Goal: Answer question/provide support

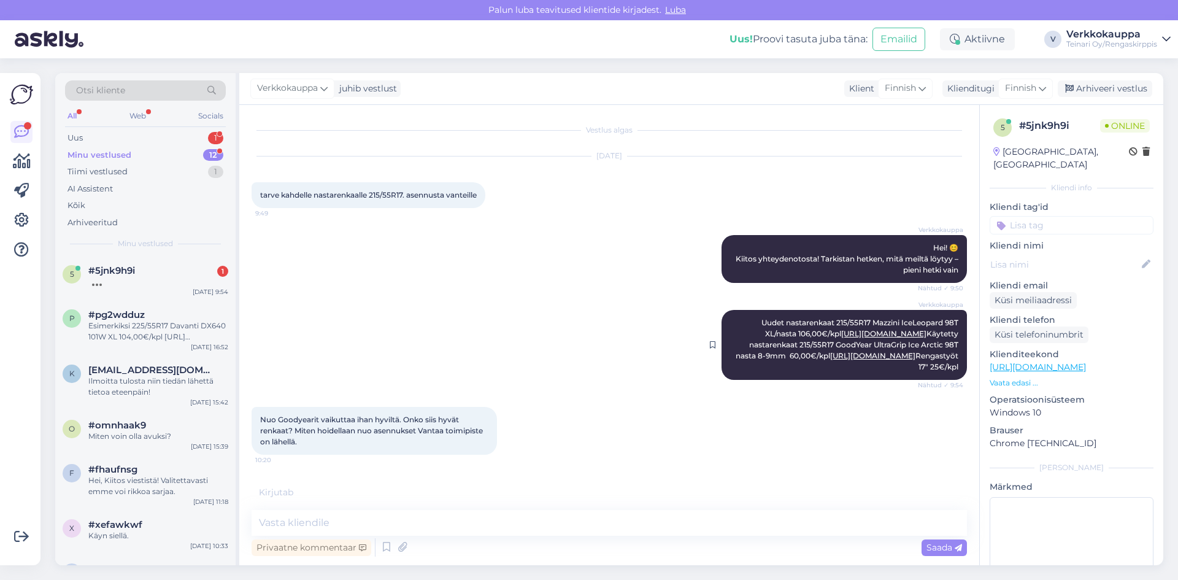
scroll to position [36, 0]
click at [847, 360] on link "[URL][DOMAIN_NAME]" at bounding box center [872, 355] width 85 height 9
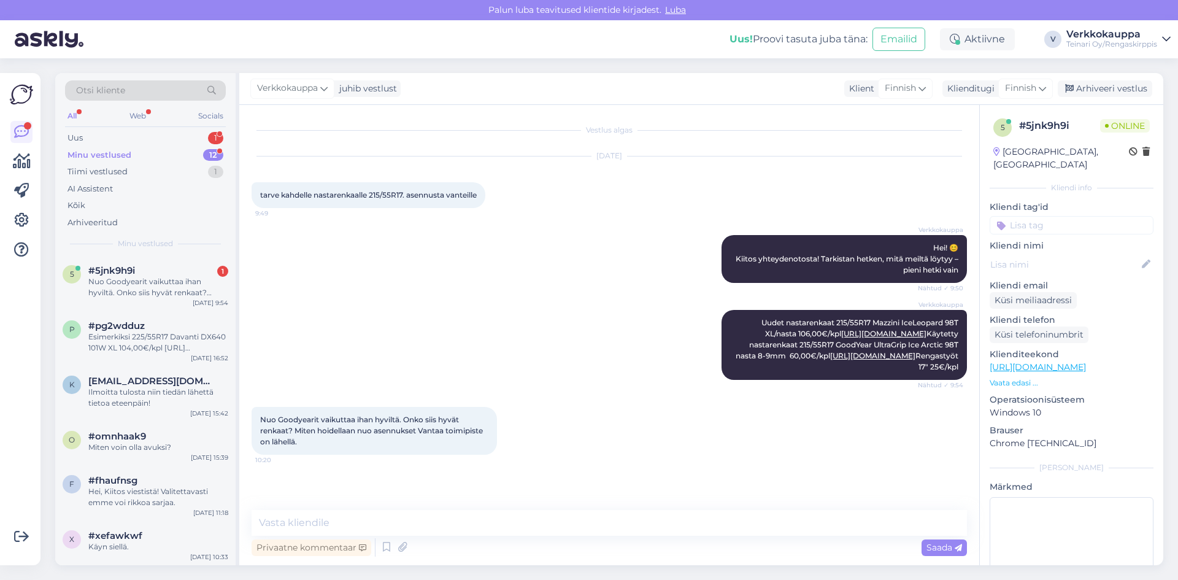
drag, startPoint x: 263, startPoint y: 453, endPoint x: 303, endPoint y: 470, distance: 44.0
click at [303, 455] on div "Nuo Goodyearit vaikuttaa ihan hyviltä. Onko siis hyvät renkaat? Miten hoidellaa…" at bounding box center [374, 431] width 245 height 48
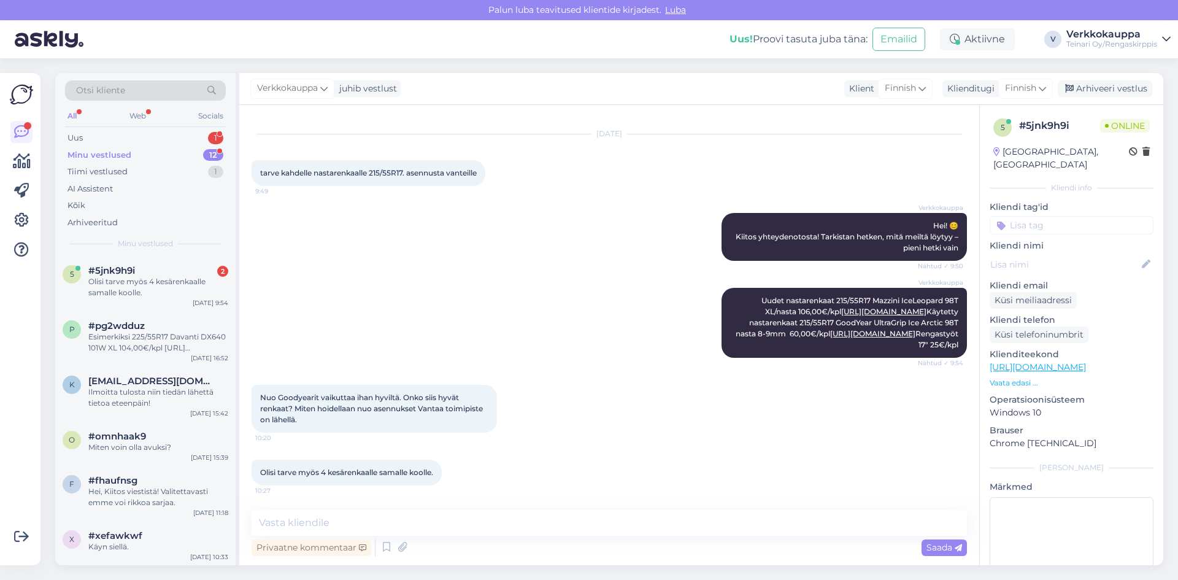
scroll to position [88, 0]
copy span "Nuo Goodyearit vaikuttaa ihan hyviltä. Onko siis hyvät renkaat? Miten hoidellaa…"
click at [889, 329] on link "[URL][DOMAIN_NAME]" at bounding box center [872, 333] width 85 height 9
paste textarea "Hei! Hienoa, että Goodyearit vaikuttavat sopivilta – ne ovat laadukkaat ja erit…"
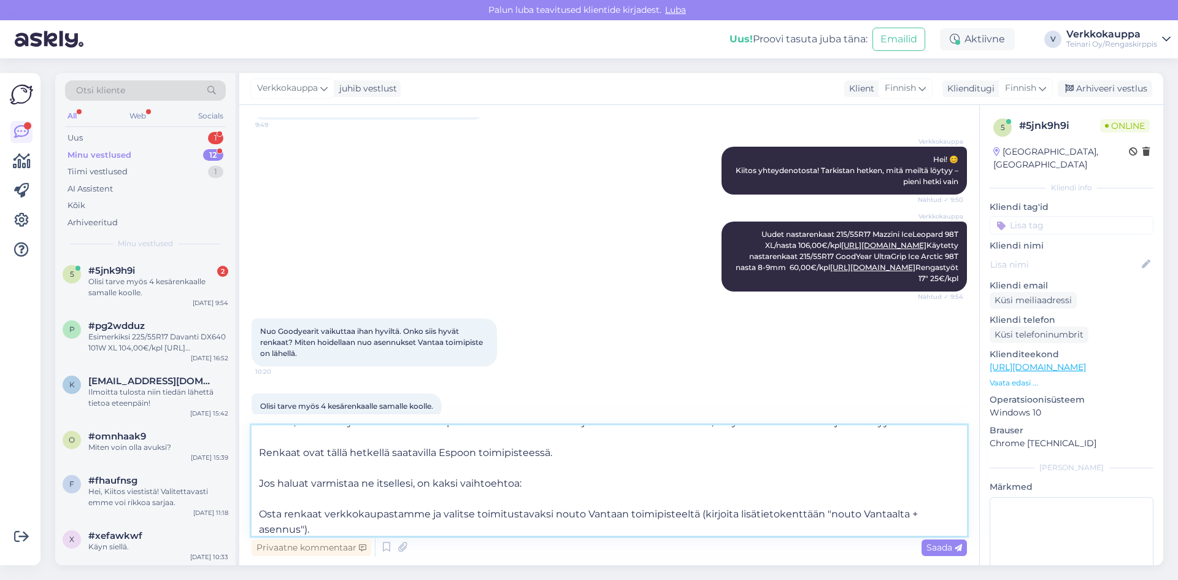
scroll to position [0, 0]
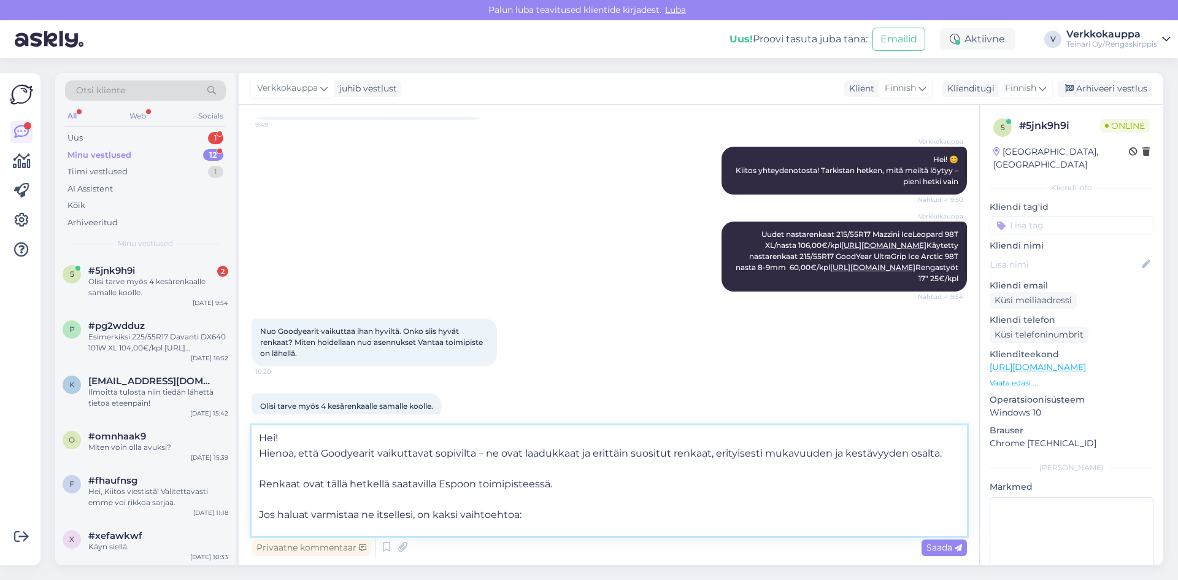
click at [261, 485] on textarea "Hei! Hienoa, että Goodyearit vaikuttavat sopivilta – ne ovat laadukkaat ja erit…" at bounding box center [609, 480] width 715 height 110
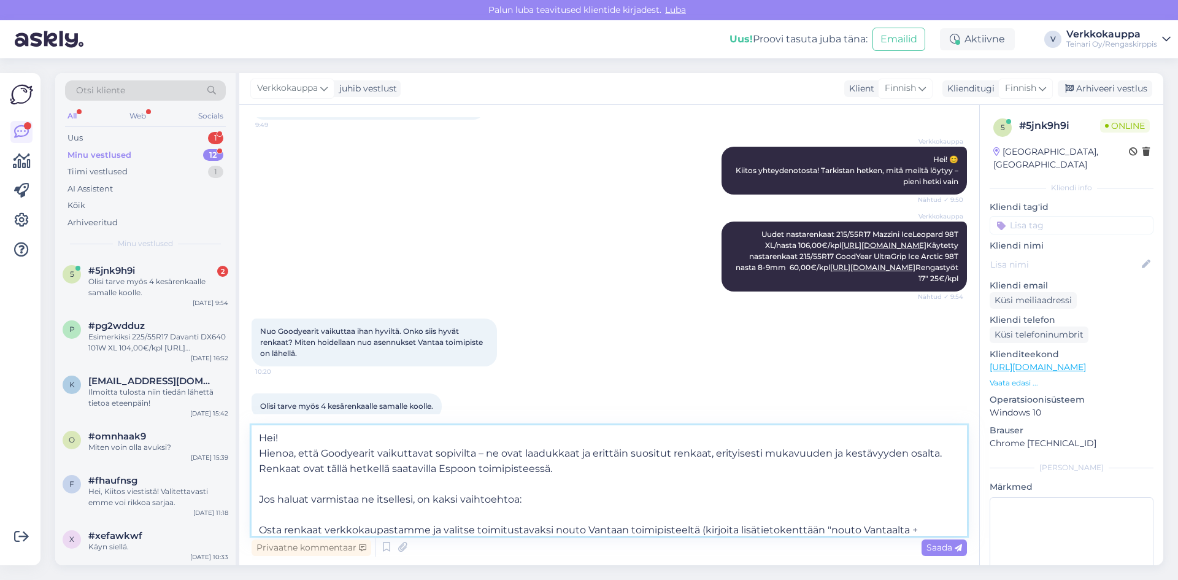
click at [261, 499] on textarea "Hei! Hienoa, että Goodyearit vaikuttavat sopivilta – ne ovat laadukkaat ja erit…" at bounding box center [609, 480] width 715 height 110
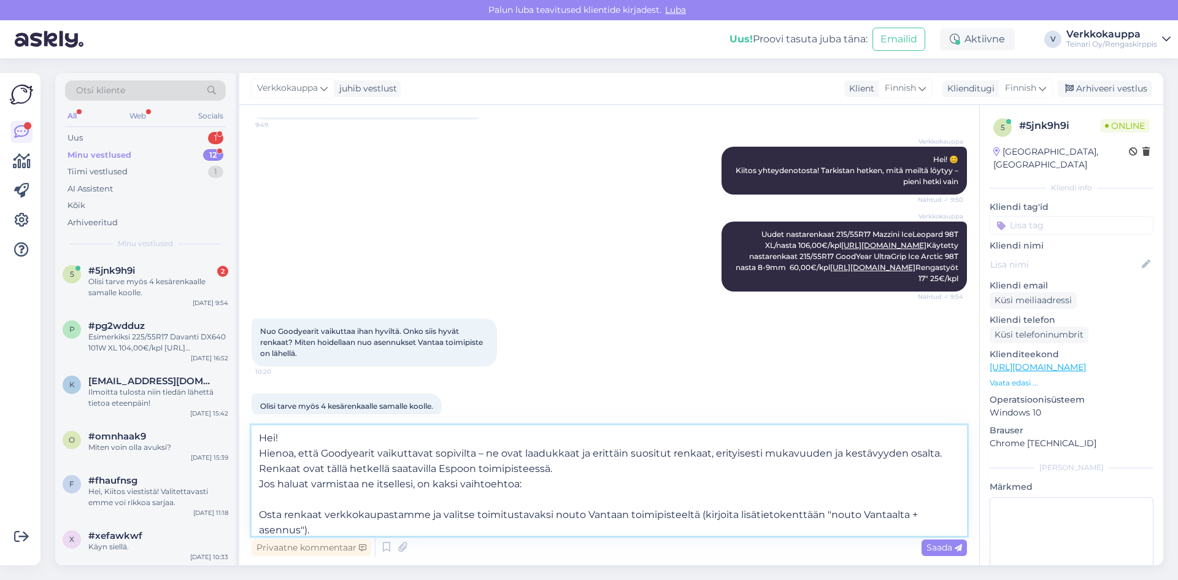
click at [258, 514] on textarea "Hei! Hienoa, että Goodyearit vaikuttavat sopivilta – ne ovat laadukkaat ja erit…" at bounding box center [609, 480] width 715 height 110
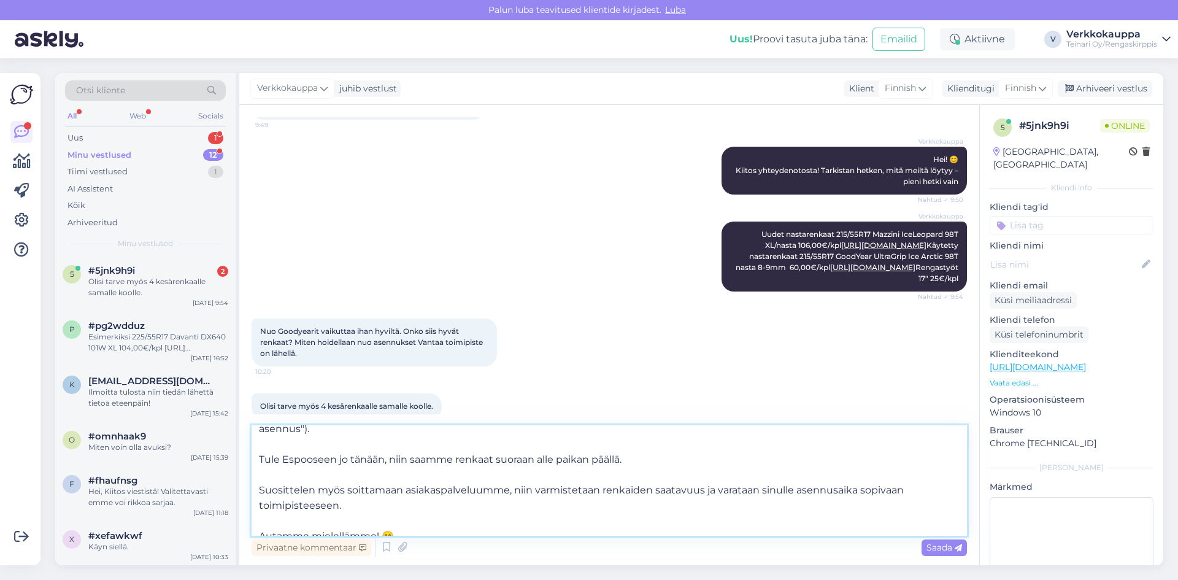
scroll to position [99, 0]
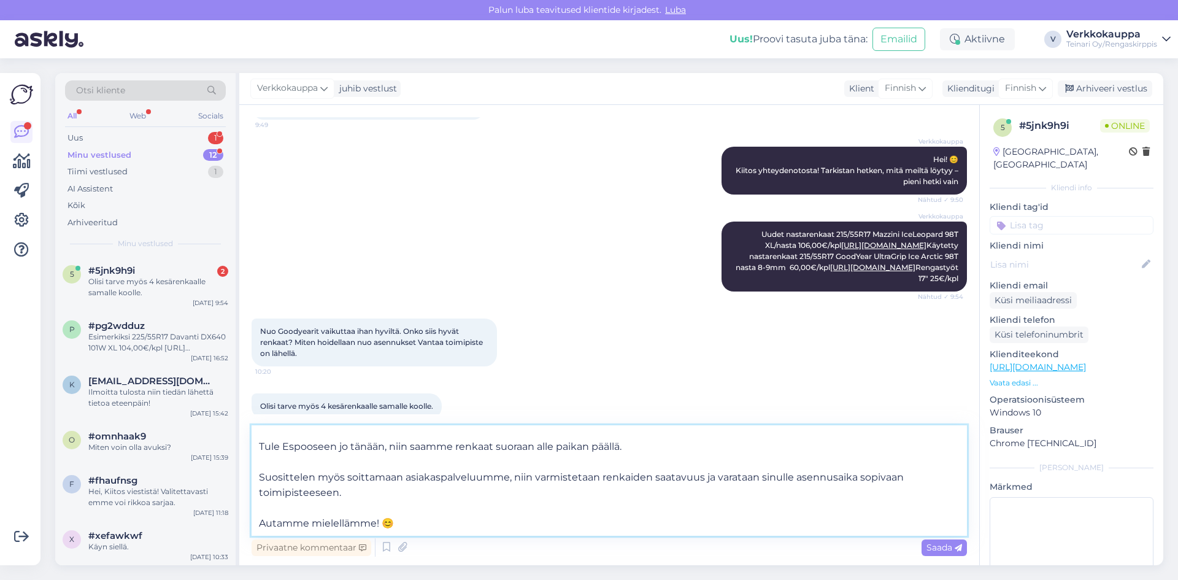
click at [261, 450] on textarea "Hei! Hienoa, että Goodyearit vaikuttavat sopivilta – ne ovat laadukkaat ja erit…" at bounding box center [609, 480] width 715 height 110
click at [262, 474] on textarea "Hei! Hienoa, että Goodyearit vaikuttavat sopivilta – ne ovat laadukkaat ja erit…" at bounding box center [609, 480] width 715 height 110
click at [261, 474] on textarea "Hei! Hienoa, että Goodyearit vaikuttavat sopivilta – ne ovat laadukkaat ja erit…" at bounding box center [609, 480] width 715 height 110
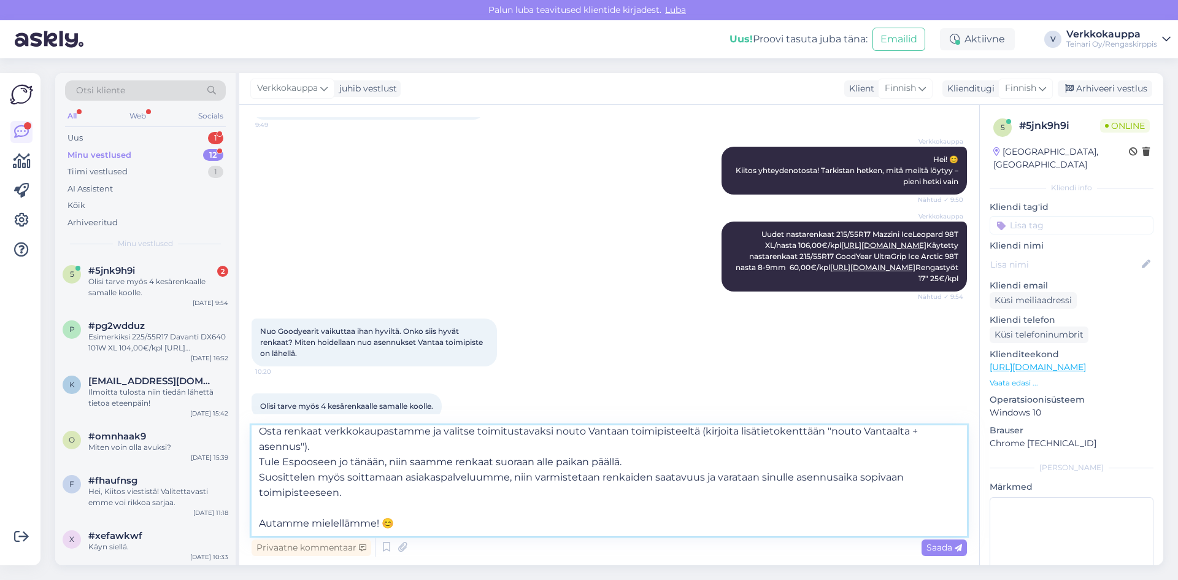
scroll to position [68, 0]
click at [261, 520] on textarea "Hei! Hienoa, että Goodyearit vaikuttavat sopivilta – ne ovat laadukkaat ja erit…" at bounding box center [609, 480] width 715 height 110
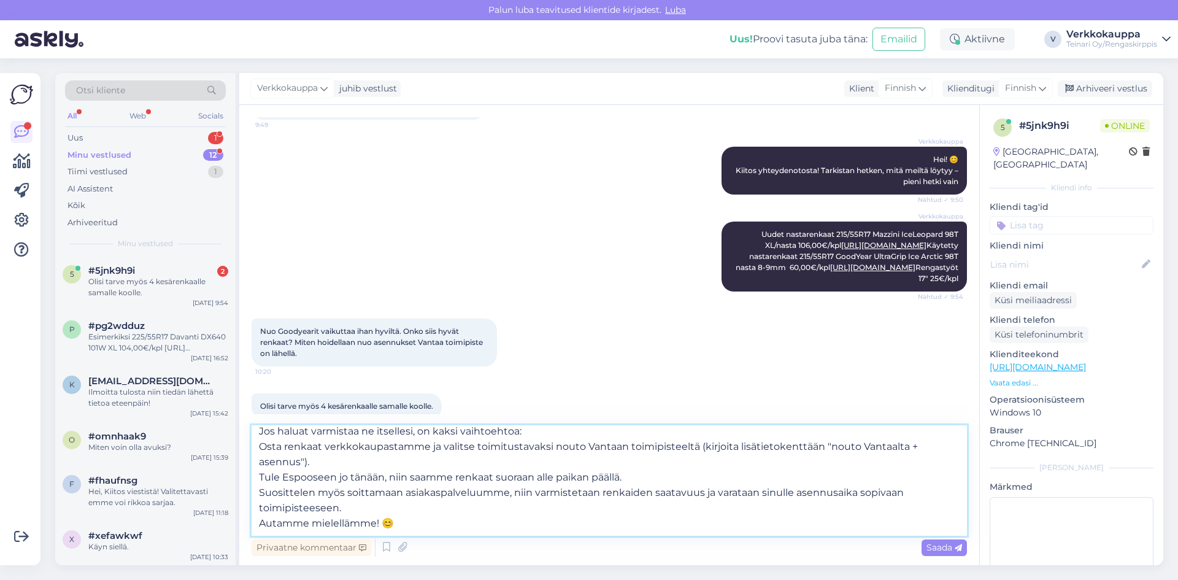
scroll to position [53, 0]
drag, startPoint x: 508, startPoint y: 495, endPoint x: 897, endPoint y: 504, distance: 389.1
click at [897, 504] on textarea "Hei! Hienoa, että Goodyearit vaikuttavat sopivilta – ne ovat laadukkaat ja erit…" at bounding box center [609, 480] width 715 height 110
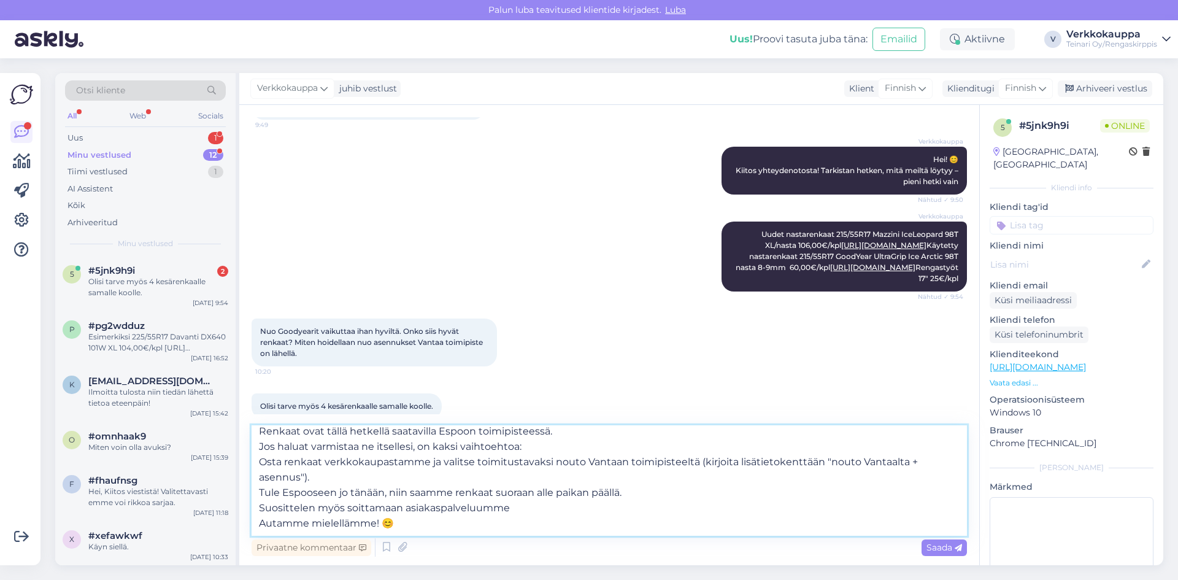
scroll to position [37, 0]
drag, startPoint x: 543, startPoint y: 510, endPoint x: 523, endPoint y: 510, distance: 19.6
click at [523, 510] on textarea "Hei! Hienoa, että Goodyearit vaikuttavat sopivilta – ne ovat laadukkaat ja erit…" at bounding box center [609, 480] width 715 height 110
paste textarea "varataan sinulle aika asennukseen joko Vantaan tai Espoon toimipisteeseen"
drag, startPoint x: 689, startPoint y: 506, endPoint x: 772, endPoint y: 513, distance: 83.8
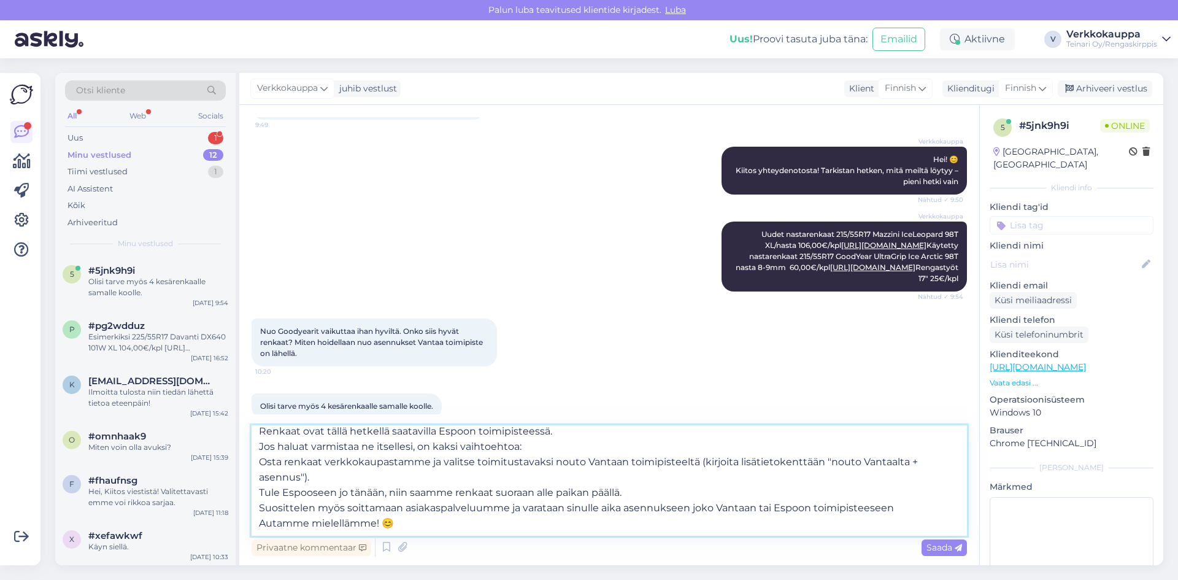
click at [772, 513] on textarea "Hei! Hienoa, että Goodyearit vaikuttavat sopivilta – ne ovat laadukkaat ja erit…" at bounding box center [609, 480] width 715 height 110
click at [822, 510] on textarea "Hei! Hienoa, että Goodyearit vaikuttavat sopivilta – ne ovat laadukkaat ja erit…" at bounding box center [609, 480] width 715 height 110
click at [690, 509] on textarea "Hei! Hienoa, että Goodyearit vaikuttavat sopivilta – ne ovat laadukkaat ja erit…" at bounding box center [609, 480] width 715 height 110
click at [825, 514] on textarea "Hei! Hienoa, että Goodyearit vaikuttavat sopivilta – ne ovat laadukkaat ja erit…" at bounding box center [609, 480] width 715 height 110
drag, startPoint x: 261, startPoint y: 494, endPoint x: 628, endPoint y: 495, distance: 366.9
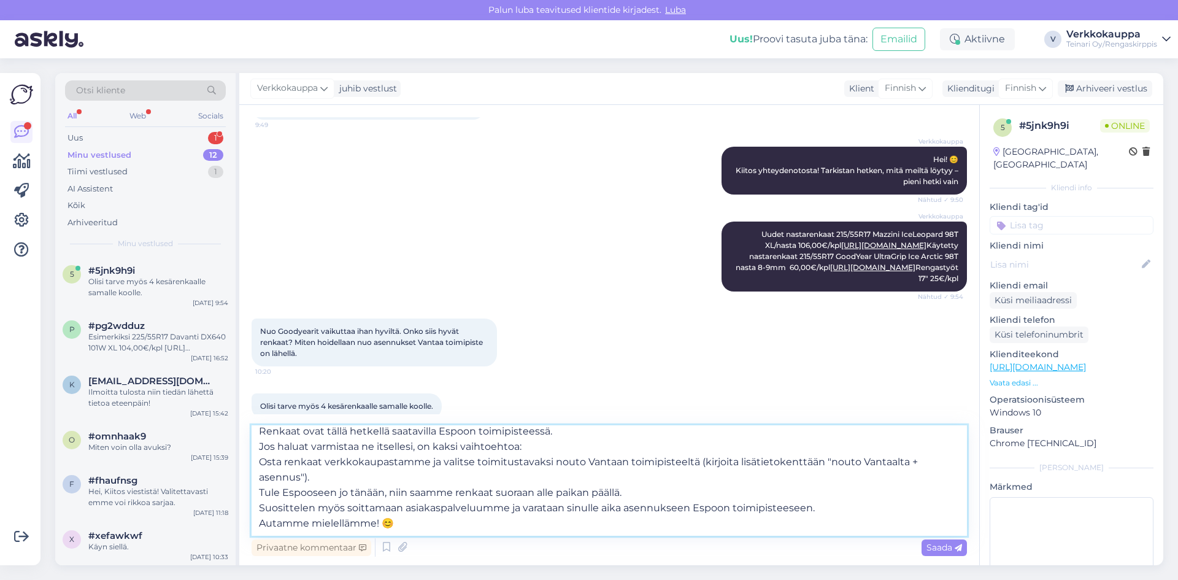
click at [628, 495] on textarea "Hei! Hienoa, että Goodyearit vaikuttavat sopivilta – ne ovat laadukkaat ja erit…" at bounding box center [609, 480] width 715 height 110
paste textarea "Tai tule suoraan Espoon toimipisteelle"
click at [259, 463] on textarea "Hei! Hienoa, että Goodyearit vaikuttavat sopivilta – ne ovat laadukkaat ja erit…" at bounding box center [609, 480] width 715 height 110
click at [258, 491] on textarea "Hei! Hienoa, että Goodyearit vaikuttavat sopivilta – ne ovat laadukkaat ja erit…" at bounding box center [609, 480] width 715 height 110
click at [455, 496] on textarea "Hei! Hienoa, että Goodyearit vaikuttavat sopivilta – ne ovat laadukkaat ja erit…" at bounding box center [609, 480] width 715 height 110
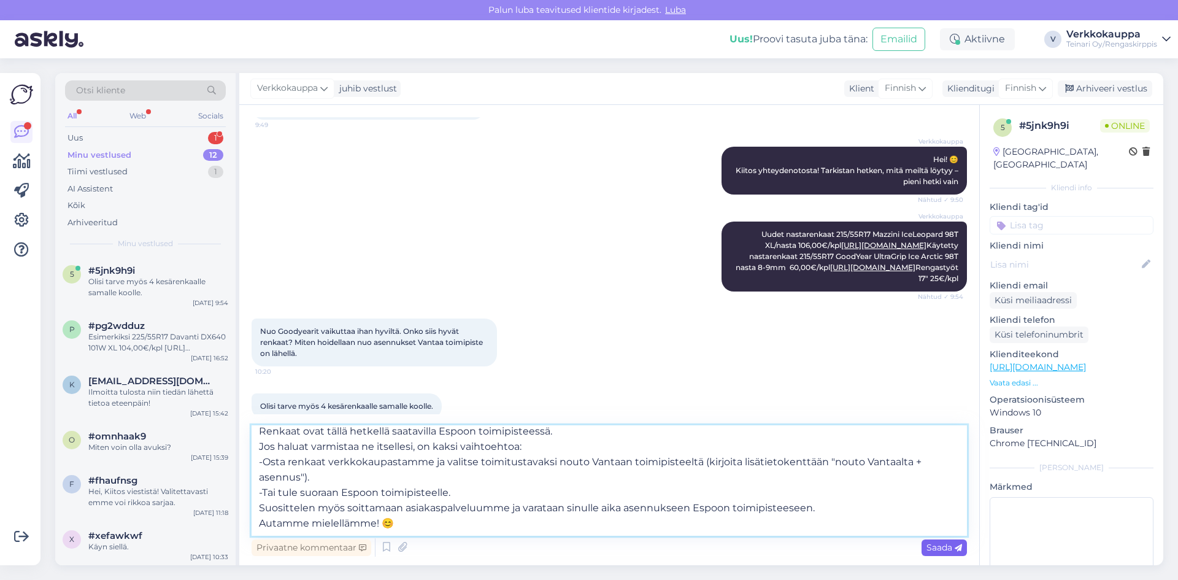
type textarea "Hei! Hienoa, että Goodyearit vaikuttavat sopivilta – ne ovat laadukkaat ja erit…"
click at [932, 551] on span "Saada" at bounding box center [944, 547] width 36 height 11
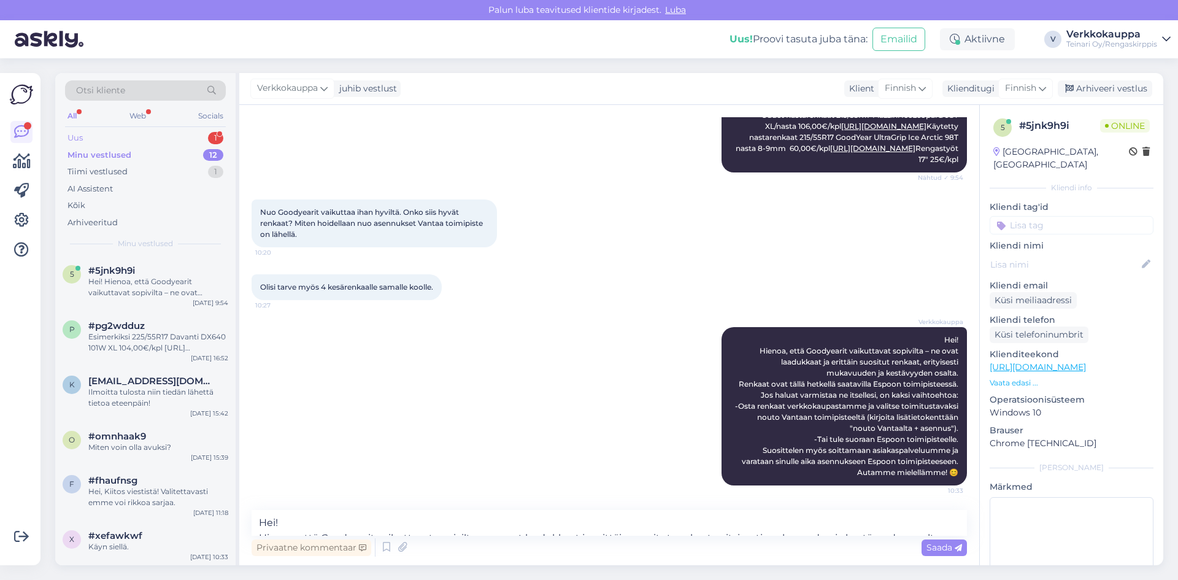
click at [102, 137] on div "Uus 1" at bounding box center [145, 137] width 161 height 17
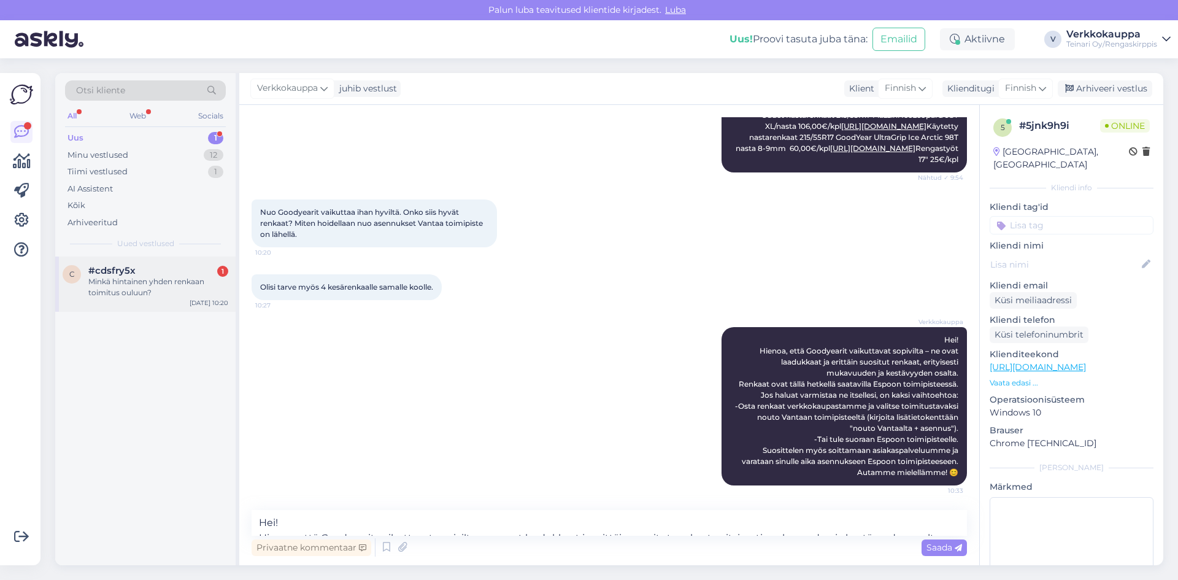
click at [164, 282] on div "Minkä hintainen yhden renkaan toimitus ouluun?" at bounding box center [158, 287] width 140 height 22
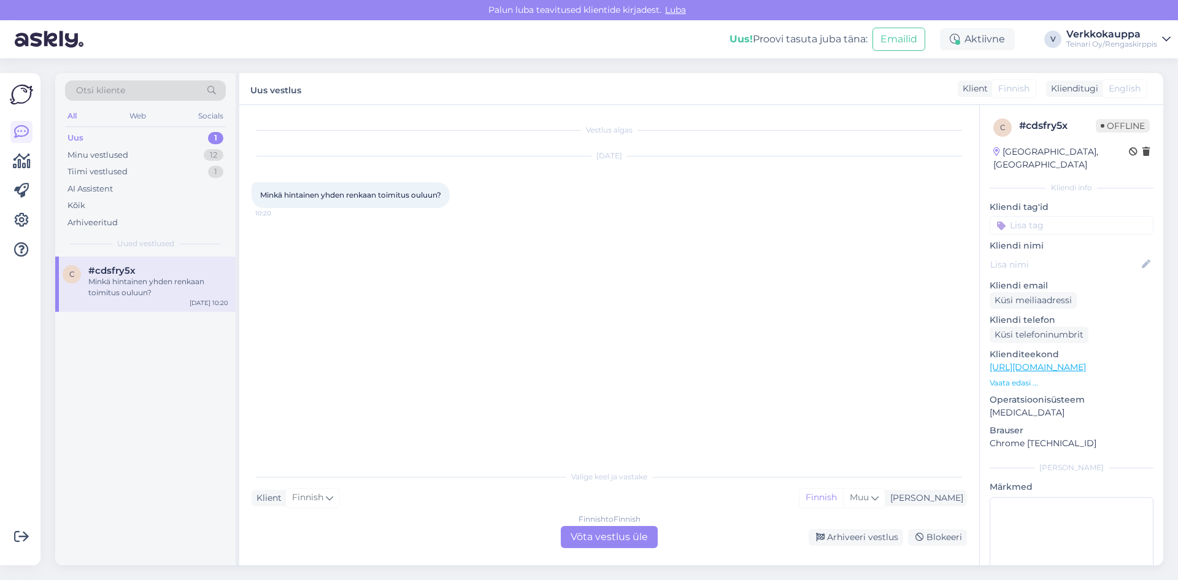
click at [582, 536] on div "Finnish to Finnish Võta vestlus üle" at bounding box center [609, 537] width 97 height 22
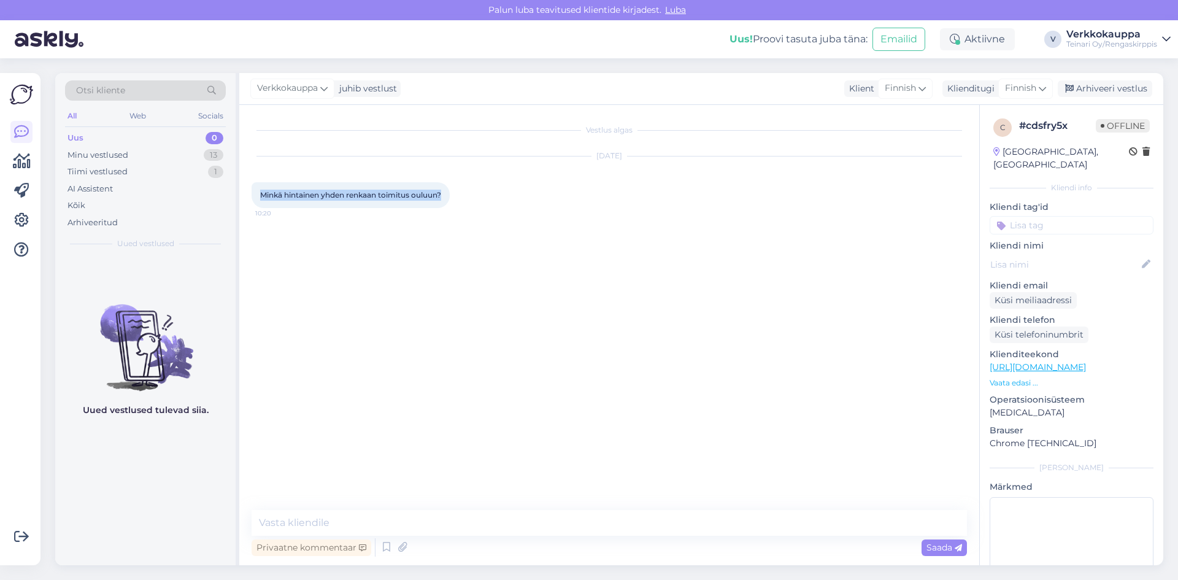
drag, startPoint x: 260, startPoint y: 193, endPoint x: 447, endPoint y: 200, distance: 187.3
click at [447, 200] on div "Minkä hintainen yhden renkaan toimitus ouluun? 10:20" at bounding box center [351, 195] width 198 height 26
copy span "Minkä hintainen yhden renkaan toimitus ouluun?"
click at [136, 153] on div "Minu vestlused 13" at bounding box center [145, 155] width 161 height 17
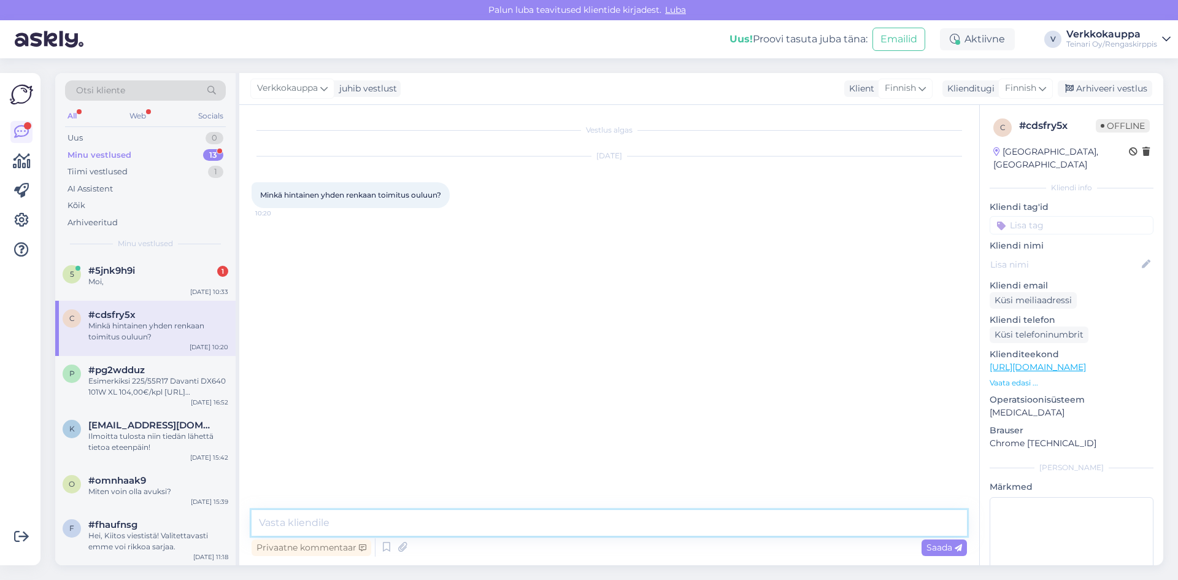
click at [419, 521] on textarea at bounding box center [609, 523] width 715 height 26
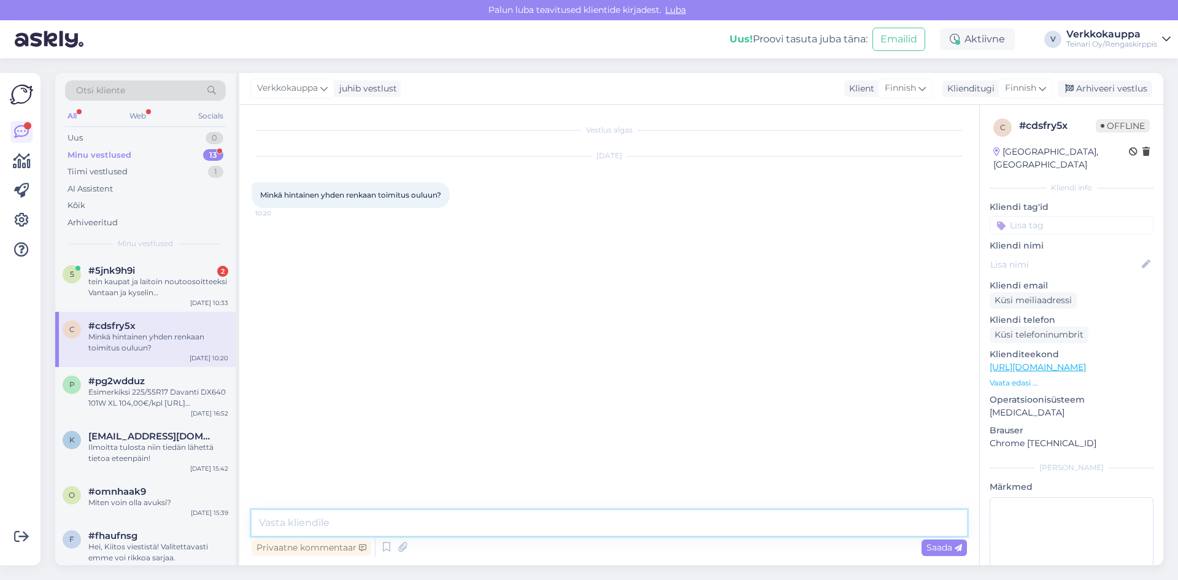
paste textarea "Hei! Toimituksen hinta näkyy verkkokaupassamme ostoskorissa, kun syötät postinu…"
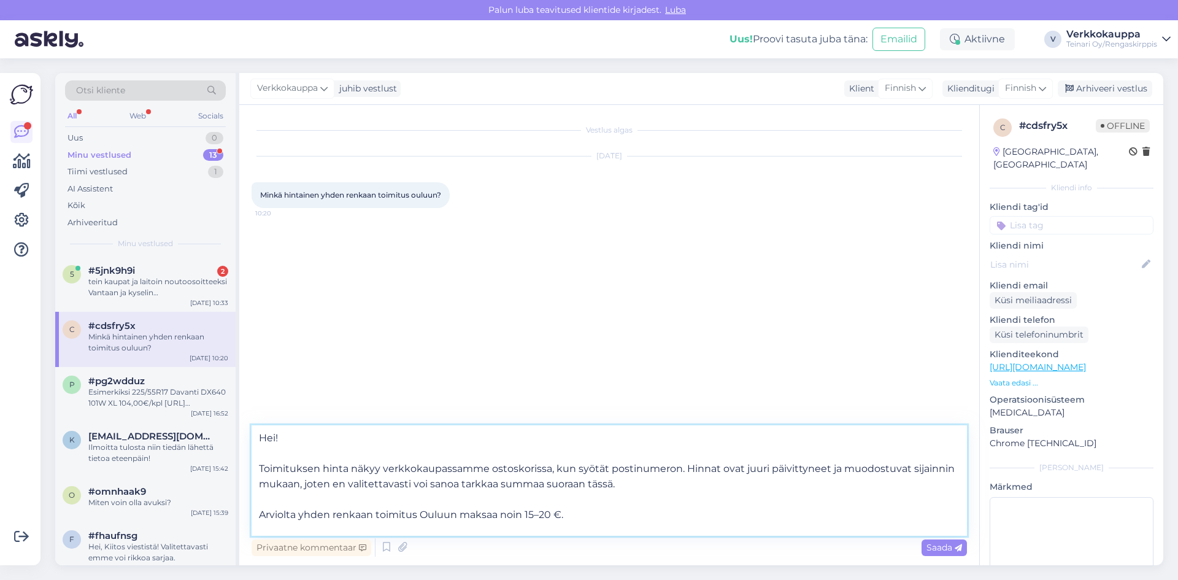
scroll to position [15, 0]
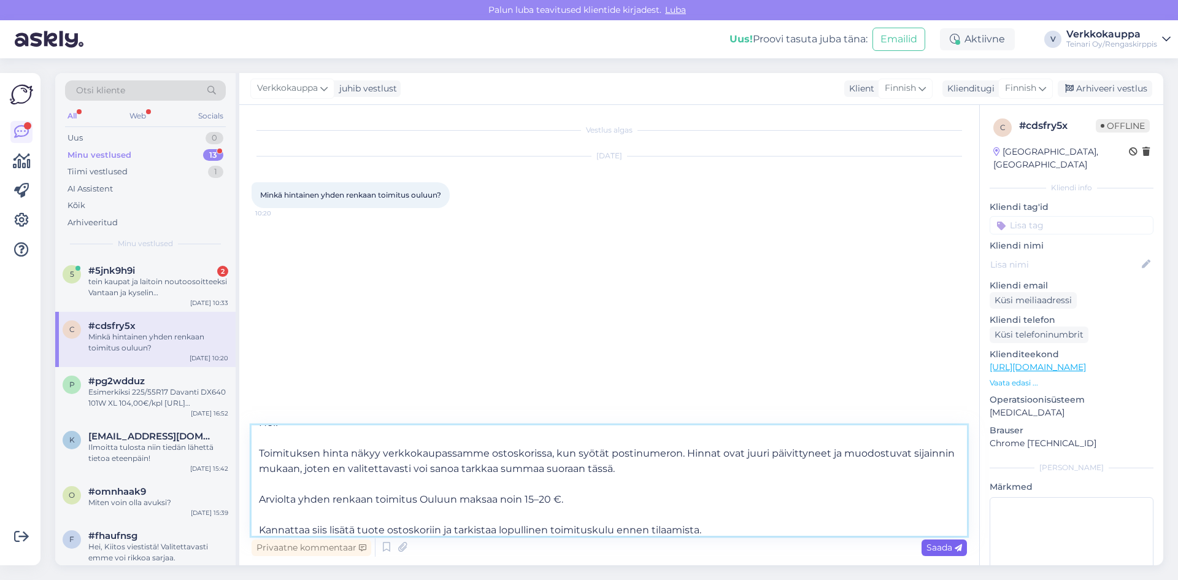
type textarea "Hei! Toimituksen hinta näkyy verkkokaupassamme ostoskorissa, kun syötät postinu…"
click at [943, 544] on span "Saada" at bounding box center [944, 547] width 36 height 11
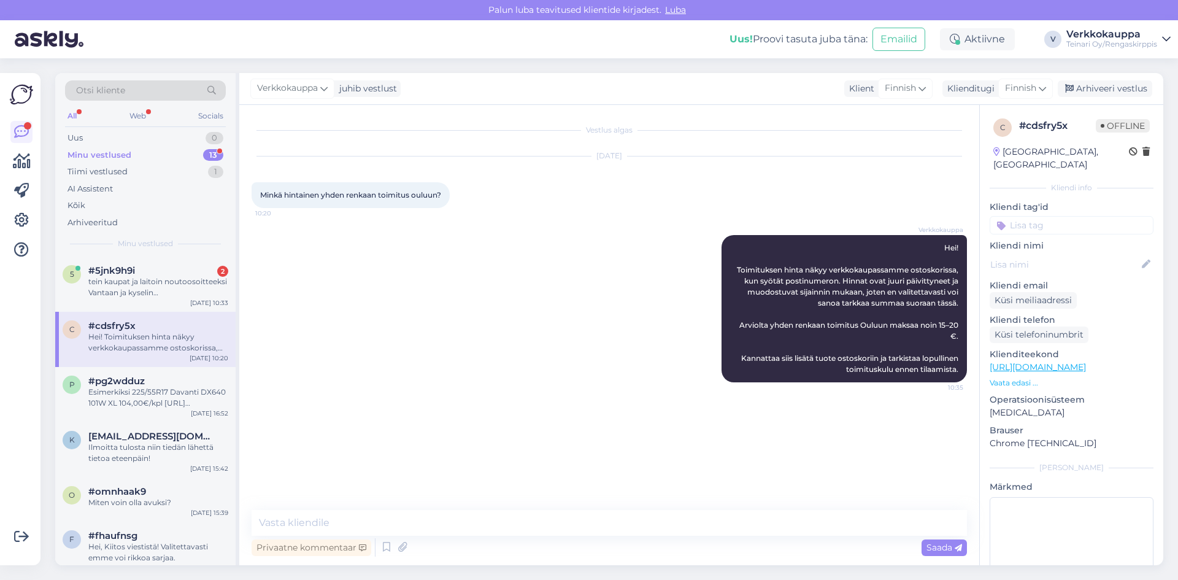
scroll to position [0, 0]
click at [146, 285] on div "tein kaupat ja laitoin noutoosoitteeksi Vantaan ja kyselin asennusmahdollisuutt…" at bounding box center [158, 287] width 140 height 22
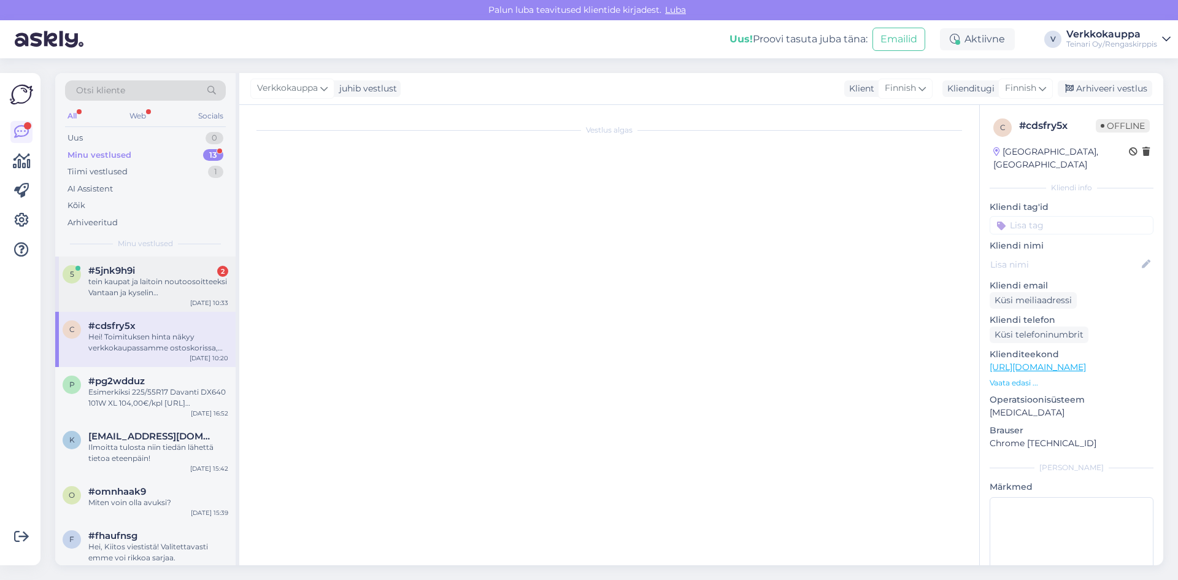
scroll to position [390, 0]
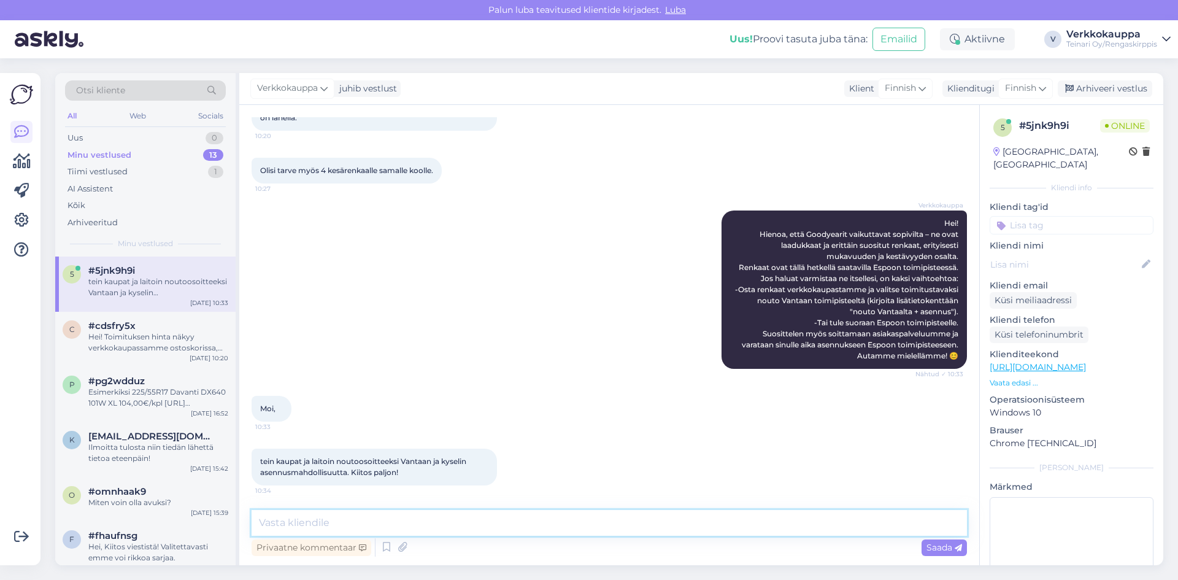
click at [372, 523] on textarea at bounding box center [609, 523] width 715 height 26
type textarea "M"
type textarea "h"
type textarea "Hei,"
drag, startPoint x: 262, startPoint y: 461, endPoint x: 412, endPoint y: 474, distance: 150.3
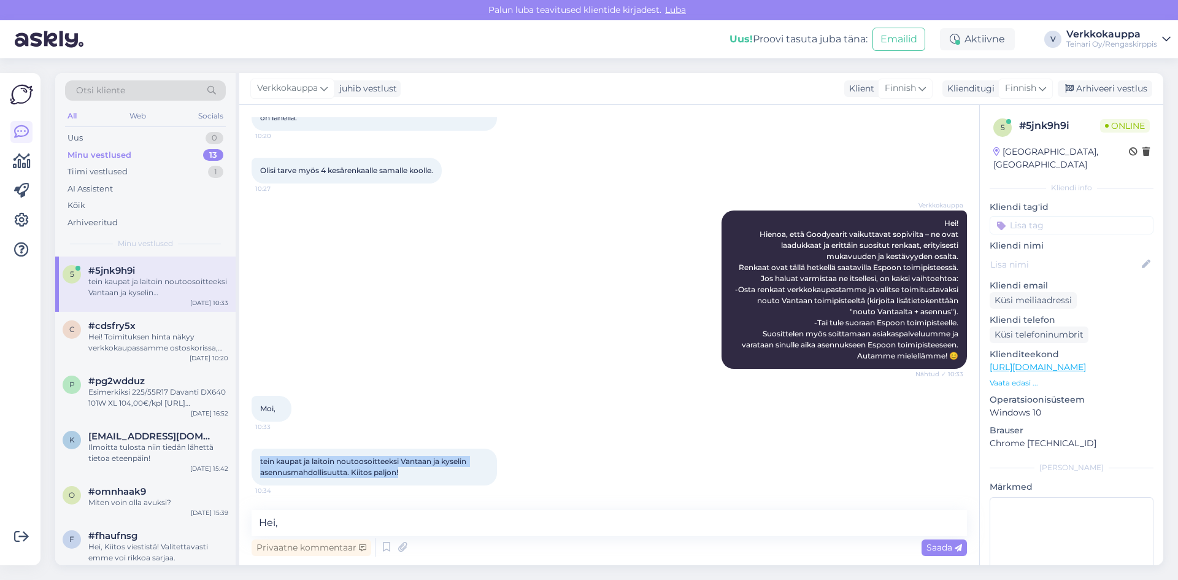
click at [412, 474] on div "tein kaupat ja laitoin noutoosoitteeksi Vantaan ja kyselin asennusmahdollisuutt…" at bounding box center [374, 467] width 245 height 37
copy span "tein kaupat ja laitoin noutoosoitteeksi Vantaan ja kyselin asennusmahdollisuutt…"
drag, startPoint x: 274, startPoint y: 523, endPoint x: 244, endPoint y: 526, distance: 30.8
click at [244, 524] on div "Vestlus algas [DATE] tarve kahdelle nastarenkaalle 215/55R17. asennusta vanteil…" at bounding box center [609, 335] width 740 height 460
paste textarea "[PERSON_NAME], Hienoa, kiitos tilauksesta! Milloin olisit tulossa Vantaan toimi…"
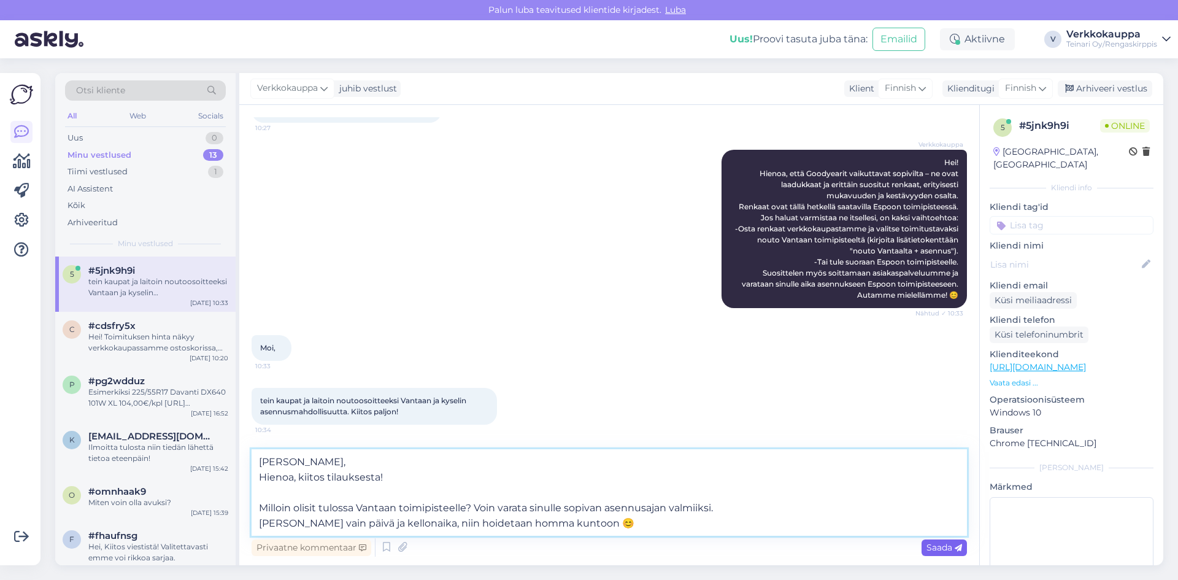
type textarea "[PERSON_NAME], Hienoa, kiitos tilauksesta! Milloin olisit tulossa Vantaan toimi…"
click at [934, 548] on span "Saada" at bounding box center [944, 547] width 36 height 11
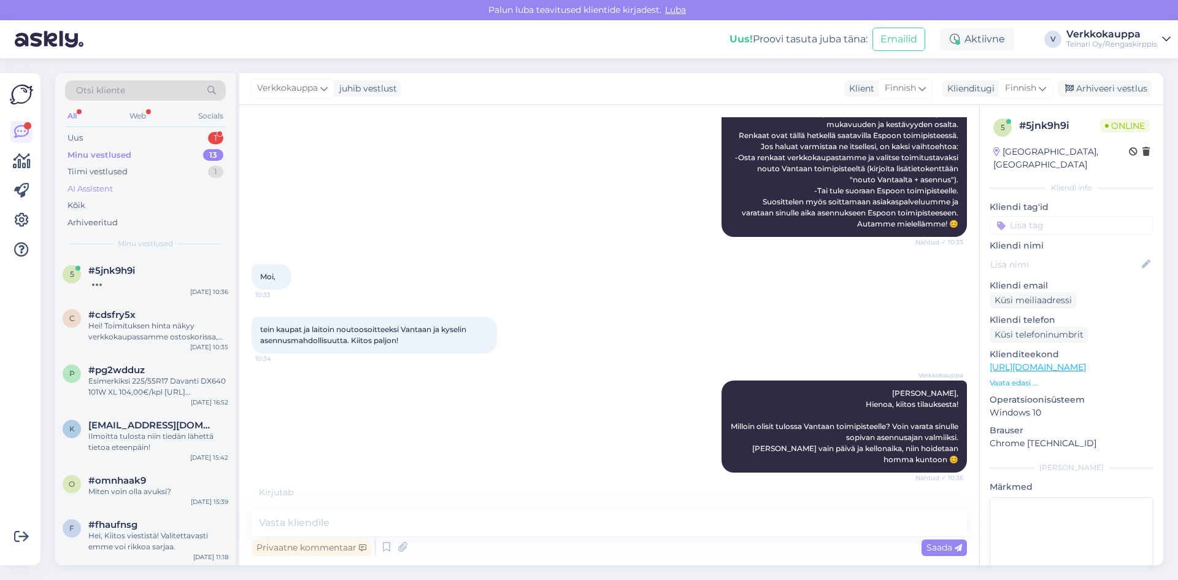
scroll to position [522, 0]
click at [118, 153] on div "Minu vestlused" at bounding box center [99, 155] width 64 height 12
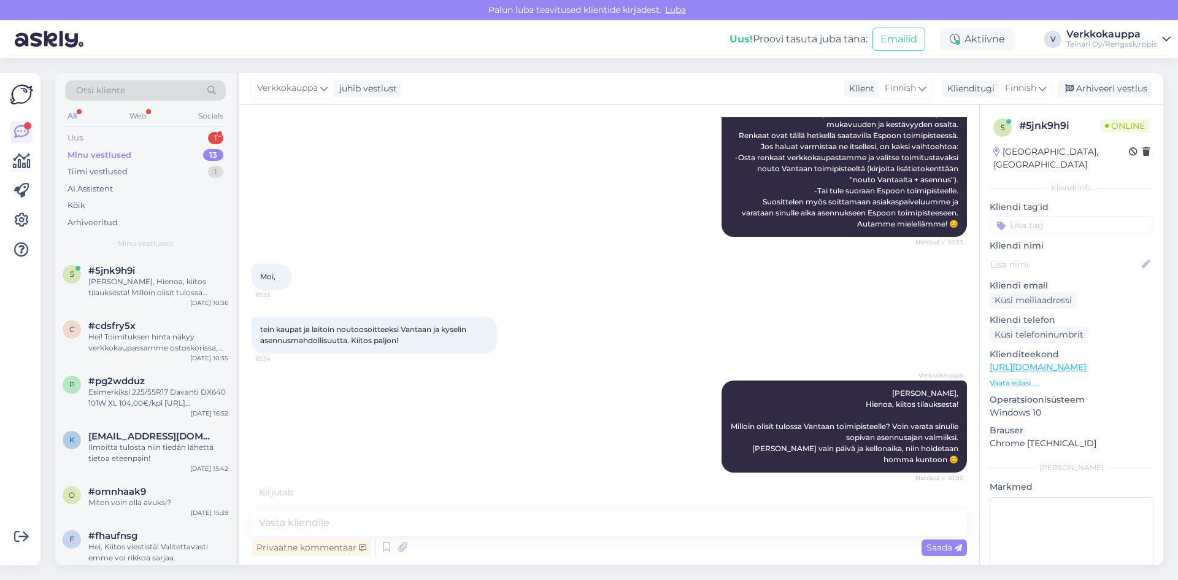
click at [83, 139] on div "Uus 1" at bounding box center [145, 137] width 161 height 17
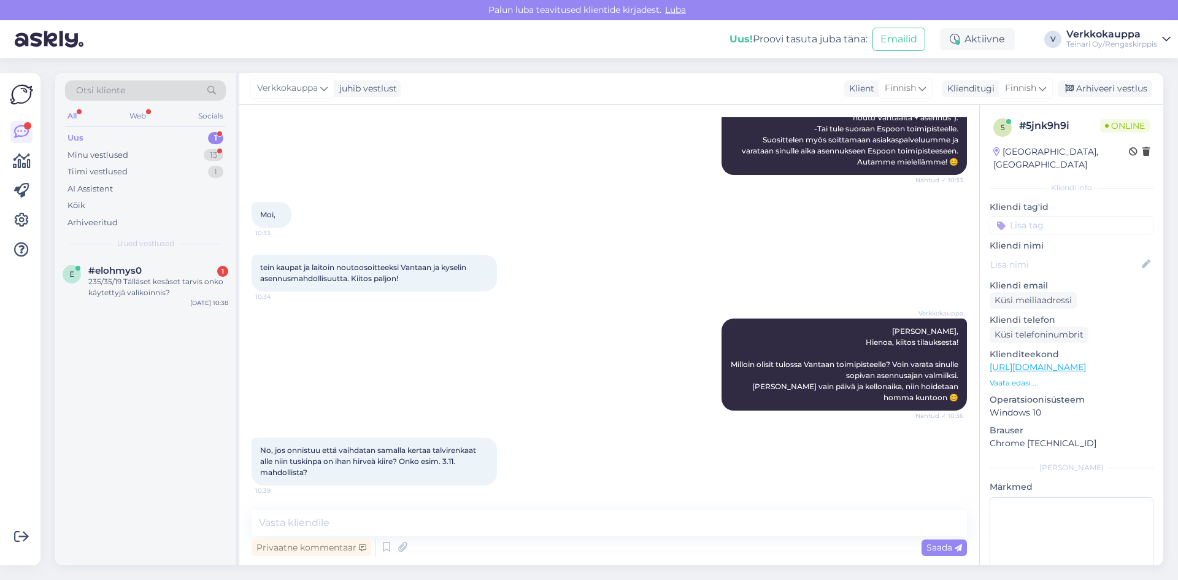
scroll to position [584, 0]
click at [363, 526] on textarea at bounding box center [609, 523] width 715 height 26
type textarea "k"
type textarea "o"
type textarea "3.11 on aikoja saatavilla, kellon aika"
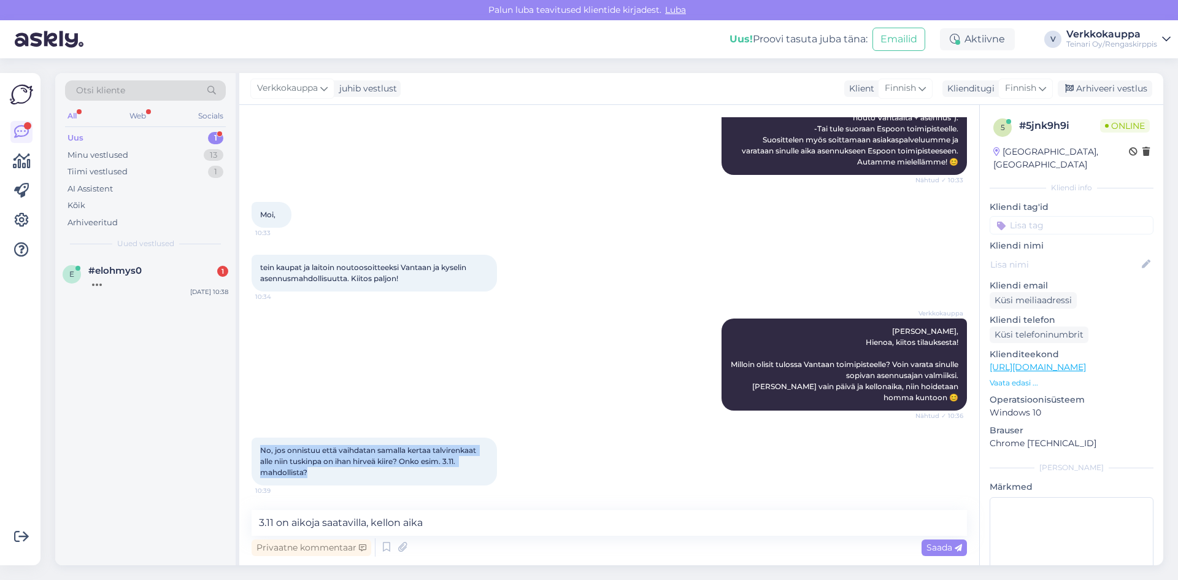
drag, startPoint x: 304, startPoint y: 476, endPoint x: 337, endPoint y: 484, distance: 34.2
click at [337, 484] on div "No, jos onnistuu että vaihdatan samalla kertaa talvirenkaat alle niin tuskinpa …" at bounding box center [374, 461] width 245 height 48
drag, startPoint x: 317, startPoint y: 460, endPoint x: 304, endPoint y: 463, distance: 12.5
drag, startPoint x: 304, startPoint y: 463, endPoint x: 288, endPoint y: 462, distance: 16.0
drag, startPoint x: 288, startPoint y: 462, endPoint x: 282, endPoint y: 468, distance: 8.7
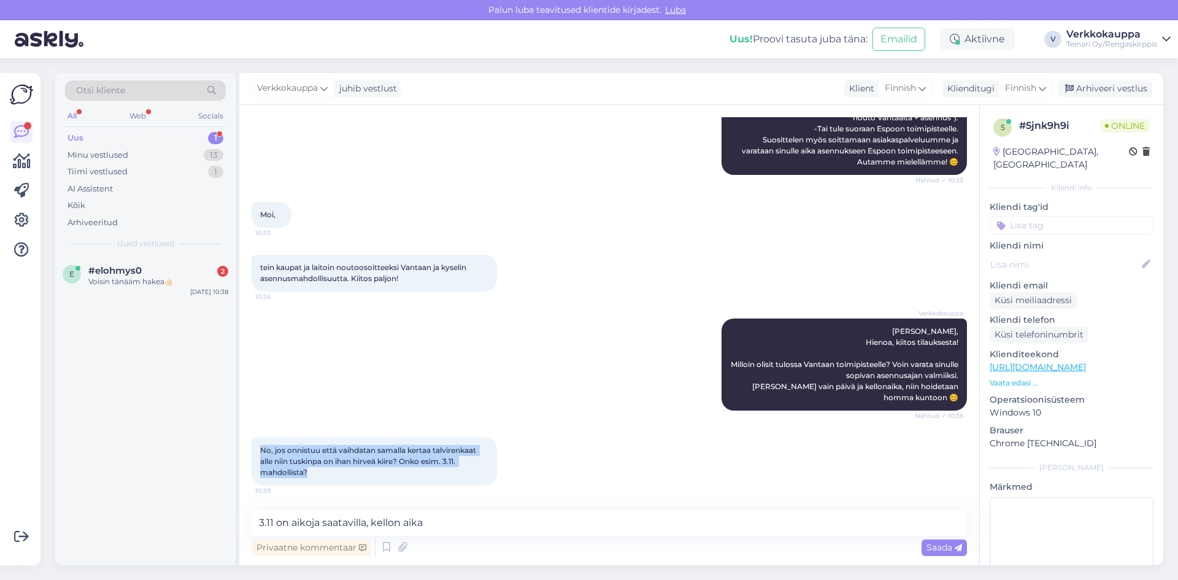
click at [282, 468] on span "No, jos onnistuu että vaihdatan samalla kertaa talvirenkaat alle niin tuskinpa …" at bounding box center [369, 460] width 218 height 31
drag, startPoint x: 261, startPoint y: 447, endPoint x: 307, endPoint y: 478, distance: 54.8
click at [307, 478] on div "No, jos onnistuu että vaihdatan samalla kertaa talvirenkaat alle niin tuskinpa …" at bounding box center [374, 461] width 245 height 48
copy span "No, jos onnistuu että vaihdatan samalla kertaa talvirenkaat alle niin tuskinpa …"
drag, startPoint x: 400, startPoint y: 518, endPoint x: 204, endPoint y: 513, distance: 195.8
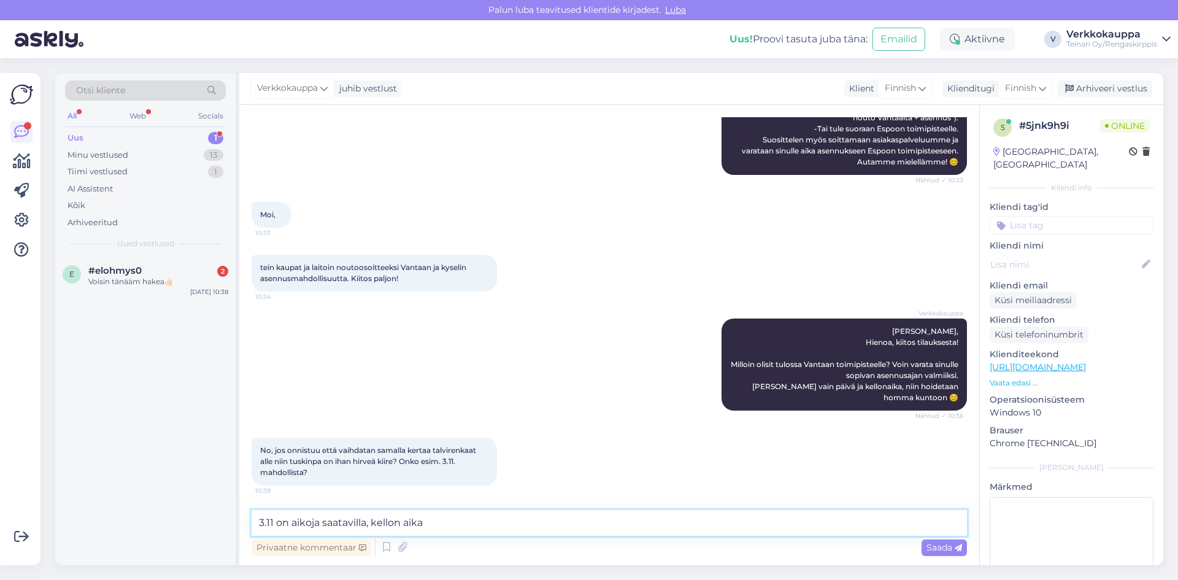
click at [204, 513] on div "Otsi kliente All Web Socials Uus 1 Minu vestlused 13 Tiimi vestlused 1 AI Assis…" at bounding box center [609, 319] width 1108 height 492
paste textarea "Mihin kellonaikaan sinulle parhaiten sopisi tulla Vantaalle?"
type textarea "Mihin kellonaikaan sinulle parhaiten sopisi tulla Vantaalle?"
click at [941, 551] on span "Saada" at bounding box center [944, 547] width 36 height 11
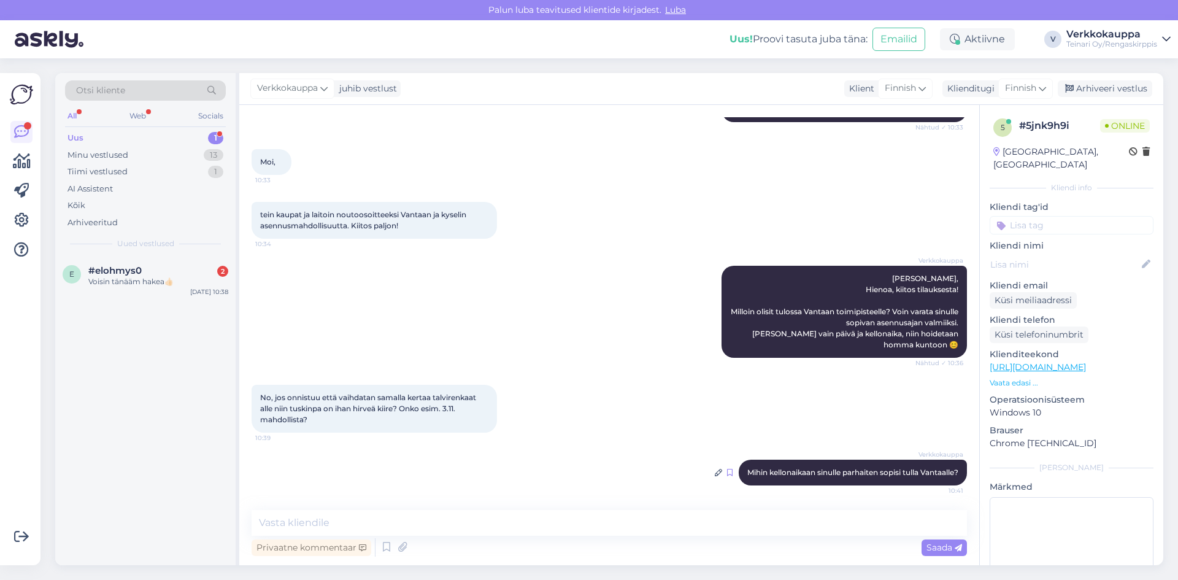
click at [727, 474] on icon at bounding box center [730, 472] width 6 height 7
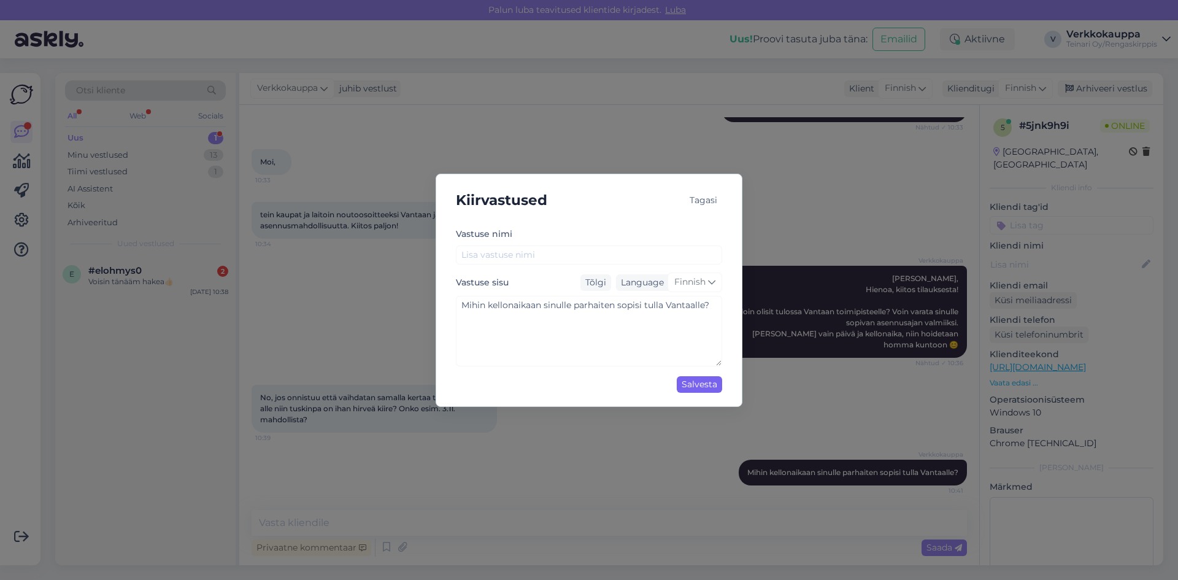
click at [692, 385] on div "Salvesta" at bounding box center [699, 384] width 45 height 17
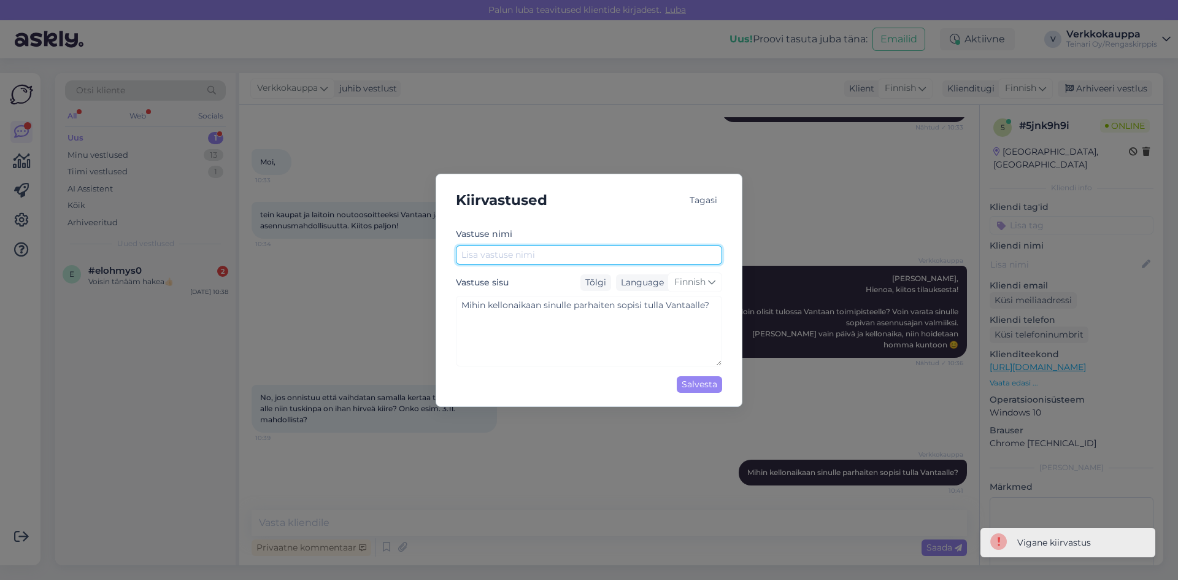
click at [480, 256] on input "text" at bounding box center [589, 254] width 266 height 19
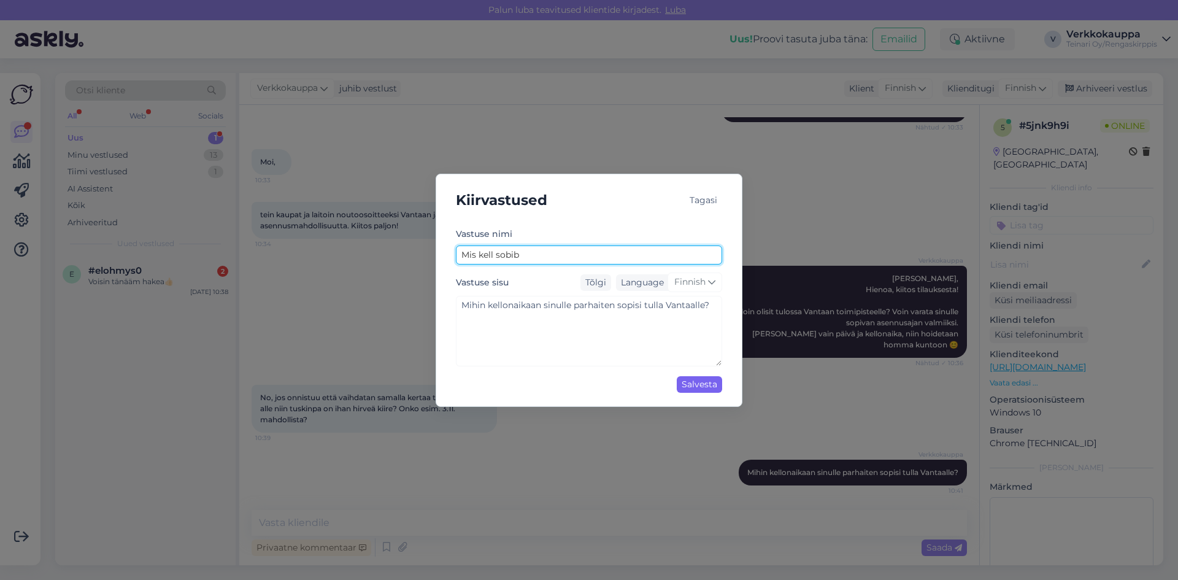
type input "Mis kell sobib"
click at [691, 383] on div "Salvesta" at bounding box center [699, 384] width 45 height 17
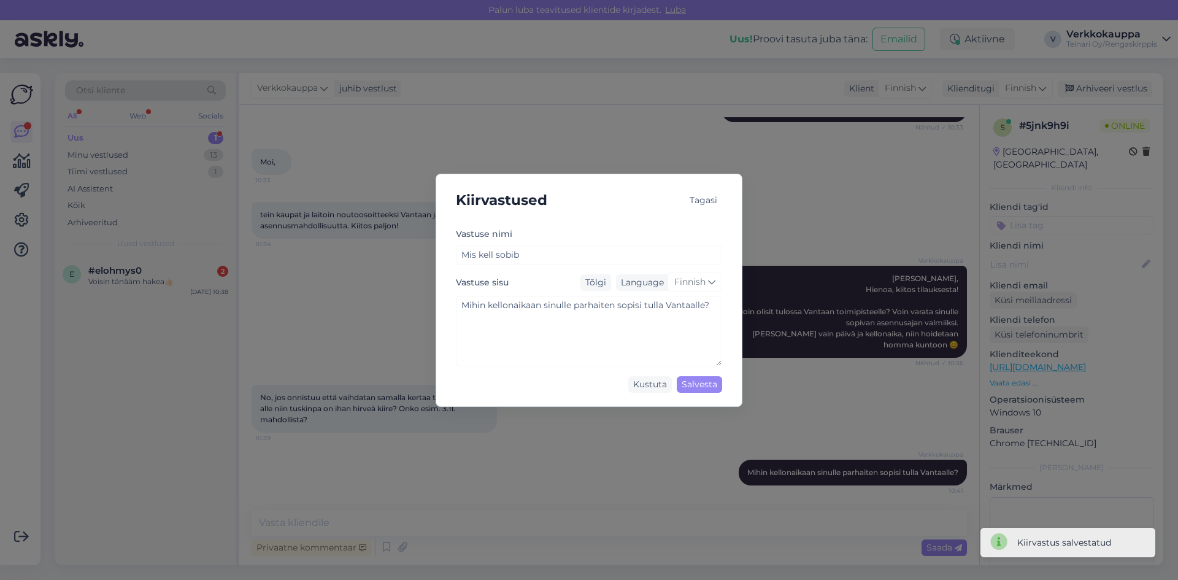
click at [691, 429] on div "Kiirvastused Tagasi Vastuse nimi Mis kell sobib Vastuse sisu Tõlgi Language Fin…" at bounding box center [589, 290] width 1178 height 580
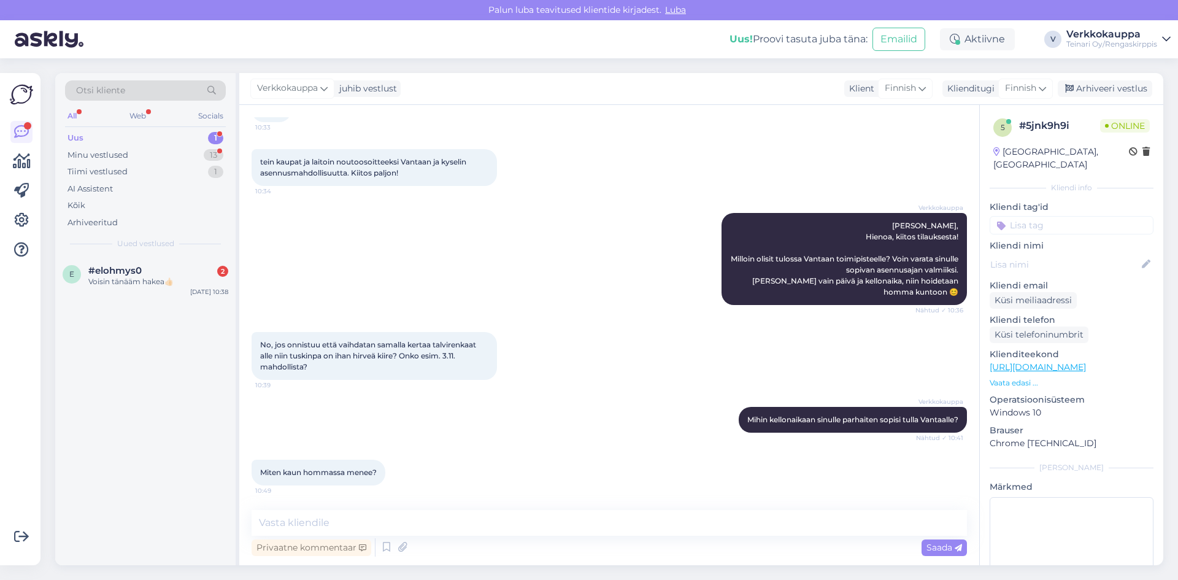
scroll to position [690, 0]
click at [282, 529] on textarea at bounding box center [609, 523] width 715 height 26
type textarea "S"
type textarea "30 min"
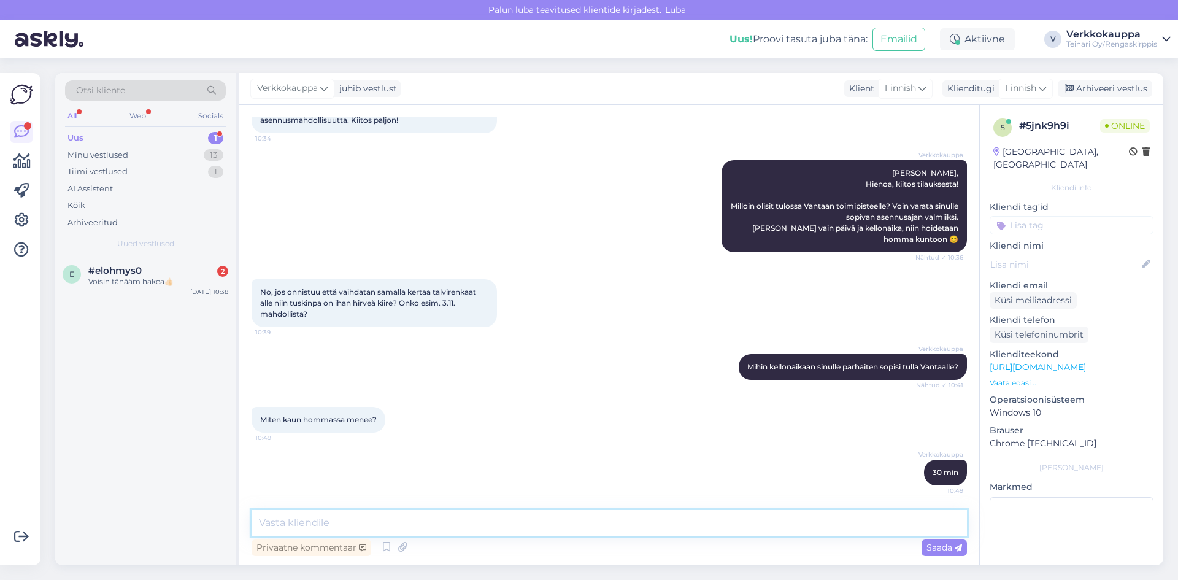
scroll to position [742, 0]
click at [108, 134] on div "Uus 1" at bounding box center [145, 137] width 161 height 17
click at [153, 153] on div "Minu vestlused 13" at bounding box center [145, 155] width 161 height 17
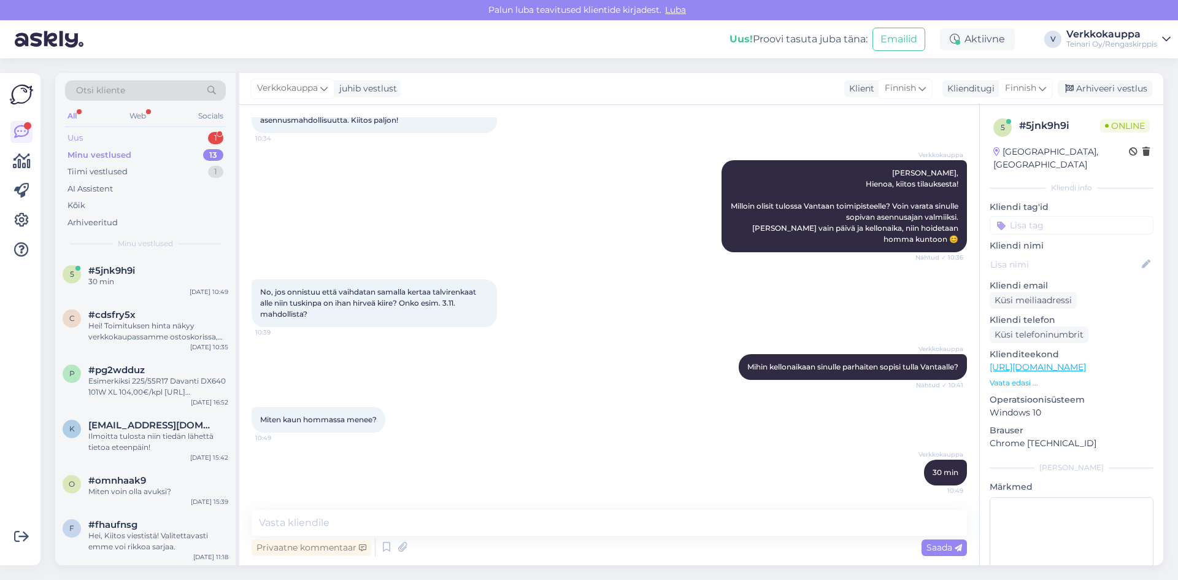
click at [145, 139] on div "Uus 1" at bounding box center [145, 137] width 161 height 17
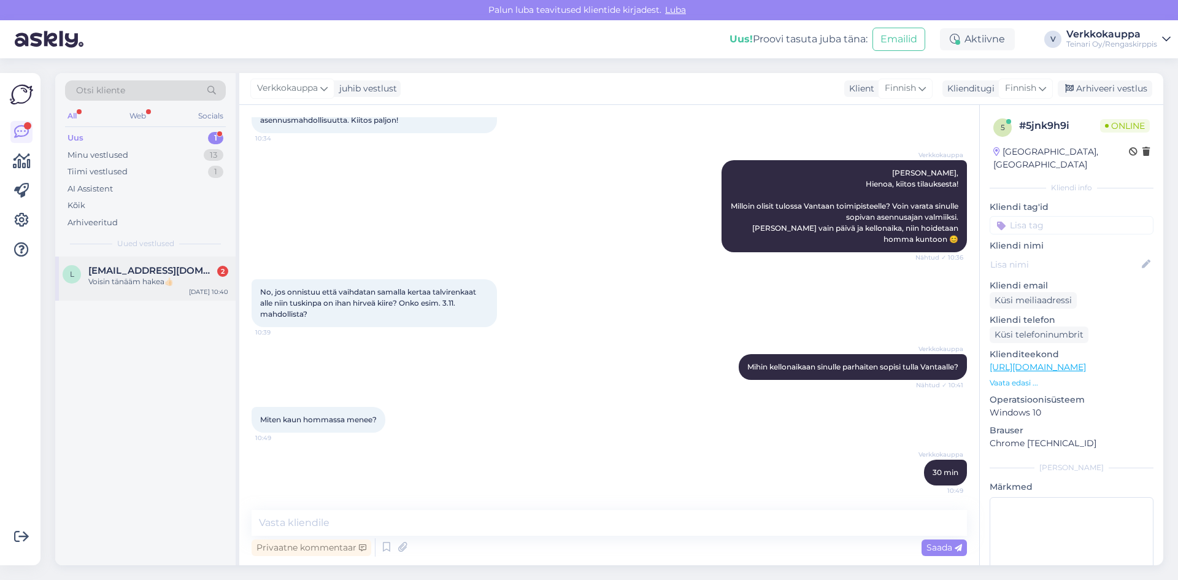
click at [153, 280] on div "Voisin tänääm hakea👍🏻" at bounding box center [158, 281] width 140 height 11
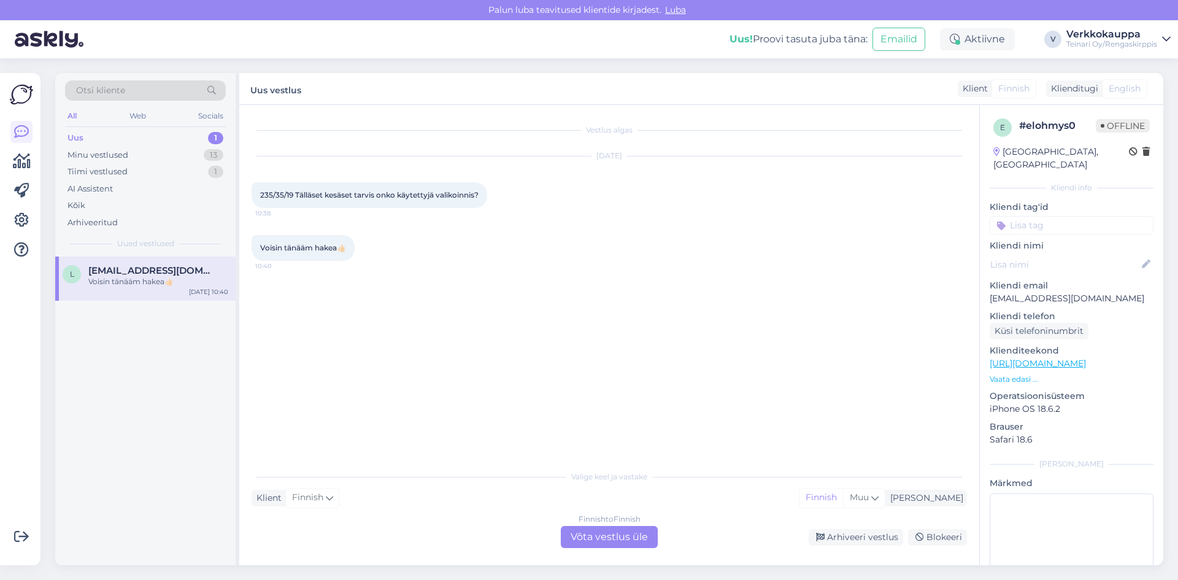
click at [601, 530] on div "Finnish to Finnish Võta vestlus üle" at bounding box center [609, 537] width 97 height 22
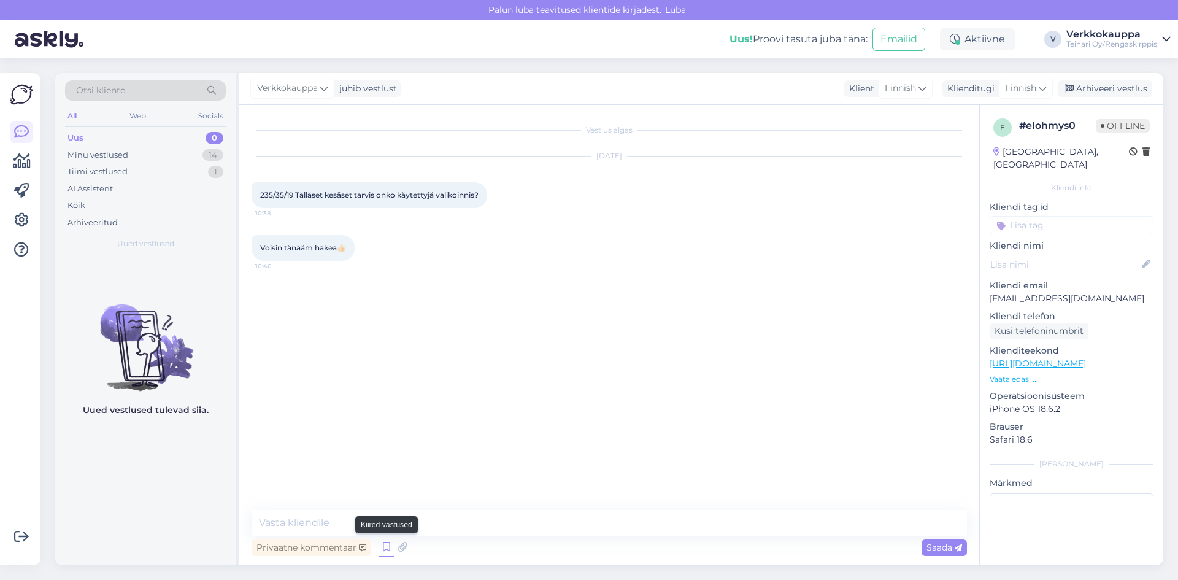
click at [388, 551] on icon at bounding box center [386, 547] width 15 height 18
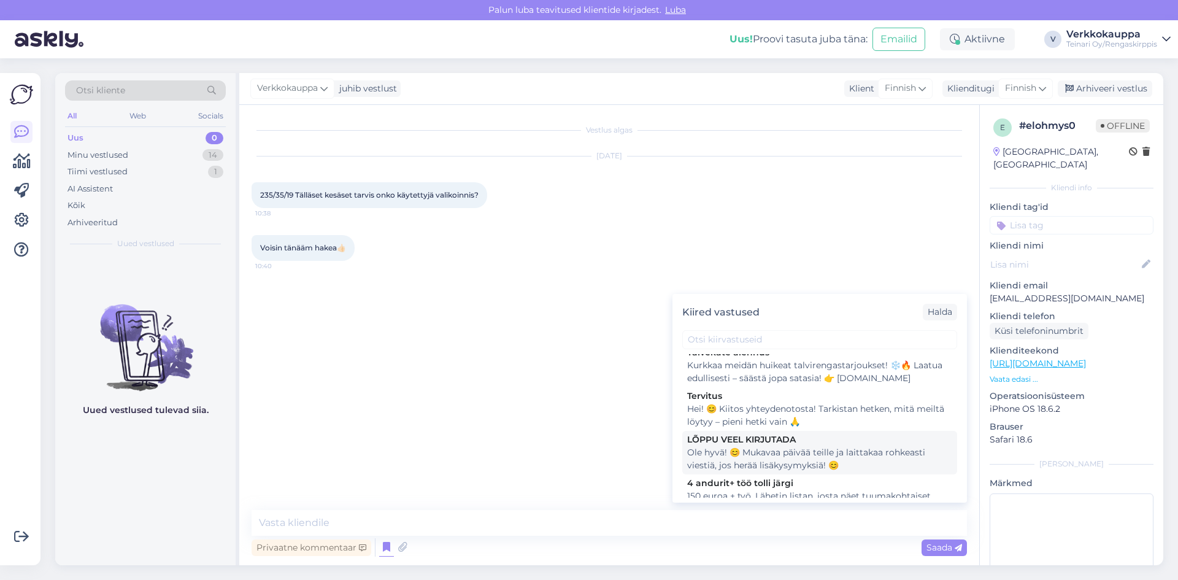
scroll to position [184, 0]
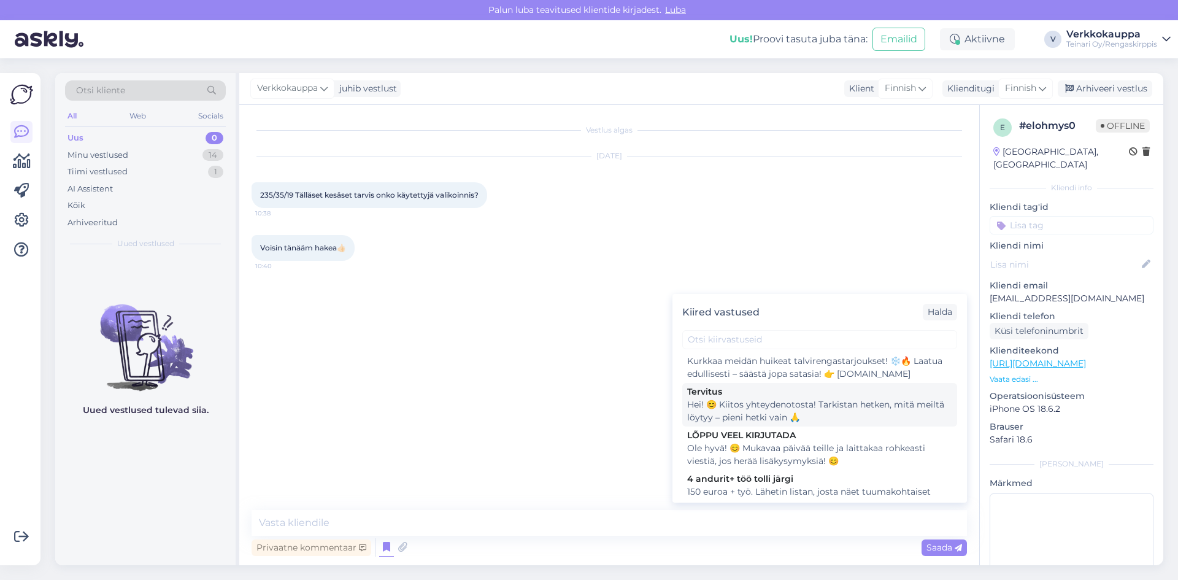
click at [785, 414] on div "Hei! 😊 Kiitos yhteydenotosta! Tarkistan hetken, mitä meiltä löytyy – pieni hetk…" at bounding box center [819, 411] width 265 height 26
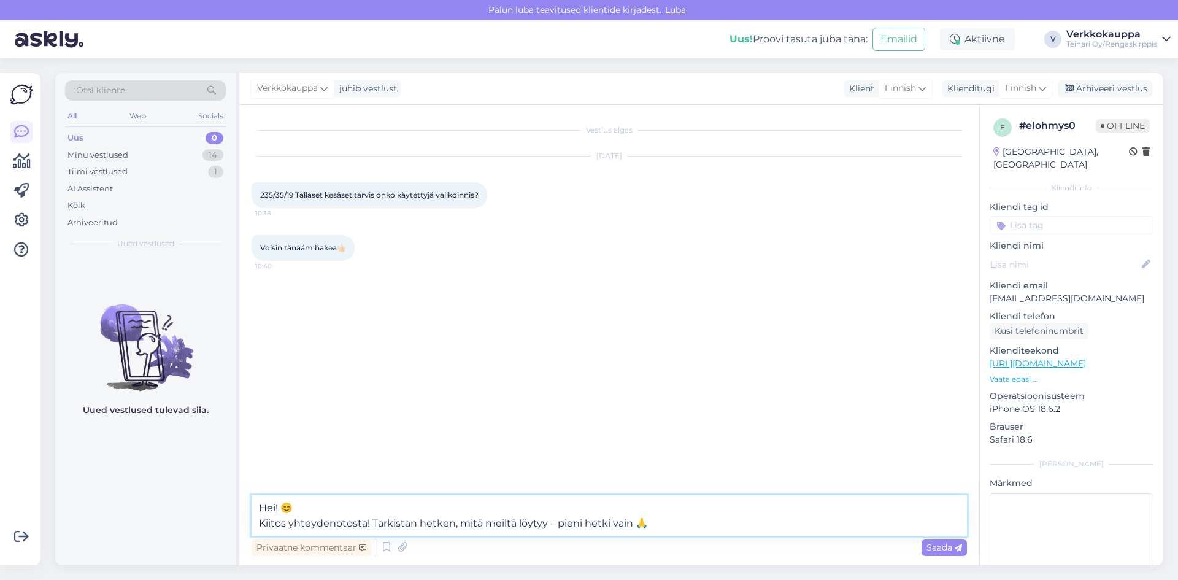
click at [655, 524] on textarea "Hei! 😊 Kiitos yhteydenotosta! Tarkistan hetken, mitä meiltä löytyy – pieni hetk…" at bounding box center [609, 515] width 715 height 40
type textarea "Hei! 😊 Kiitos yhteydenotosta! Tarkistan hetken, mitä meiltä löytyy – pieni hetk…"
click at [931, 552] on span "Saada" at bounding box center [944, 547] width 36 height 11
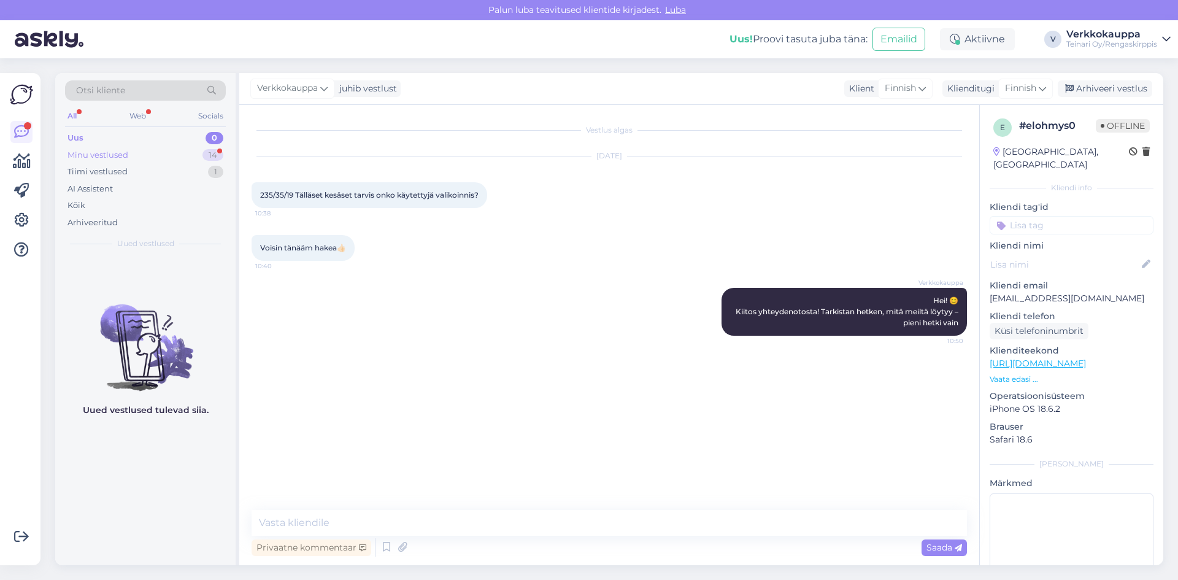
click at [99, 155] on div "Minu vestlused" at bounding box center [97, 155] width 61 height 12
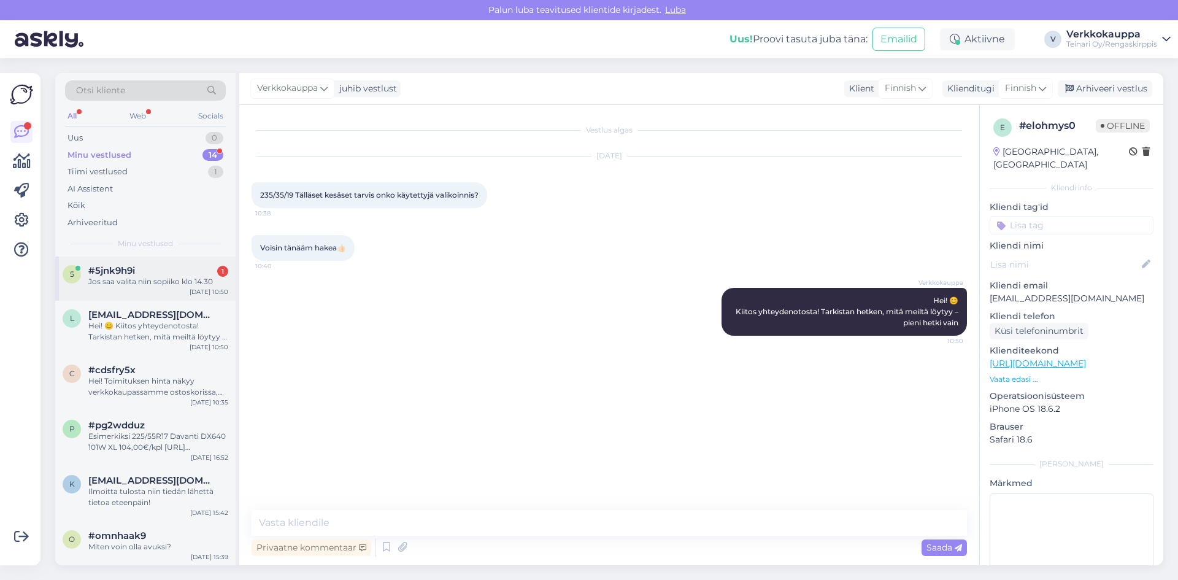
click at [142, 288] on div "5 #5jnk9h9i 1 Jos saa valita niin sopiiko klo 14.30 [DATE] 10:50" at bounding box center [145, 278] width 180 height 44
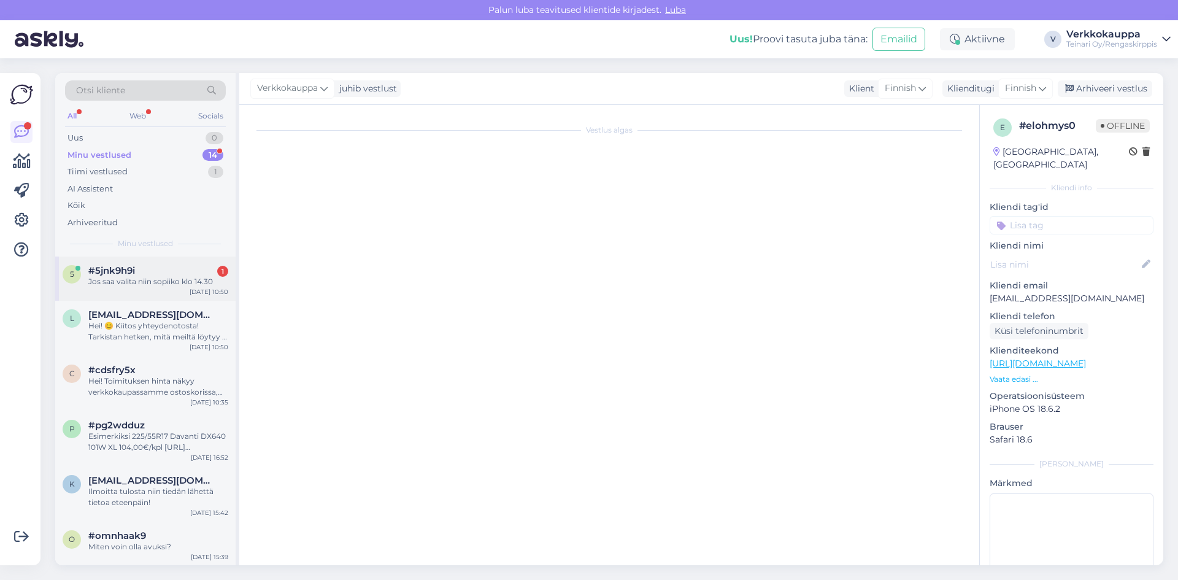
scroll to position [795, 0]
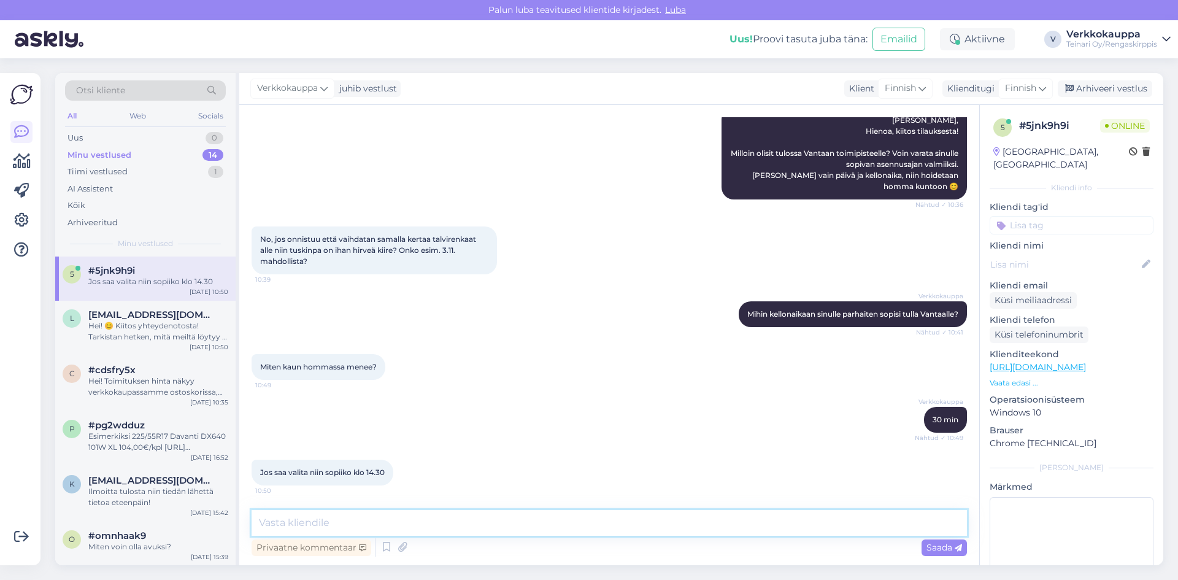
click at [351, 525] on textarea at bounding box center [609, 523] width 715 height 26
click at [343, 523] on textarea "Varan sinulle ajan [DATE] 14.30 Tervetuloa!" at bounding box center [609, 523] width 715 height 26
click at [483, 525] on textarea "Varan sinulle ajan [DATE] 14.30 Tervetuloa!" at bounding box center [609, 523] width 715 height 26
type textarea "Varan sinulle ajan [DATE] 14.30 Tervetuloa! Saisinko vielä auton rek nr ?"
click at [933, 549] on span "Saada" at bounding box center [944, 547] width 36 height 11
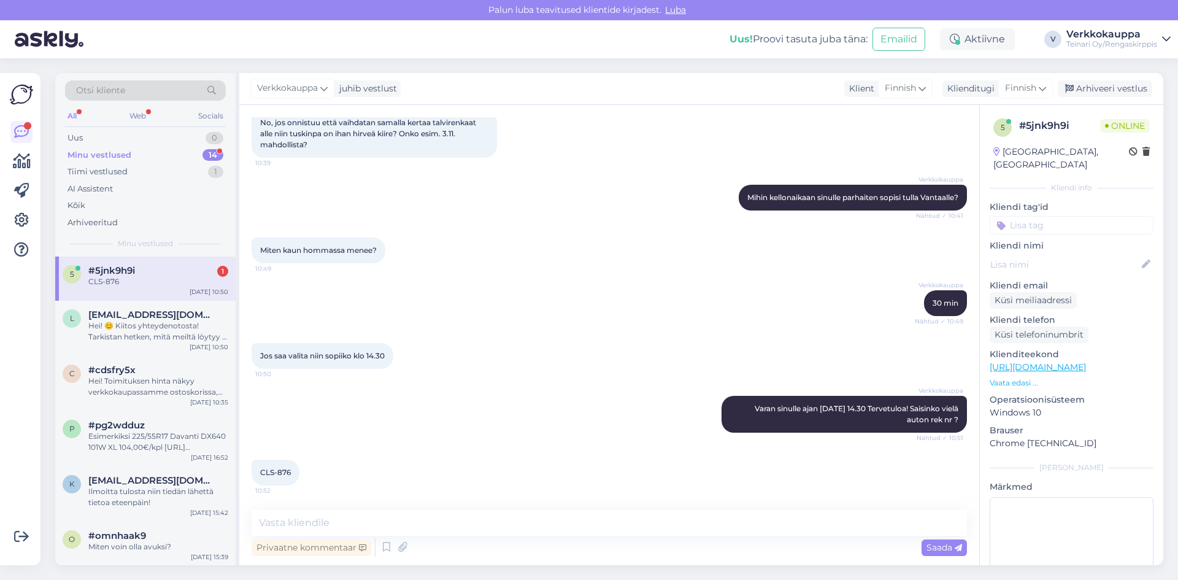
scroll to position [912, 0]
click at [291, 522] on textarea at bounding box center [609, 523] width 715 height 26
type textarea "Kiitos:)"
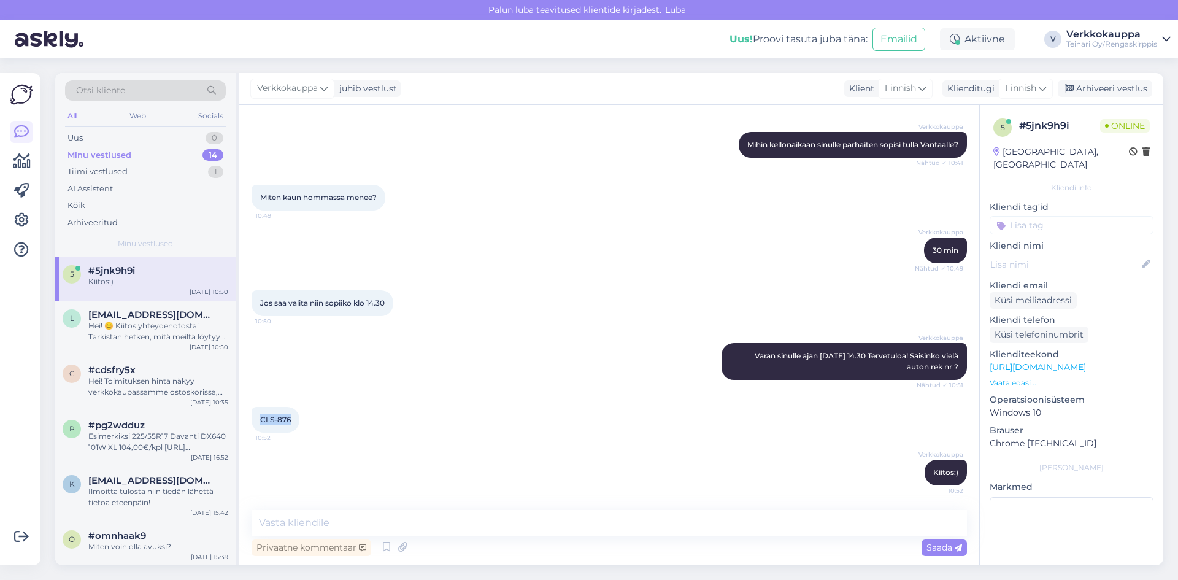
drag, startPoint x: 260, startPoint y: 418, endPoint x: 292, endPoint y: 420, distance: 31.9
click at [292, 420] on div "CLS-876 10:52" at bounding box center [276, 420] width 48 height 26
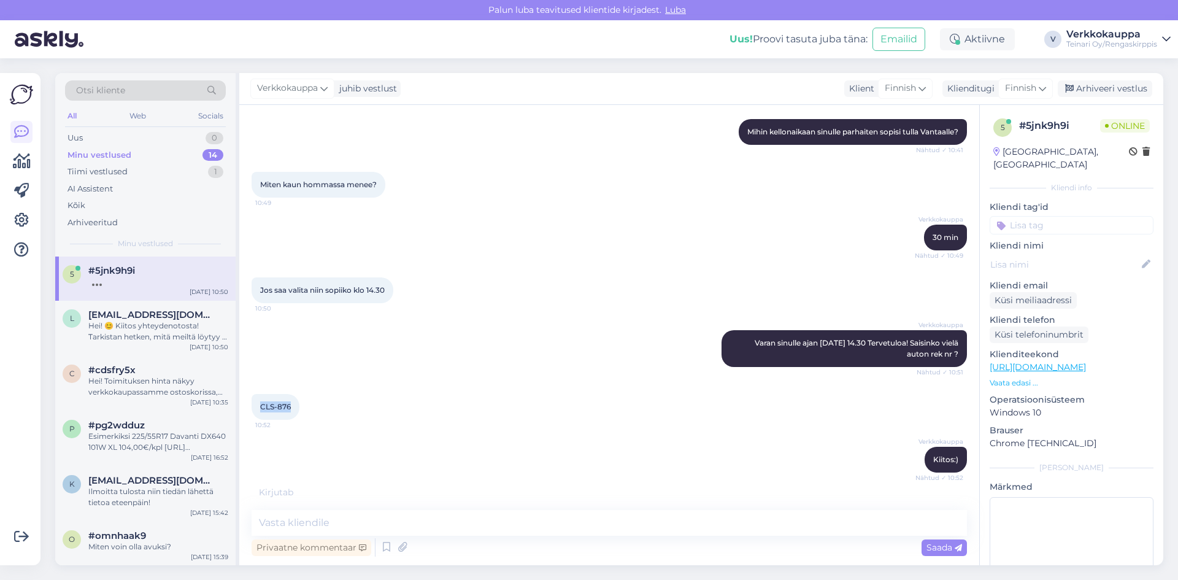
copy span "CLS-876"
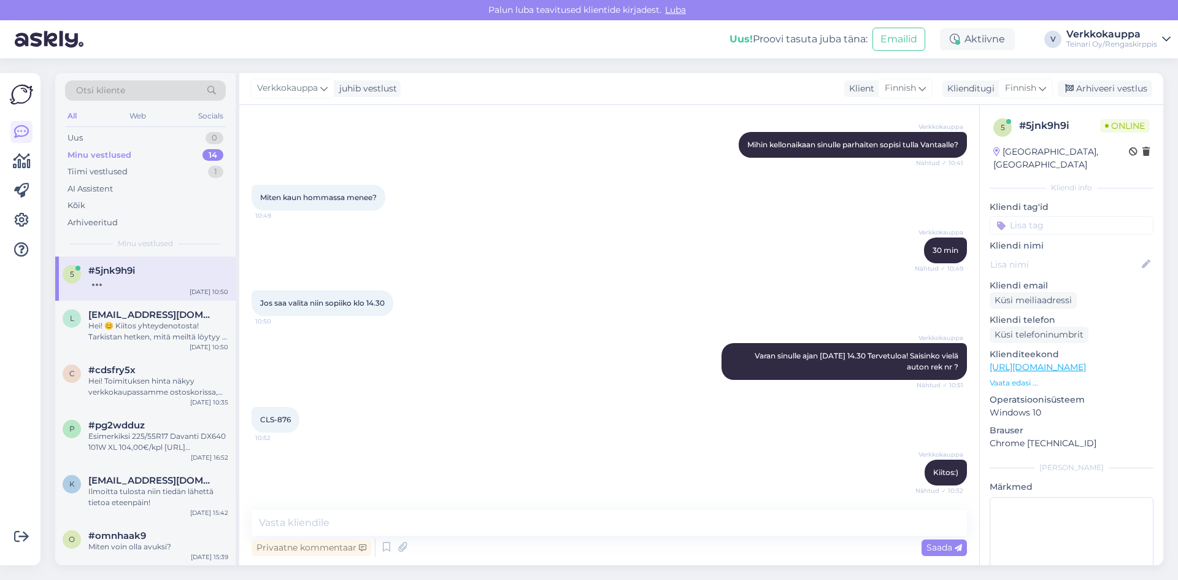
drag, startPoint x: 449, startPoint y: 333, endPoint x: 461, endPoint y: 325, distance: 14.6
click at [449, 333] on div "Verkkokauppa Varan sinulle ajan [DATE] 14.30 Tervetuloa! Saisinko vielä auton r…" at bounding box center [609, 361] width 715 height 64
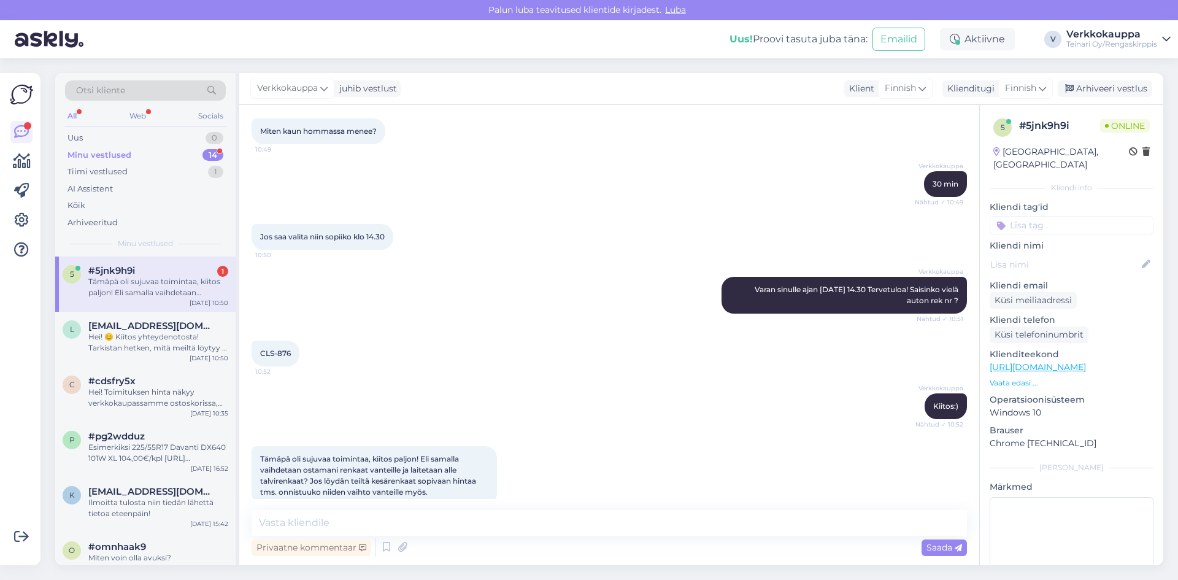
click at [147, 276] on div "Tämäpä oli sujuvaa toimintaa, kiitos paljon! Eli samalla vaihdetaan ostamani re…" at bounding box center [158, 287] width 140 height 22
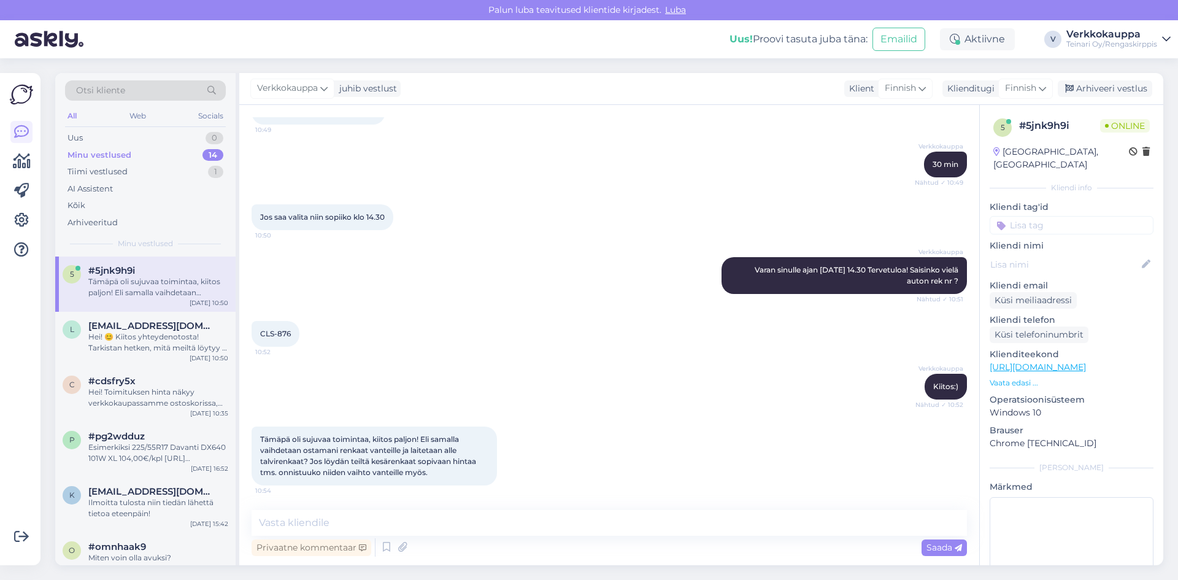
scroll to position [1050, 0]
drag, startPoint x: 262, startPoint y: 439, endPoint x: 431, endPoint y: 472, distance: 171.8
click at [431, 472] on div "Tämäpä oli sujuvaa toimintaa, kiitos paljon! Eli samalla vaihdetaan ostamani re…" at bounding box center [374, 455] width 245 height 59
copy span "Tämäpä oli sujuvaa toimintaa, kiitos paljon! Eli samalla vaihdetaan ostamani re…"
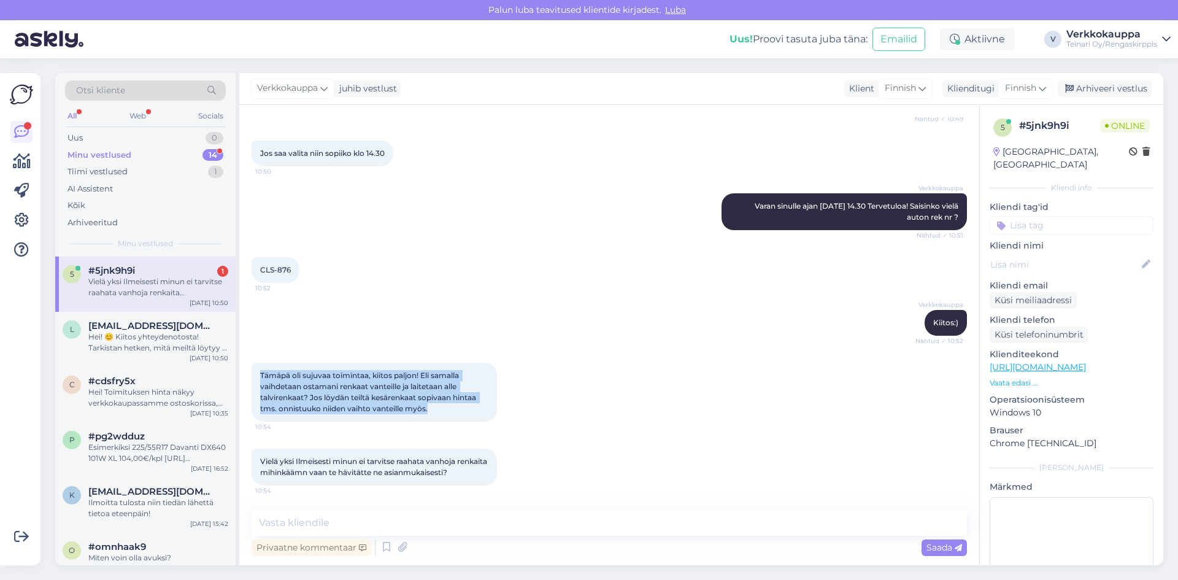
scroll to position [1114, 0]
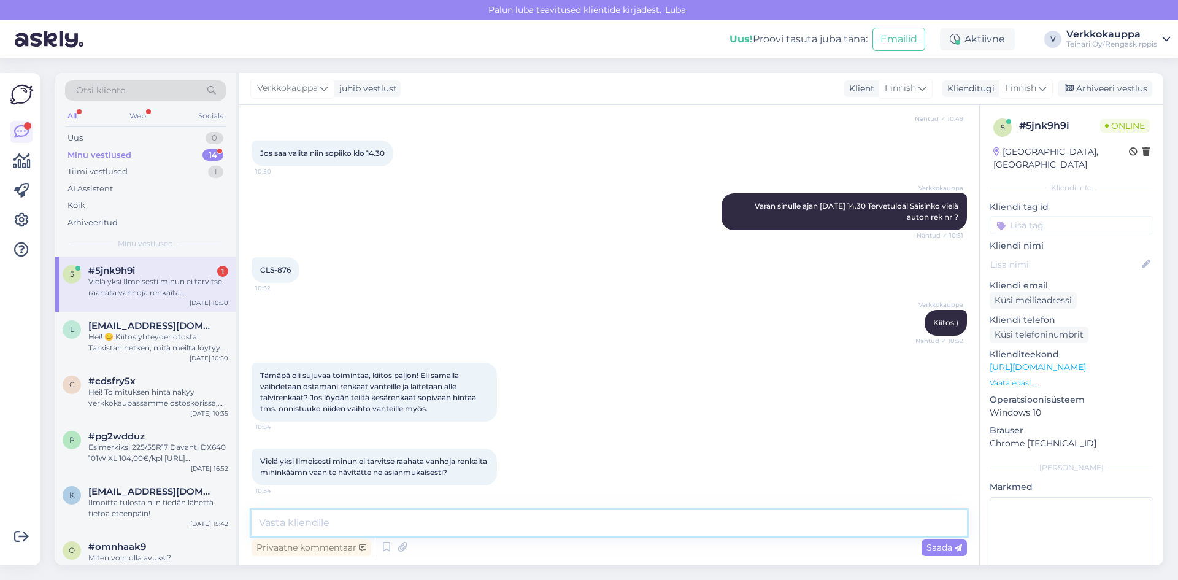
paste textarea "Talvirenkaat laitetaan alle sovittuna aikana. Rengastyöt 17" vanteilla maksavat…"
type textarea "Talvirenkaat laitetaan alle sovittuna aikana. Rengastyöt 17" vanteilla maksavat…"
drag, startPoint x: 261, startPoint y: 525, endPoint x: 1007, endPoint y: 526, distance: 746.1
click at [996, 547] on div "Vestlus algas [DATE] tarve kahdelle nastarenkaalle 215/55R17. asennusta vanteil…" at bounding box center [701, 335] width 924 height 460
paste textarea "Hei! Kiitos varauksestasi. Talvirenkaat laitetaan alle sovittuna aikana, ja ren…"
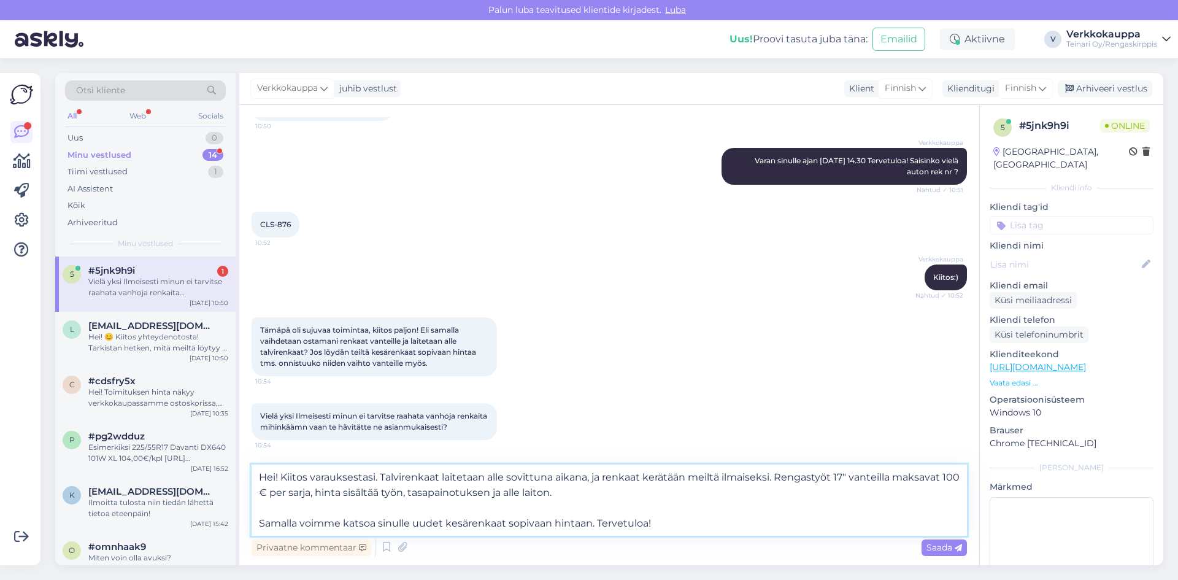
click at [598, 524] on textarea "Hei! Kiitos varauksestasi. Talvirenkaat laitetaan alle sovittuna aikana, ja ren…" at bounding box center [609, 499] width 715 height 71
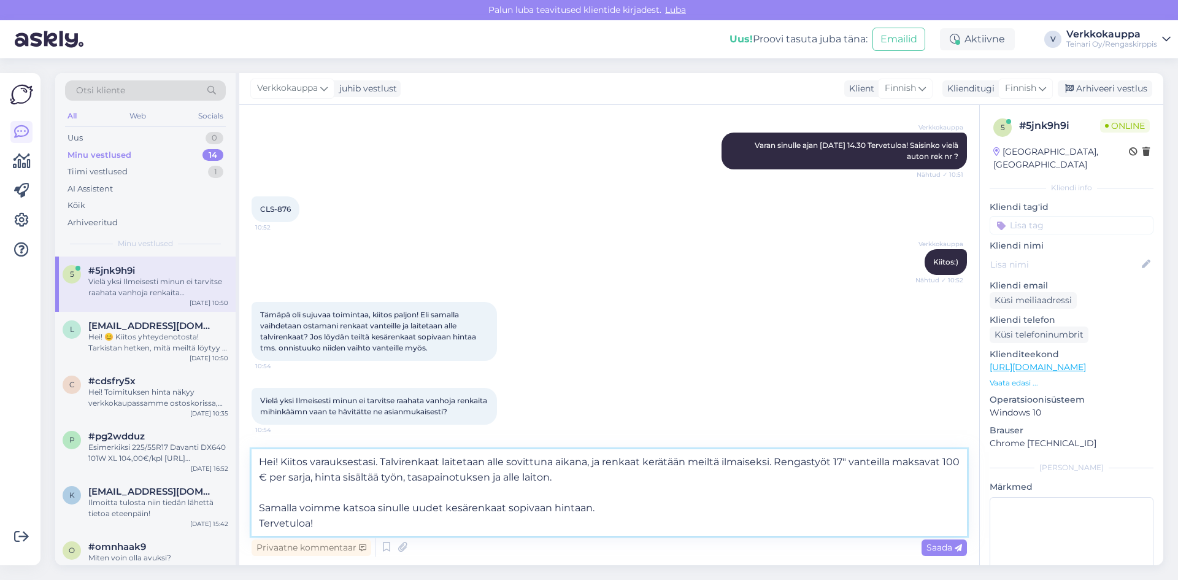
drag, startPoint x: 685, startPoint y: 461, endPoint x: 644, endPoint y: 464, distance: 41.8
click at [644, 464] on textarea "Hei! Kiitos varauksestasi. Talvirenkaat laitetaan alle sovittuna aikana, ja ren…" at bounding box center [609, 492] width 715 height 87
drag, startPoint x: 644, startPoint y: 460, endPoint x: 701, endPoint y: 461, distance: 57.1
click at [701, 461] on textarea "Hei! Kiitos varauksestasi. Talvirenkaat laitetaan alle sovittuna aikana, ja ren…" at bounding box center [609, 492] width 715 height 87
paste textarea "rätetään"
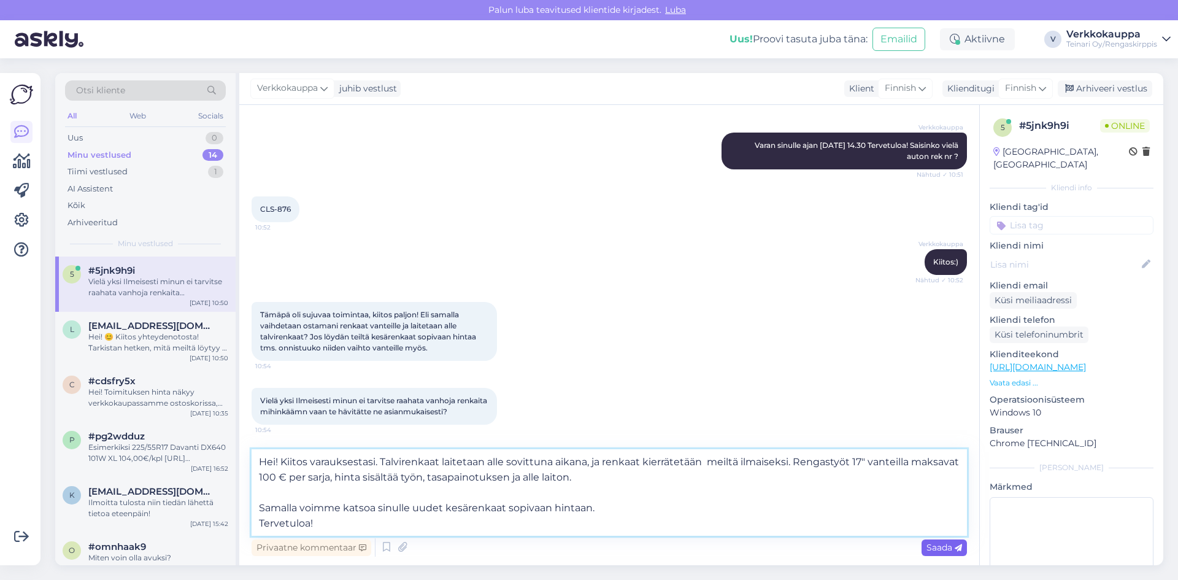
type textarea "Hei! Kiitos varauksestasi. Talvirenkaat laitetaan alle sovittuna aikana, ja ren…"
click at [926, 547] on span "Saada" at bounding box center [944, 547] width 36 height 11
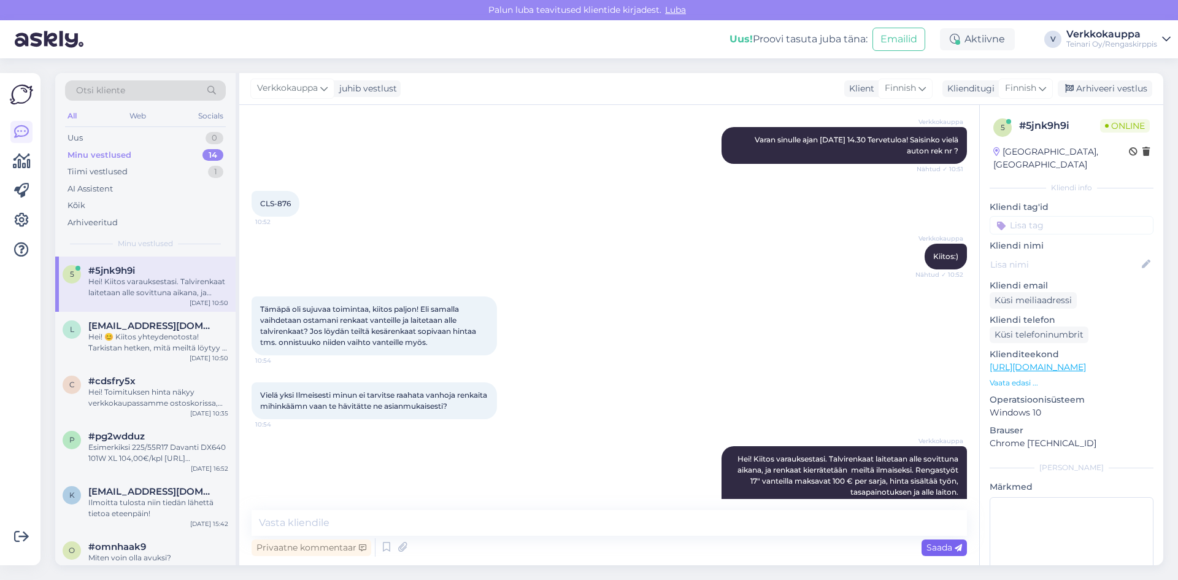
scroll to position [1244, 0]
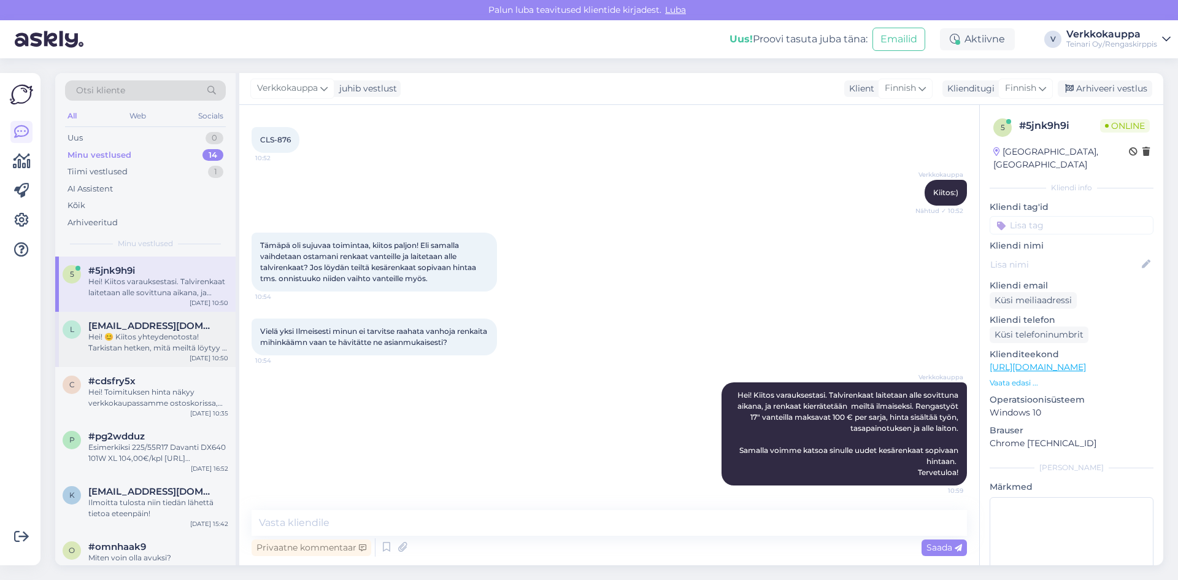
click at [162, 347] on div "Hei! 😊 Kiitos yhteydenotosta! Tarkistan hetken, mitä meiltä löytyy – pieni hetk…" at bounding box center [158, 342] width 140 height 22
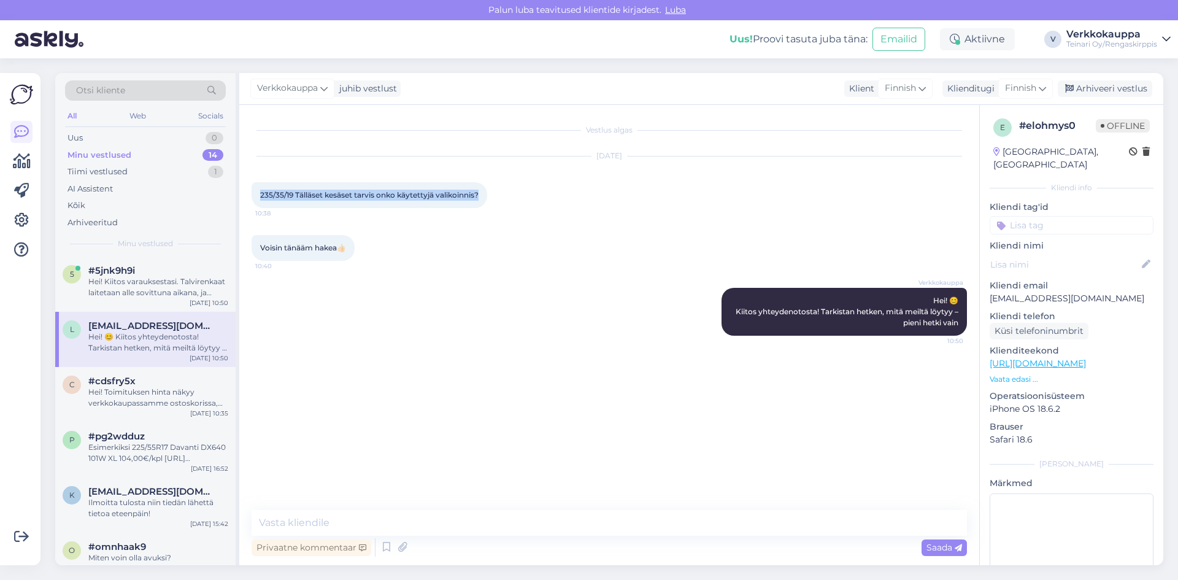
drag, startPoint x: 259, startPoint y: 194, endPoint x: 488, endPoint y: 198, distance: 228.9
click at [487, 198] on div "235/35/19 Tälläset kesäset tarvis onko käytettyjä valikoinnis? 10:38" at bounding box center [370, 195] width 236 height 26
copy span "235/35/19 Tälläset kesäset tarvis onko käytettyjä valikoinnis?"
click at [337, 517] on textarea at bounding box center [609, 523] width 715 height 26
paste textarea "Hei! Käytettyjä 235/35/19-kesärenkaita ei valitettavasti ole saatavilla tällä h…"
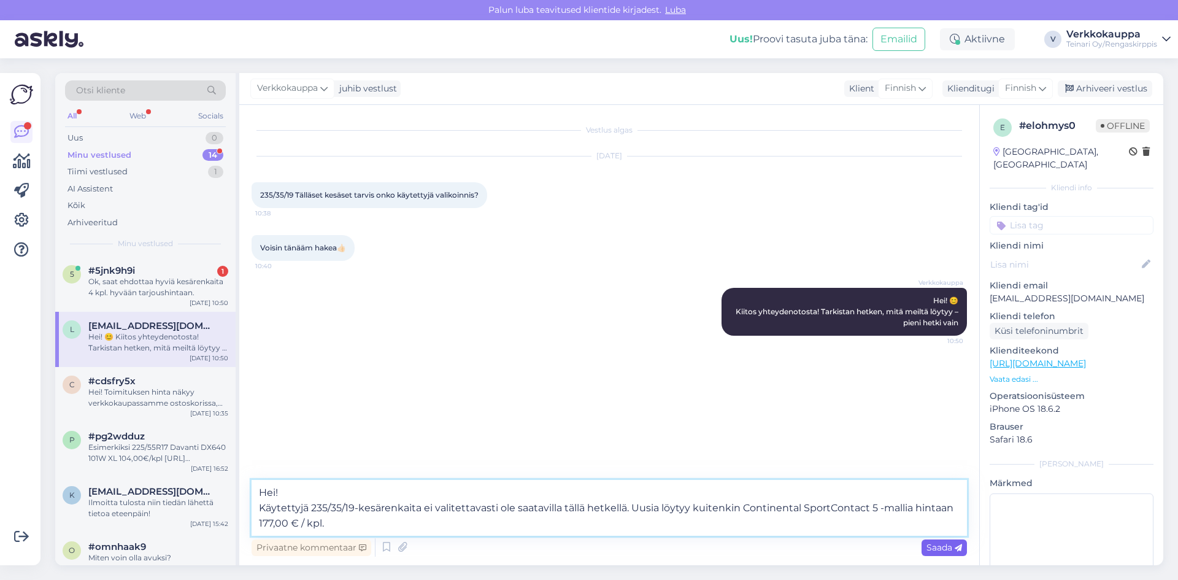
type textarea "Hei! Käytettyjä 235/35/19-kesärenkaita ei valitettavasti ole saatavilla tällä h…"
click at [934, 550] on span "Saada" at bounding box center [944, 547] width 36 height 11
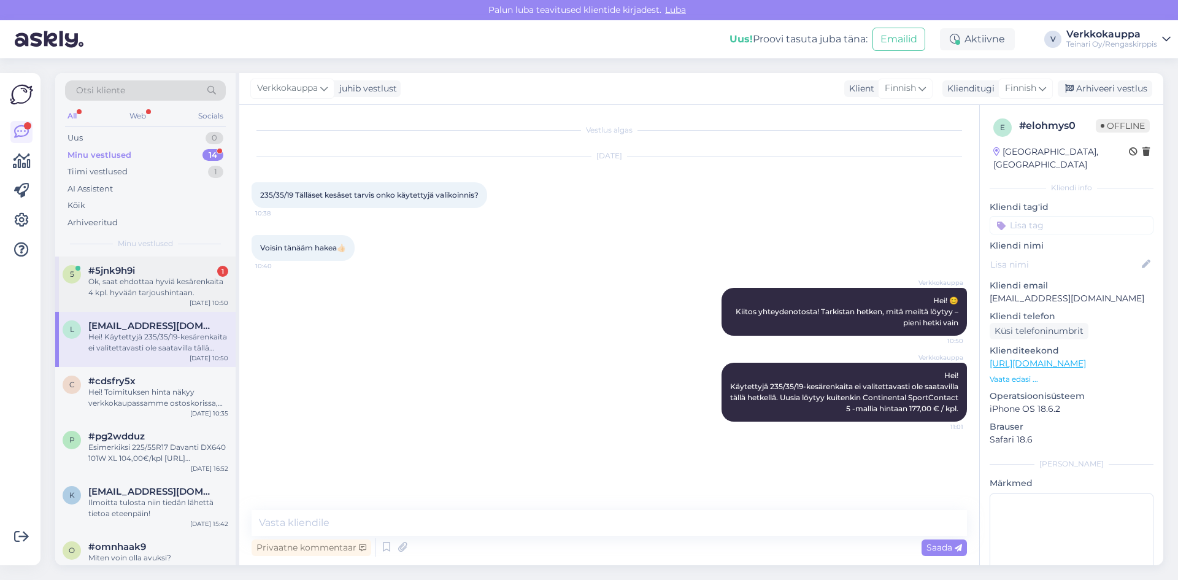
click at [178, 289] on div "Ok, saat ehdottaa hyviä kesärenkaita 4 kpl. hyvään tarjoushintaan." at bounding box center [158, 287] width 140 height 22
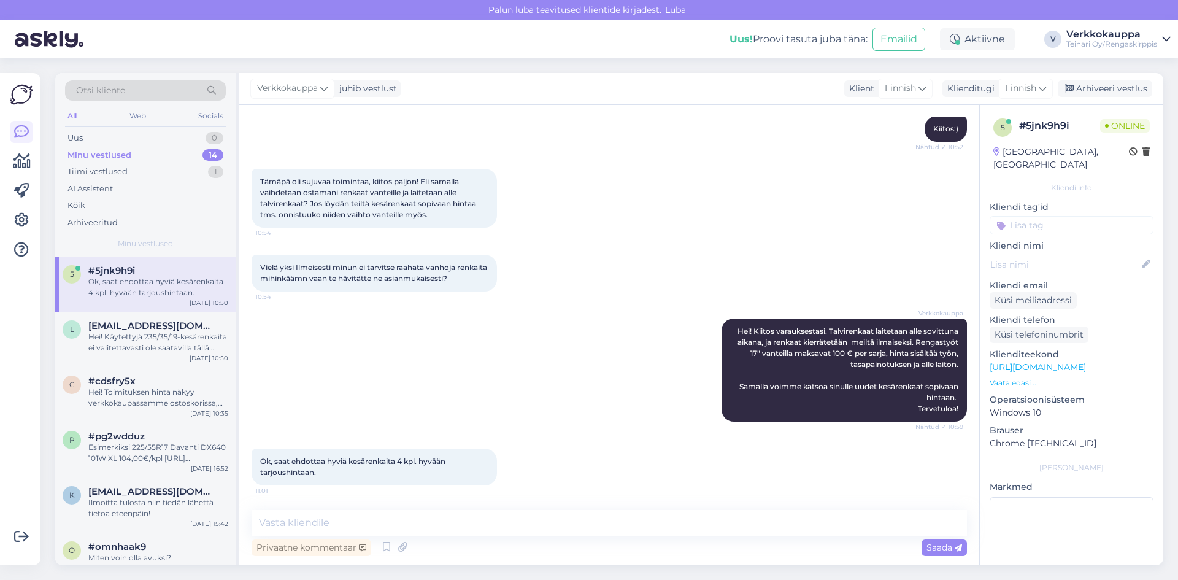
scroll to position [1308, 0]
drag, startPoint x: 264, startPoint y: 460, endPoint x: 327, endPoint y: 471, distance: 63.4
click at [327, 471] on div "Ok, saat ehdottaa hyviä kesärenkaita 4 kpl. hyvään tarjoushintaan. 11:01" at bounding box center [374, 467] width 245 height 37
copy span "Ok, saat ehdottaa hyviä kesärenkaita 4 kpl. hyvään tarjoushintaan."
paste textarea "Selvä! Tässä ehdotus kesärenkaiksi kokoon 215/55R17"
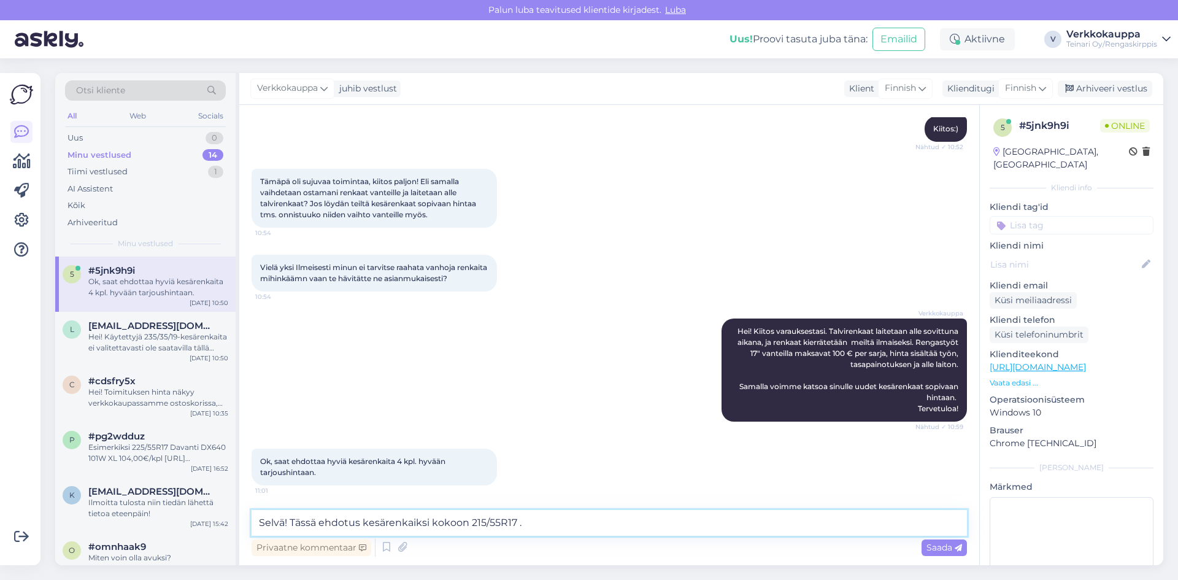
paste textarea "Tämä on tällä hetkellä ainoa saatavilla oleva vaihtoehto kyseiselle rengaskoossa"
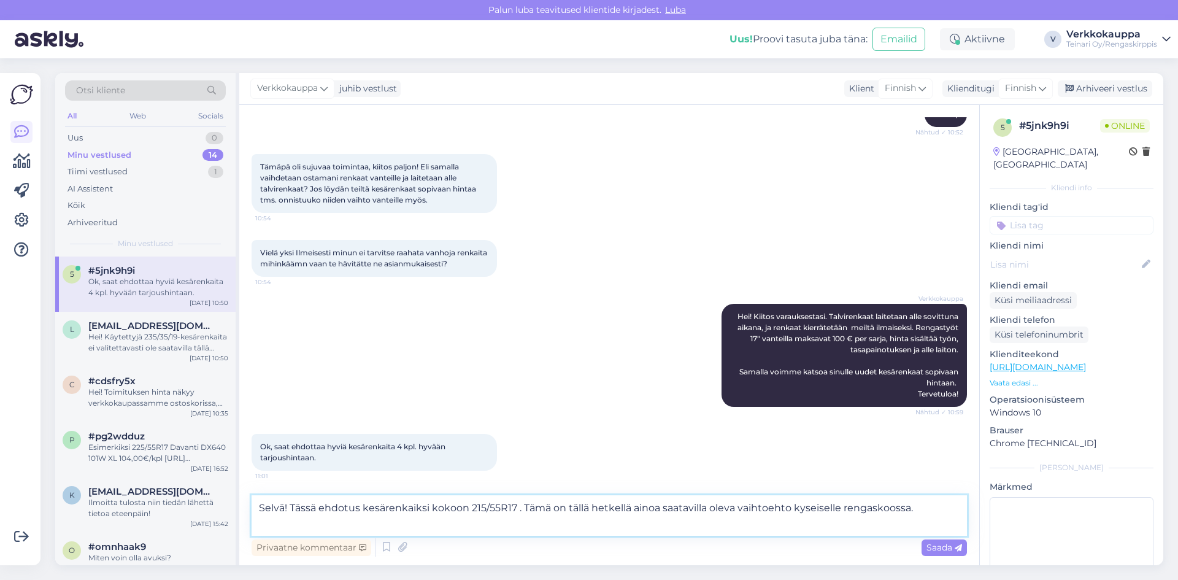
click at [266, 525] on textarea "Selvä! Tässä ehdotus kesärenkaiksi kokoon 215/55R17 . Tämä on tällä hetkellä ai…" at bounding box center [609, 515] width 715 height 40
paste textarea "Tracmax X-Privilo TX3 98W XL C, B 69dB"
paste textarea "Hinta: 98,00 € / kpl"
click at [590, 534] on textarea "Selvä! Tässä ehdotus kesärenkaiksi kokoon 215/55R17 . Tämä on tällä hetkellä ai…" at bounding box center [609, 515] width 715 height 40
click at [620, 526] on textarea "Selvä! Tässä ehdotus kesärenkaiksi kokoon 215/55R17 . Tämä on tällä hetkellä ai…" at bounding box center [609, 515] width 715 height 40
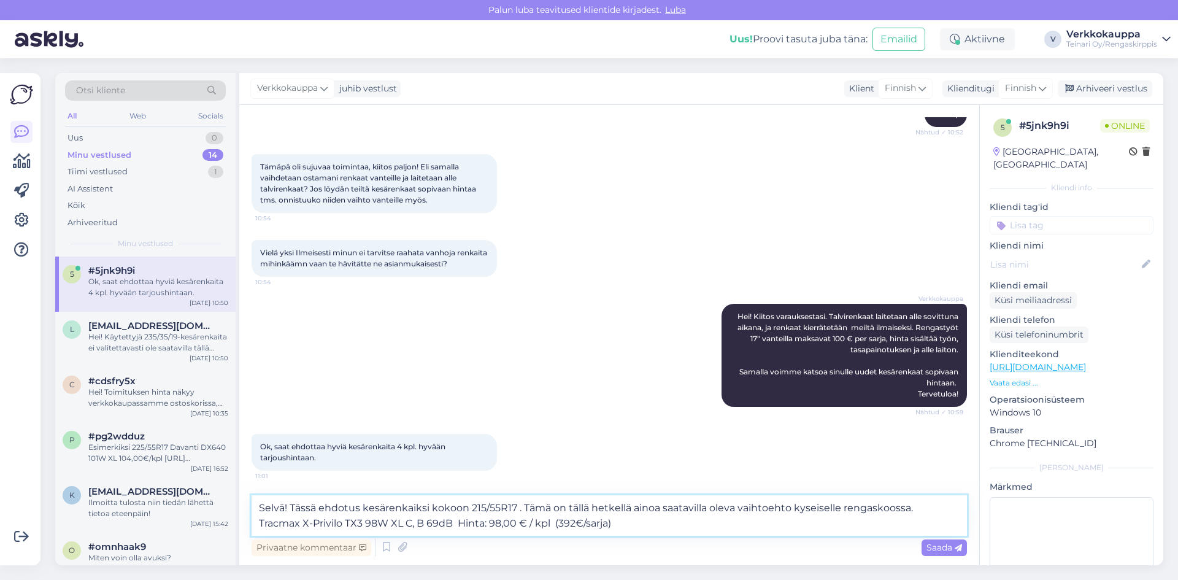
click at [623, 523] on textarea "Selvä! Tässä ehdotus kesärenkaiksi kokoon 215/55R17 . Tämä on tällä hetkellä ai…" at bounding box center [609, 515] width 715 height 40
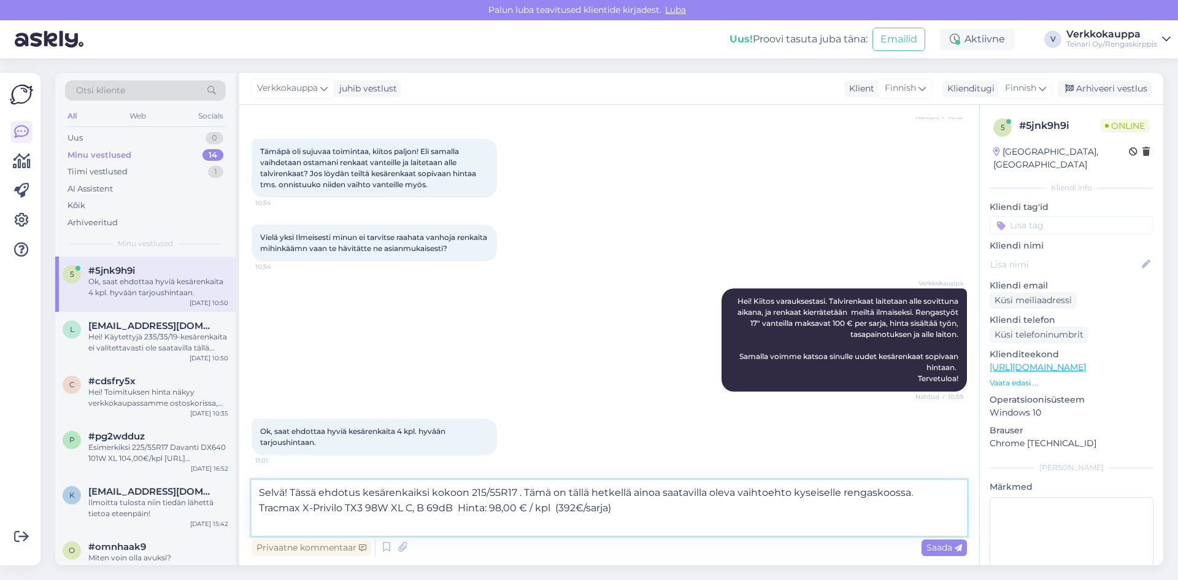
drag, startPoint x: 255, startPoint y: 515, endPoint x: 272, endPoint y: 522, distance: 19.3
click at [272, 521] on textarea "Selvä! Tässä ehdotus kesärenkaiksi kokoon 215/55R17 . Tämä on tällä hetkellä ai…" at bounding box center [609, 508] width 715 height 56
paste textarea "[URL][DOMAIN_NAME]"
type textarea "Selvä! Tässä ehdotus kesärenkaiksi kokoon 215/55R17 . Tämä on tällä hetkellä ai…"
click at [933, 547] on span "Saada" at bounding box center [944, 547] width 36 height 11
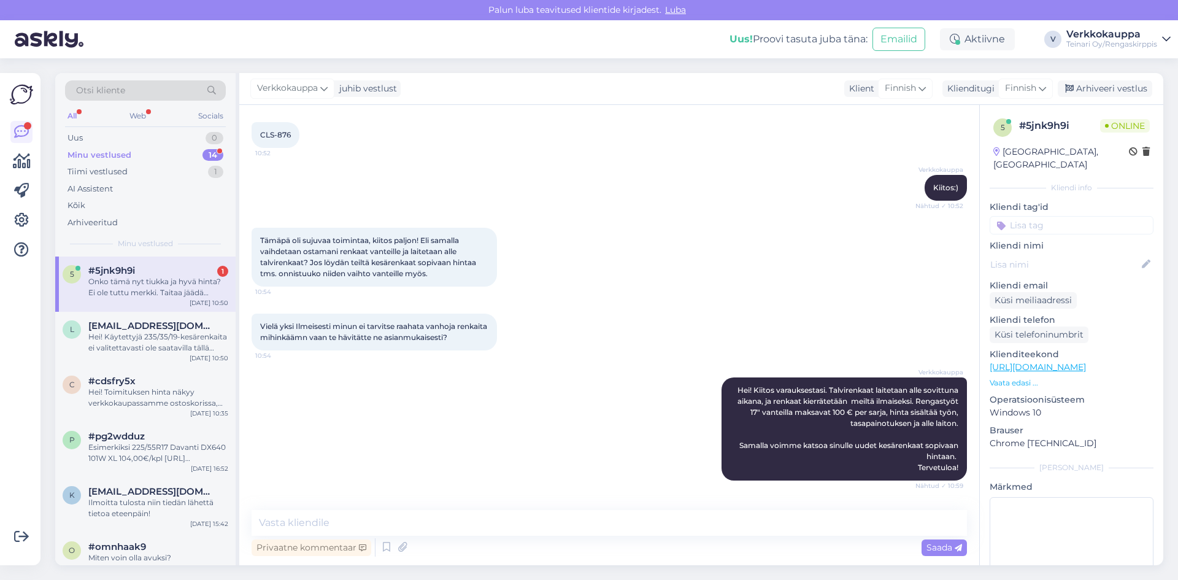
scroll to position [1134, 0]
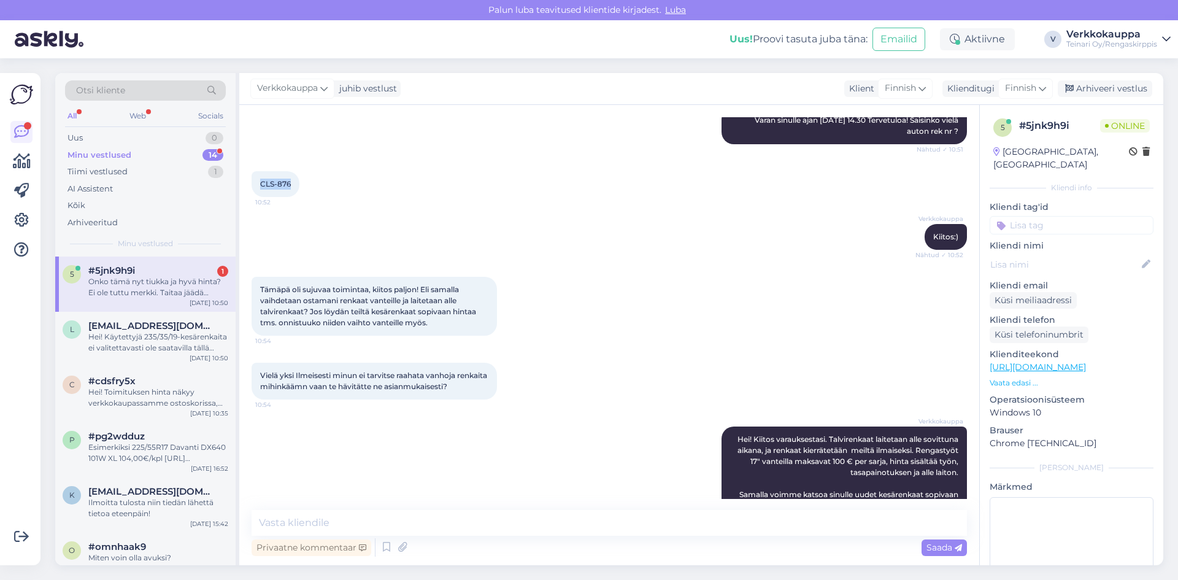
drag, startPoint x: 260, startPoint y: 252, endPoint x: 290, endPoint y: 251, distance: 30.7
click at [290, 197] on div "CLS-876 10:52" at bounding box center [276, 184] width 48 height 26
copy span "CLS-876"
drag, startPoint x: 259, startPoint y: 442, endPoint x: 322, endPoint y: 450, distance: 63.2
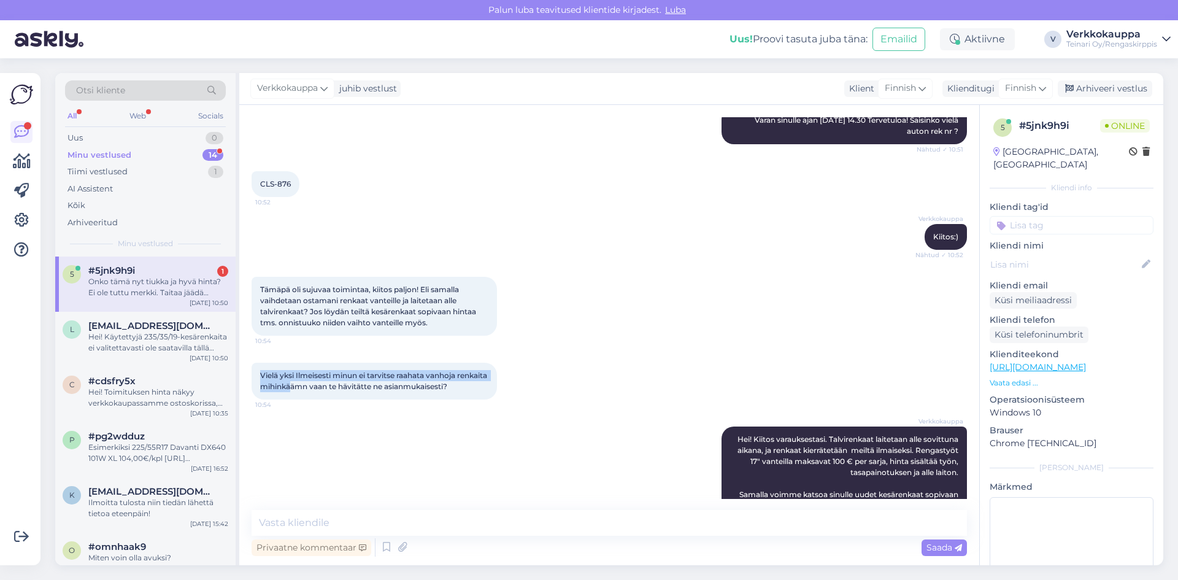
click at [322, 399] on div "Vielä yksi Ilmeisesti minun ei tarvitse raahata vanhoja renkaita mihinkäämn vaa…" at bounding box center [374, 381] width 245 height 37
click at [445, 413] on div "Vielä yksi Ilmeisesti minun ei tarvitse raahata vanhoja renkaita mihinkäämn vaa…" at bounding box center [609, 381] width 715 height 64
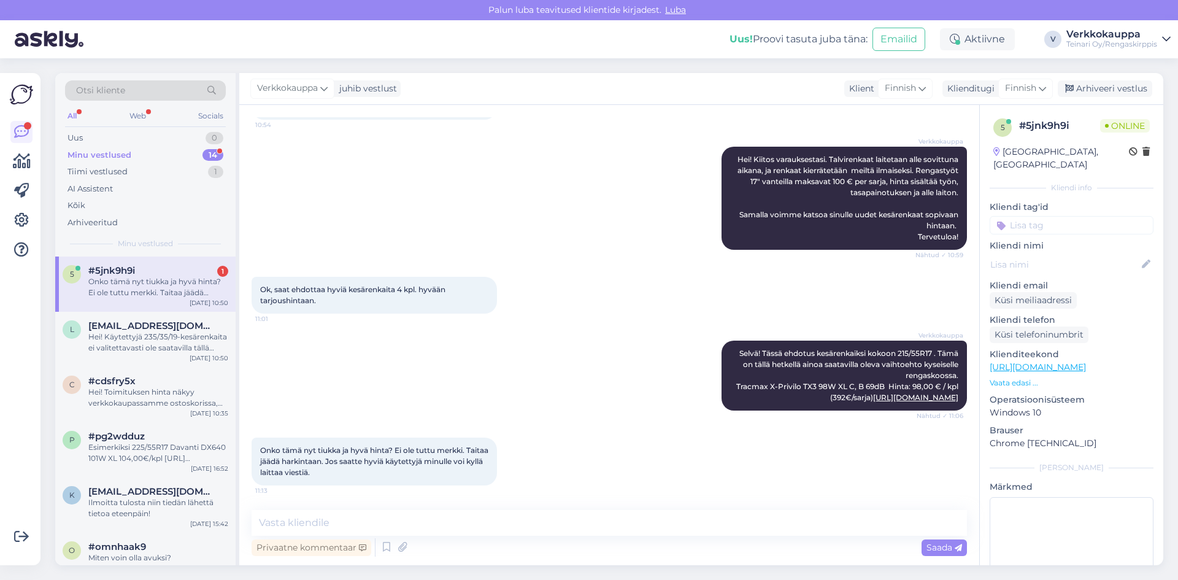
scroll to position [1502, 0]
drag, startPoint x: 260, startPoint y: 449, endPoint x: 341, endPoint y: 470, distance: 83.8
click at [341, 470] on div "Onko tämä nyt tiukka ja hyvä hinta? Ei ole tuttu merkki. Taitaa jäädä harkintaa…" at bounding box center [374, 461] width 245 height 48
paste textarea "Hei! 😊 Käytettyjä ei ole saatavilla, ei alkuperäisessä eikä vaihtoehtokoossa. T…"
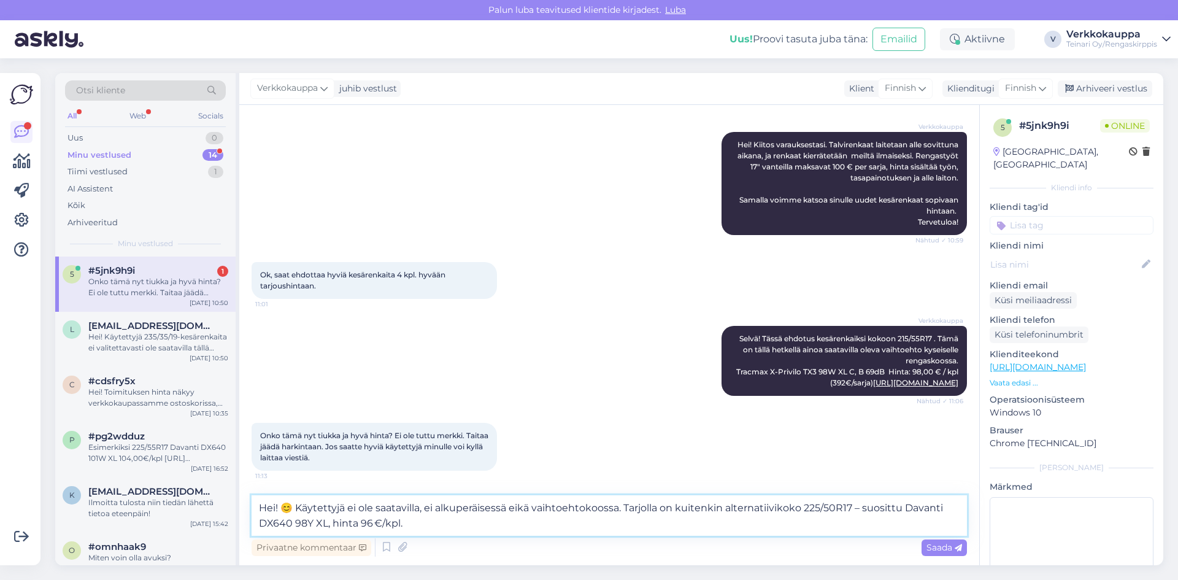
drag, startPoint x: 293, startPoint y: 507, endPoint x: 258, endPoint y: 507, distance: 35.0
click at [258, 507] on textarea "Hei! 😊 Käytettyjä ei ole saatavilla, ei alkuperäisessä eikä vaihtoehtokoossa. T…" at bounding box center [609, 515] width 715 height 40
click at [393, 518] on textarea "Käytettyjä ei ole saatavilla, ei alkuperäisessä eikä vaihtoehtokoossa. Tarjolla…" at bounding box center [609, 515] width 715 height 40
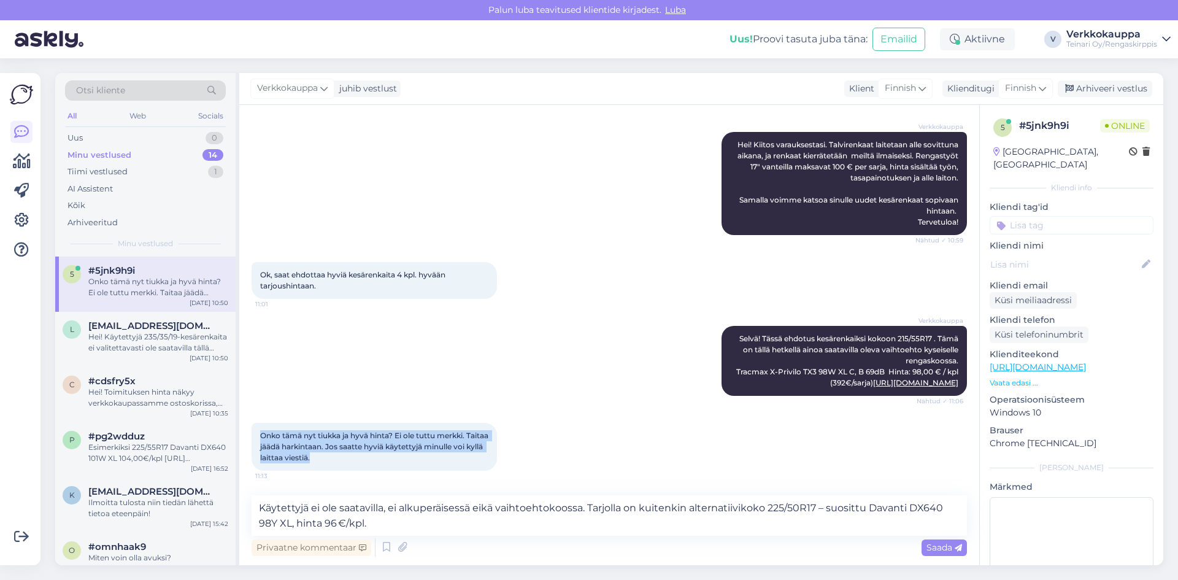
drag, startPoint x: 260, startPoint y: 449, endPoint x: 354, endPoint y: 471, distance: 96.4
click at [354, 471] on div "Onko tämä nyt tiukka ja hyvä hinta? Ei ole tuttu merkki. Taitaa jäädä harkintaa…" at bounding box center [374, 447] width 245 height 48
click at [387, 552] on icon at bounding box center [386, 547] width 15 height 18
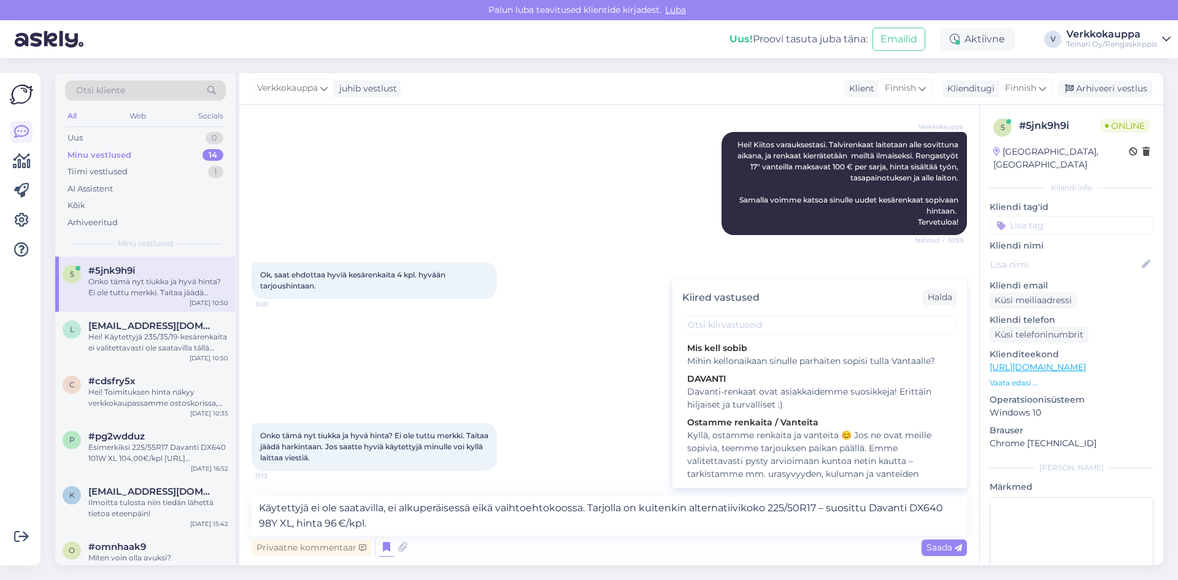
drag, startPoint x: 759, startPoint y: 395, endPoint x: 742, endPoint y: 398, distance: 16.8
click at [742, 398] on div "Davanti-renkaat ovat asiakkaidemme suosikkeja! Erittäin hiljaiset ja turvallise…" at bounding box center [819, 398] width 265 height 26
type textarea "Davanti-renkaat ovat asiakkaidemme suosikkeja! Erittäin hiljaiset ja turvallise…"
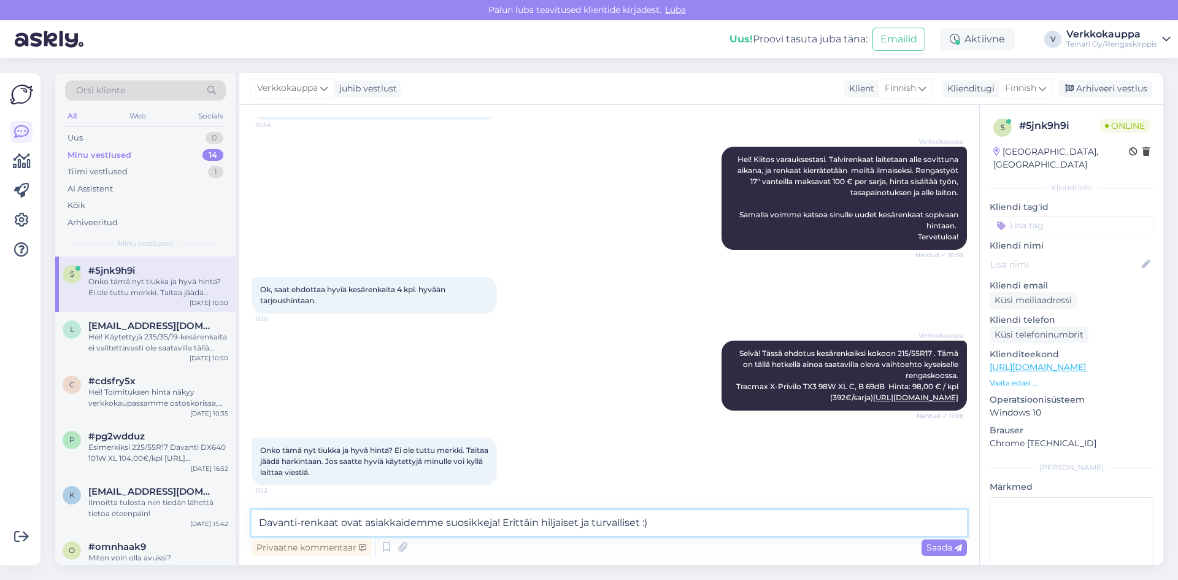
drag, startPoint x: 673, startPoint y: 523, endPoint x: 236, endPoint y: 528, distance: 436.9
click at [236, 528] on div "Otsi kliente All Web Socials Uus 0 Minu vestlused 14 Tiimi vestlused 1 AI Assis…" at bounding box center [609, 319] width 1108 height 492
click at [266, 522] on textarea at bounding box center [609, 523] width 715 height 26
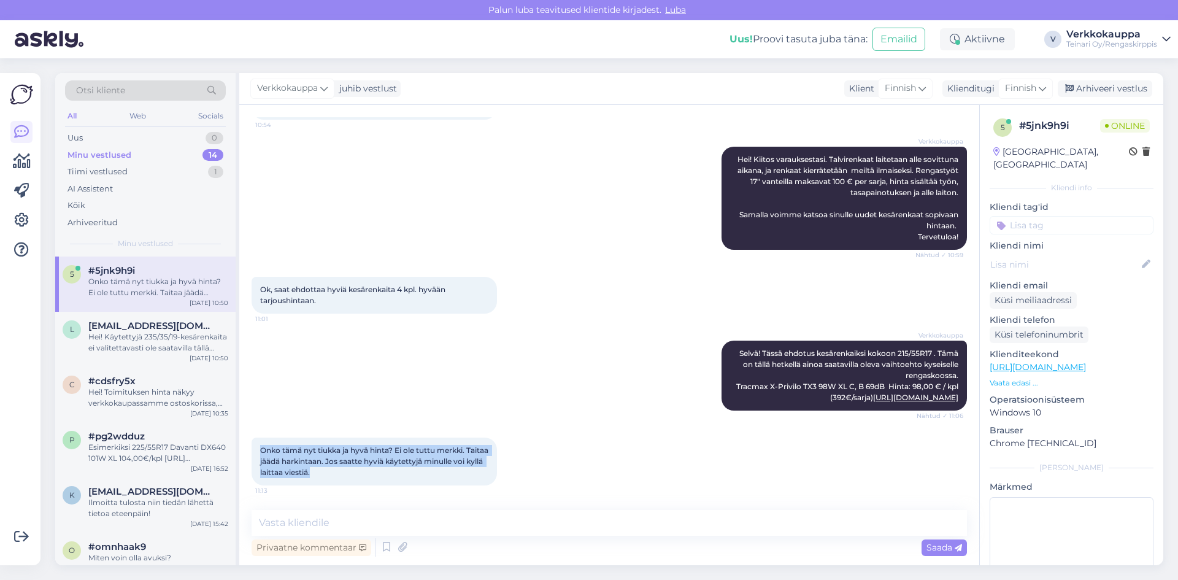
drag, startPoint x: 260, startPoint y: 450, endPoint x: 342, endPoint y: 480, distance: 87.0
click at [342, 480] on div "Onko tämä nyt tiukka ja hyvä hinta? Ei ole tuttu merkki. Taitaa jäädä harkintaa…" at bounding box center [374, 461] width 245 height 48
paste textarea "Valitettavasti tällä hetkellä ei ole saatavilla käytettyjä renkaita alkuperäise…"
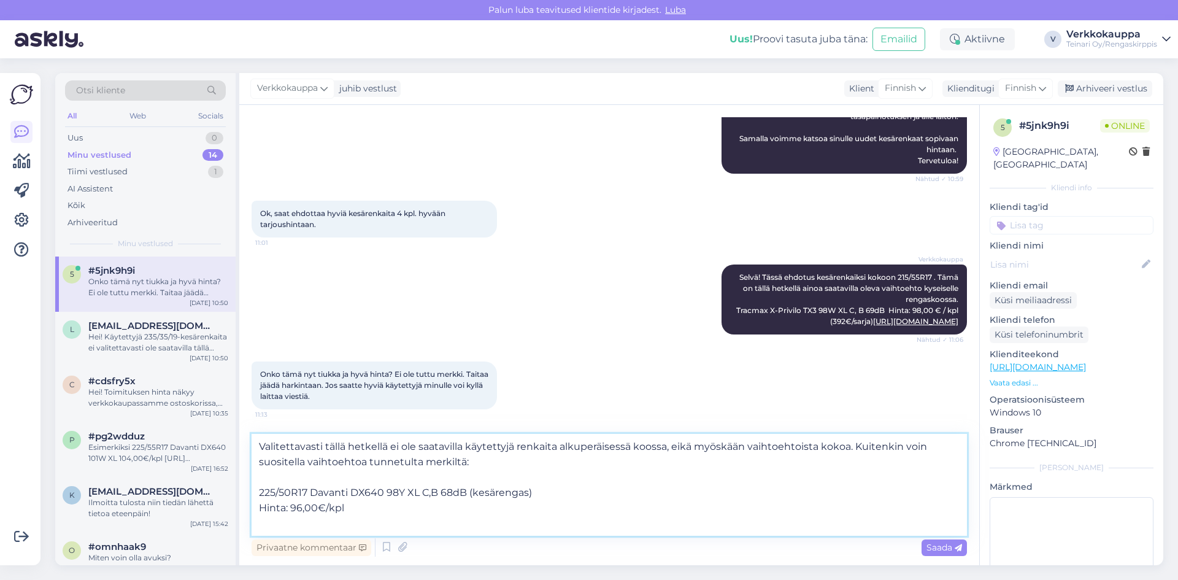
paste textarea "[URL][DOMAIN_NAME]"
click at [368, 462] on textarea "Valitettavasti tällä hetkellä ei ole saatavilla käytettyjä renkaita alkuperäise…" at bounding box center [609, 485] width 715 height 102
click at [366, 463] on textarea "Valitettavasti tällä hetkellä ei ole saatavilla käytettyjä renkaita alkuperäise…" at bounding box center [609, 485] width 715 height 102
click at [507, 459] on textarea "Valitettavasti tällä hetkellä ei ole saatavilla käytettyjä renkaita alkuperäise…" at bounding box center [609, 485] width 715 height 102
type textarea "Valitettavasti tällä hetkellä ei ole saatavilla käytettyjä renkaita alkuperäise…"
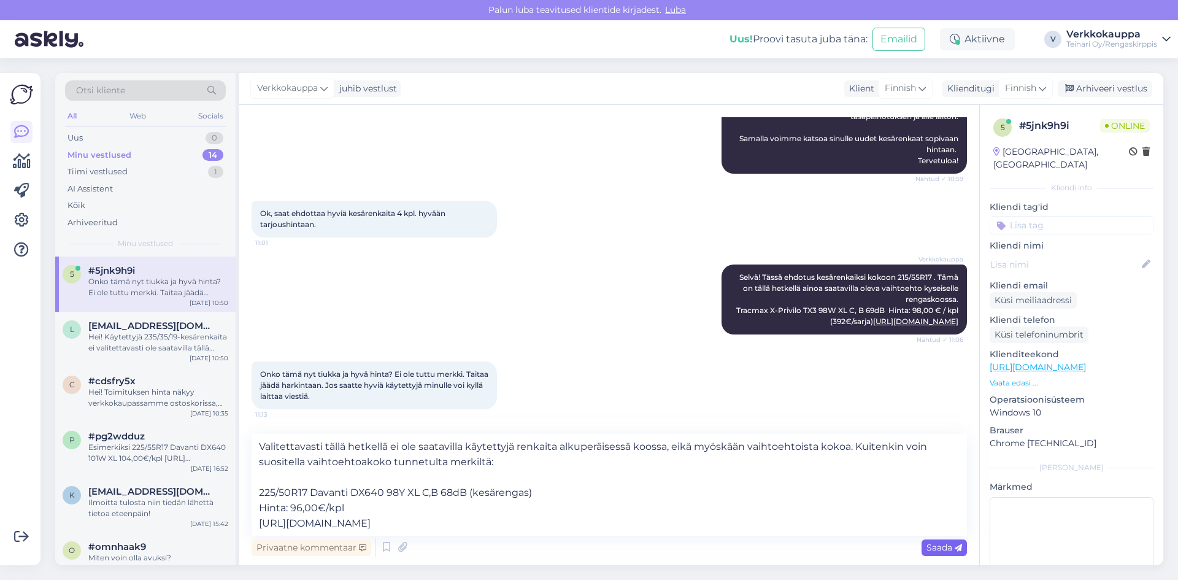
click at [941, 547] on span "Saada" at bounding box center [944, 547] width 36 height 11
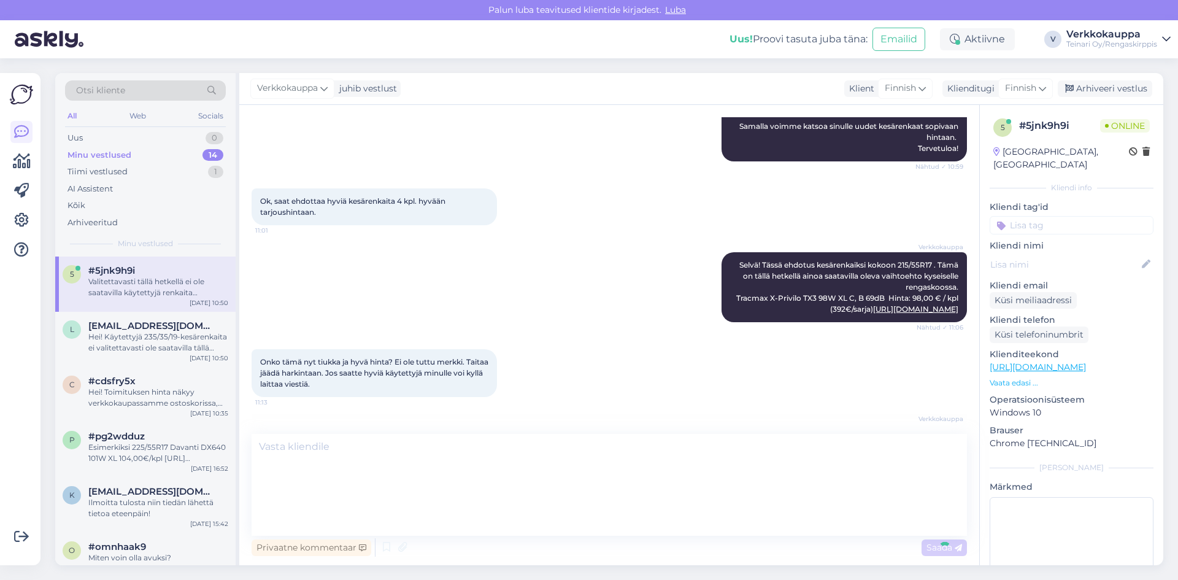
scroll to position [1643, 0]
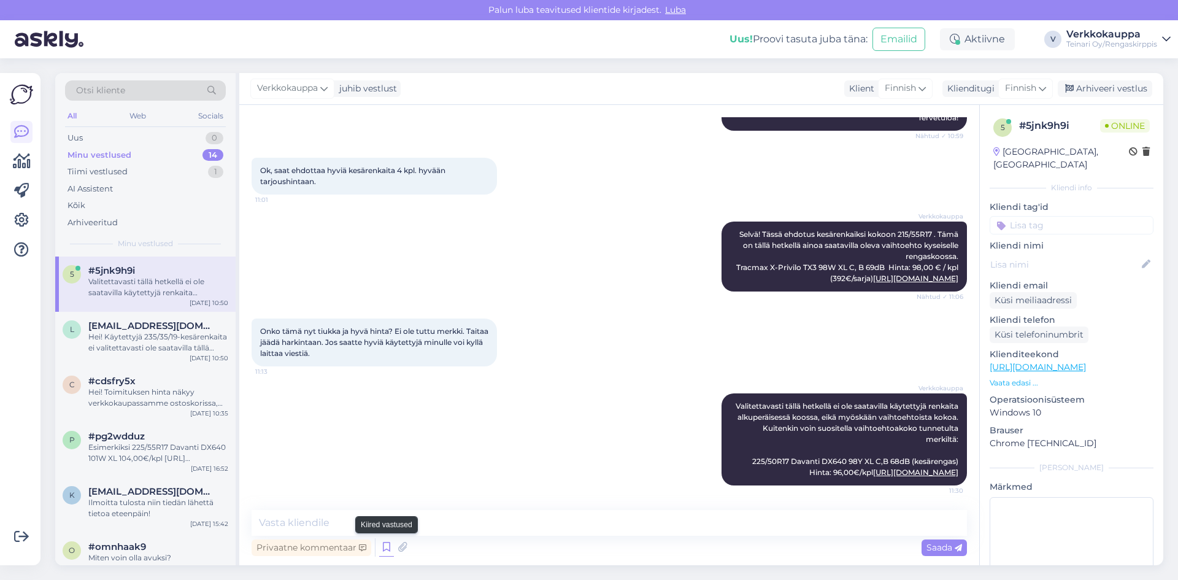
click at [390, 546] on icon at bounding box center [386, 547] width 15 height 18
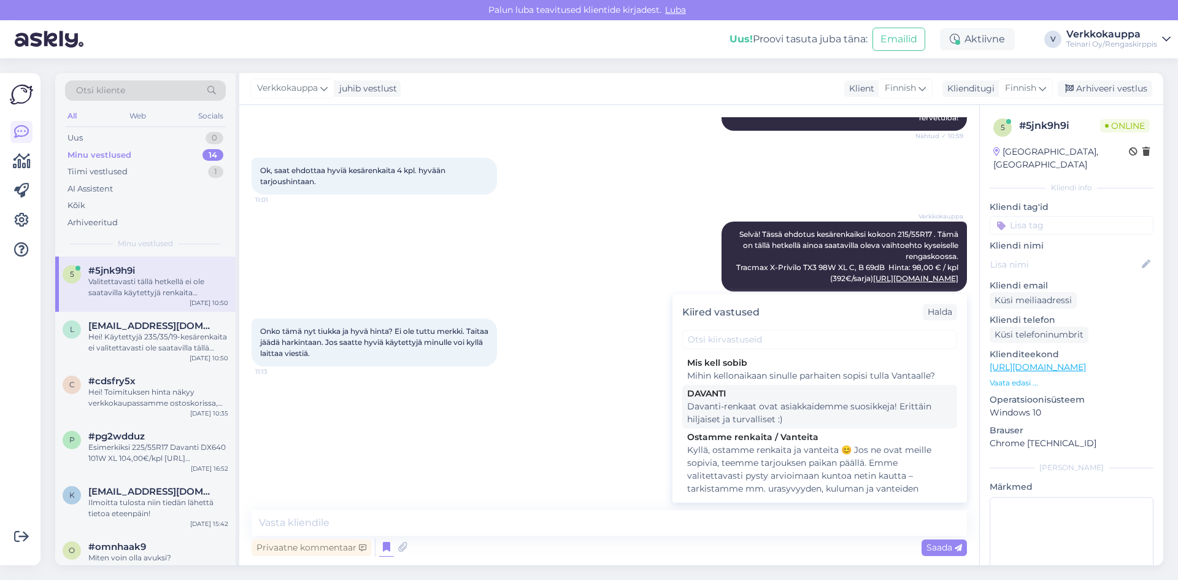
click at [742, 405] on div "Davanti-renkaat ovat asiakkaidemme suosikkeja! Erittäin hiljaiset ja turvallise…" at bounding box center [819, 413] width 265 height 26
type textarea "Davanti-renkaat ovat asiakkaidemme suosikkeja! Erittäin hiljaiset ja turvallise…"
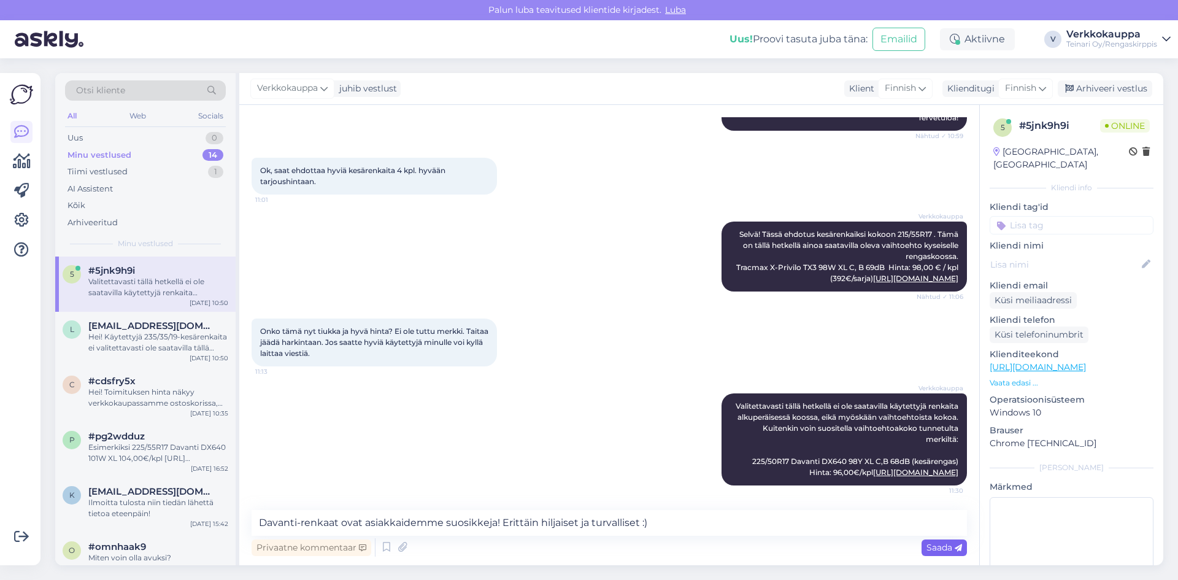
click at [936, 549] on span "Saada" at bounding box center [944, 547] width 36 height 11
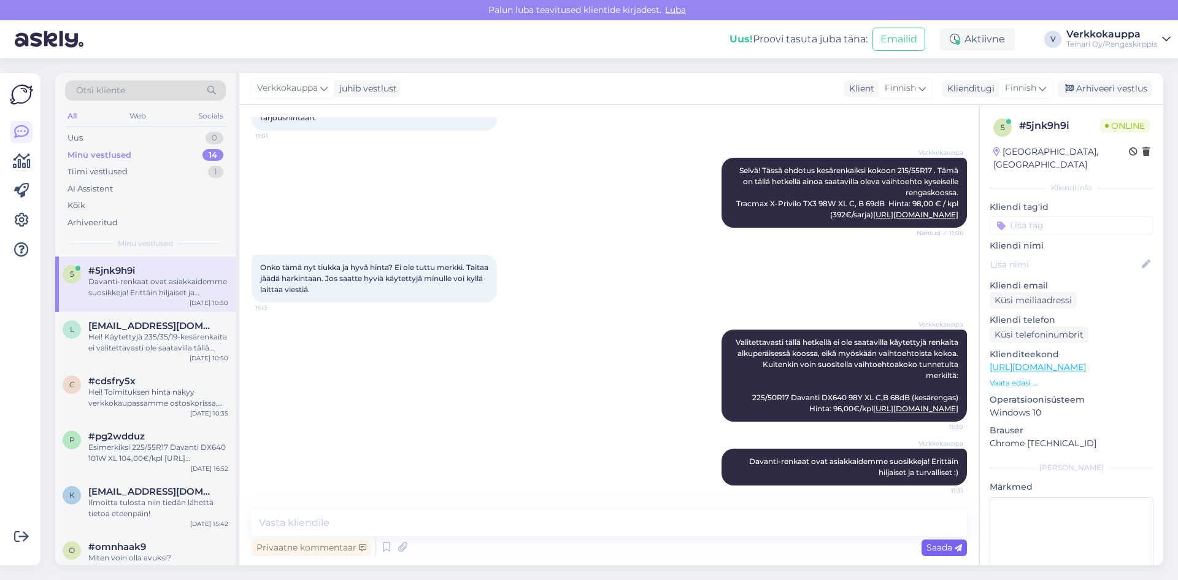
scroll to position [1707, 0]
click at [388, 550] on icon at bounding box center [386, 547] width 15 height 18
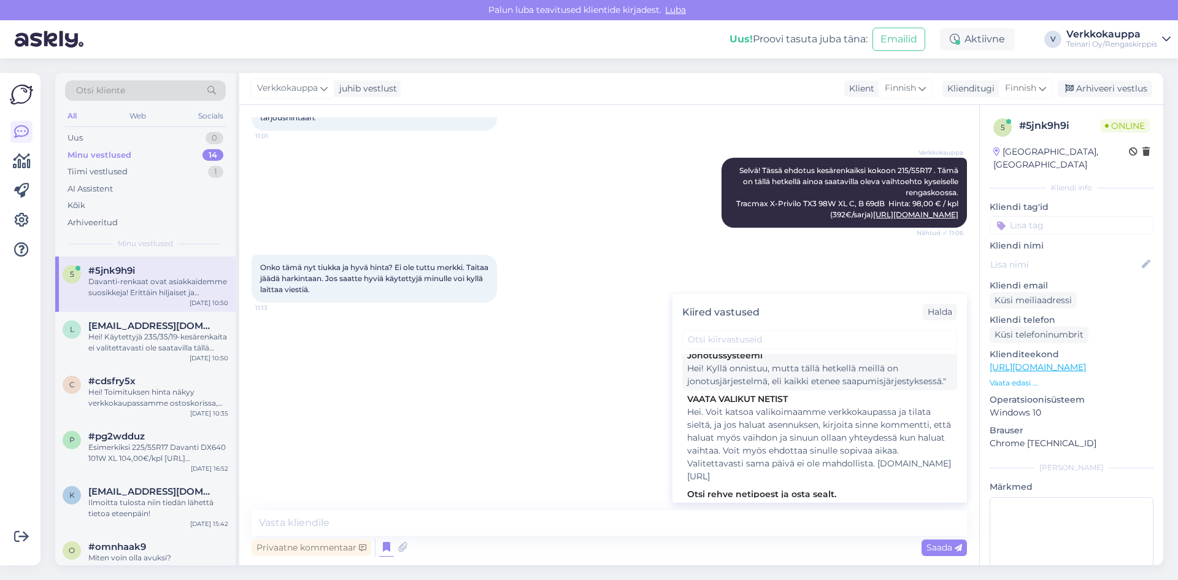
scroll to position [429, 0]
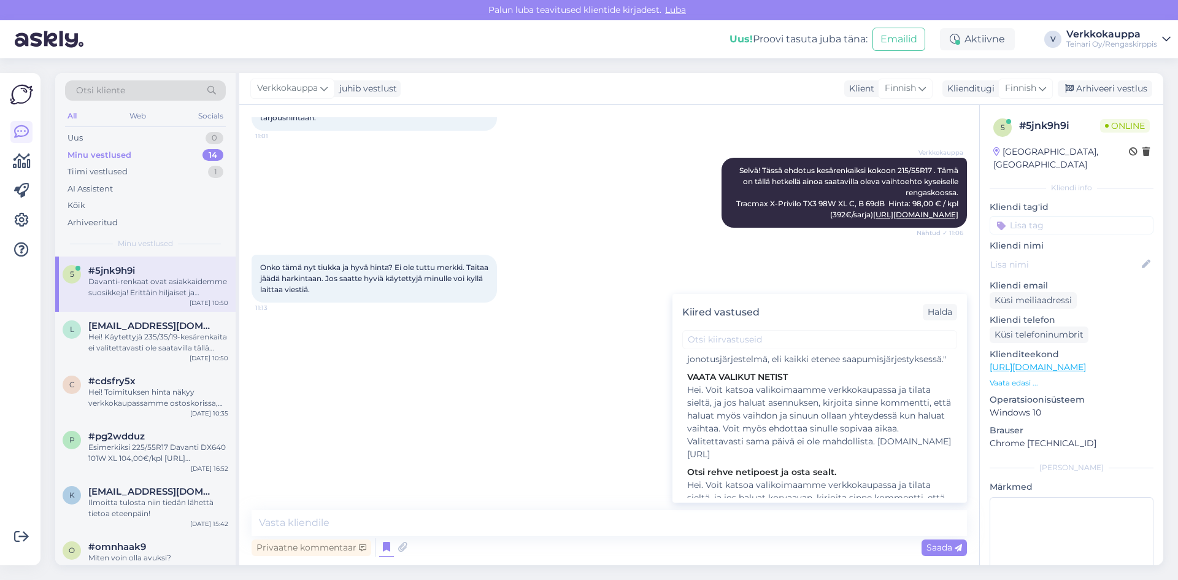
click at [571, 398] on div "Verkkokauppa Valitettavasti tällä hetkellä ei ole saatavilla käytettyjä renkait…" at bounding box center [609, 375] width 715 height 119
